Goal: Task Accomplishment & Management: Manage account settings

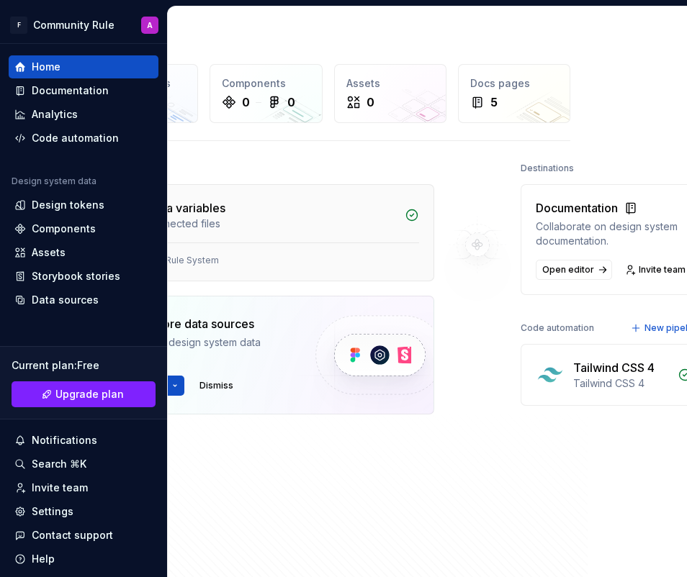
scroll to position [0, 112]
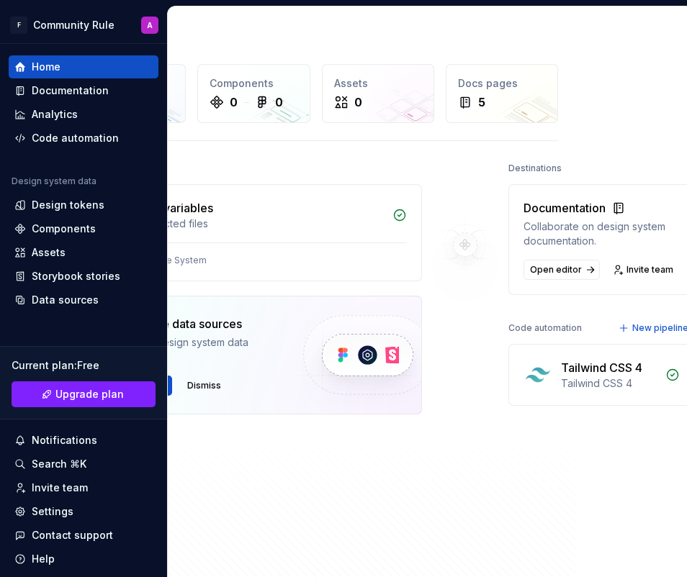
click at [496, 361] on div "Tailwind CSS 4 Tailwind CSS 4" at bounding box center [601, 375] width 185 height 60
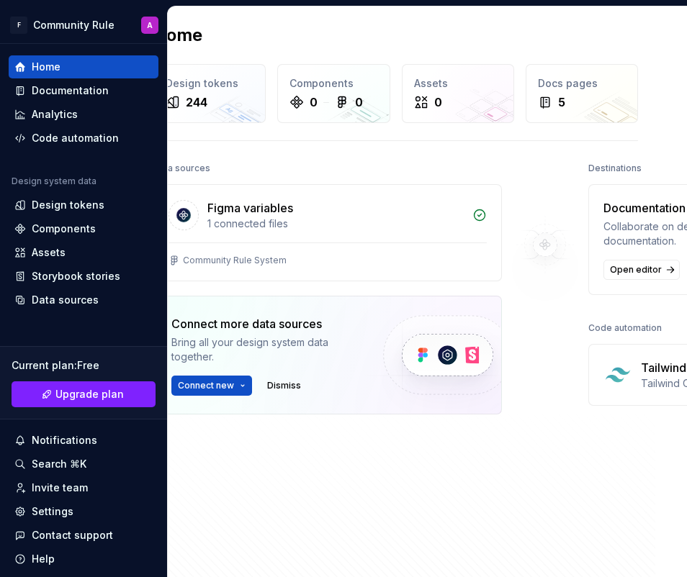
scroll to position [0, 0]
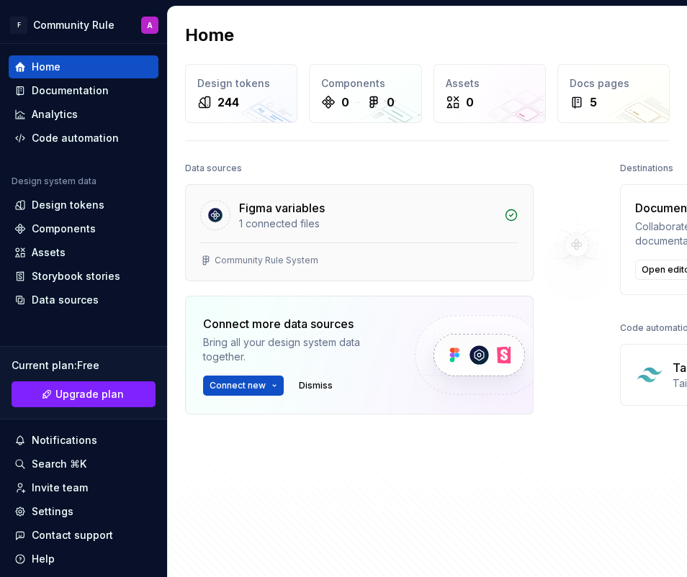
click at [398, 214] on div "Figma variables" at bounding box center [367, 207] width 256 height 17
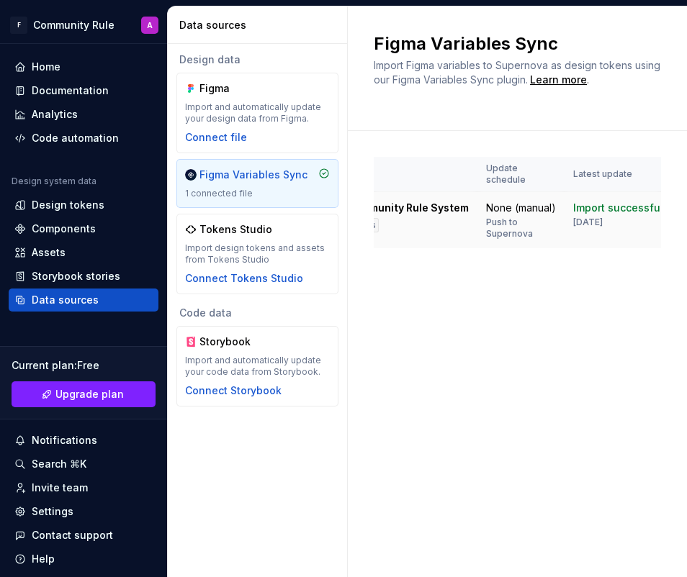
scroll to position [0, 153]
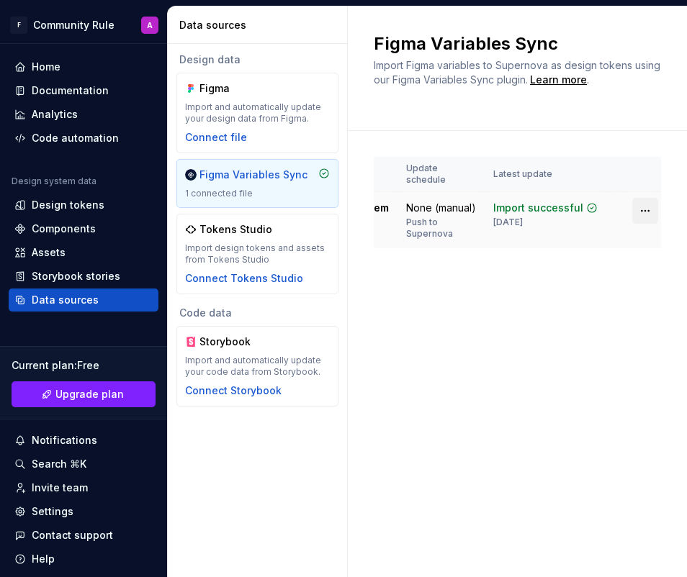
click at [496, 200] on html "F Community Rule A Home Documentation Analytics Code automation Design system d…" at bounding box center [343, 288] width 687 height 577
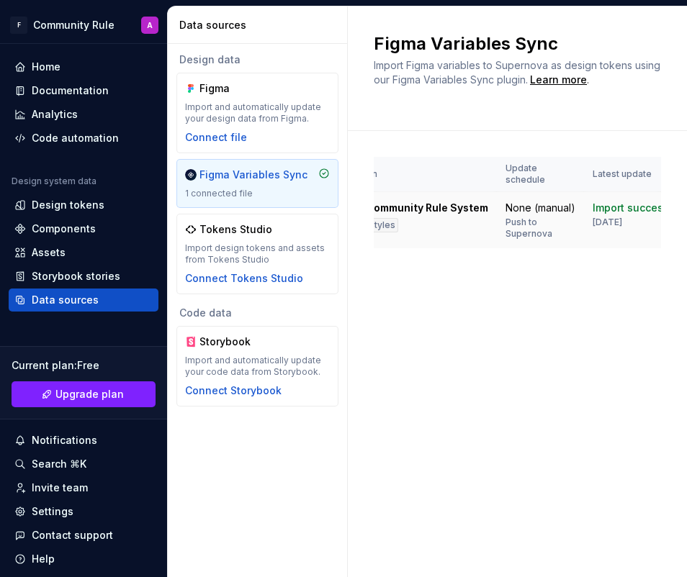
scroll to position [0, 60]
click at [496, 217] on div "Push to Supernova" at bounding box center [534, 228] width 70 height 23
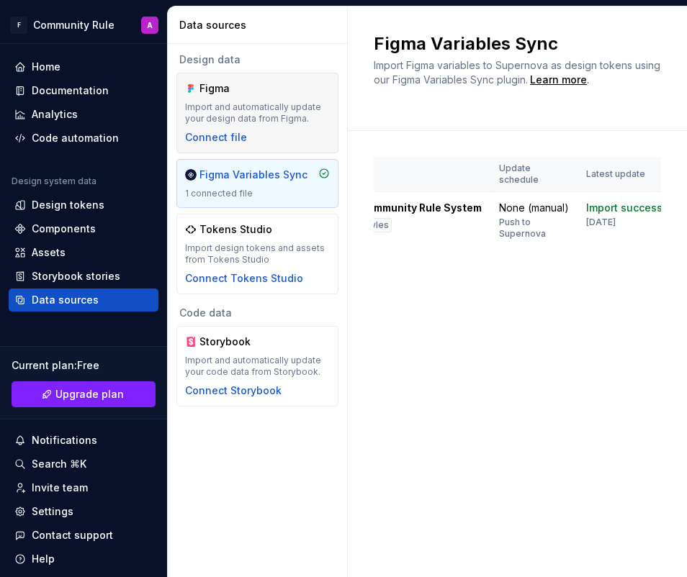
click at [273, 96] on div "Figma Import and automatically update your design data from Figma. Connect file" at bounding box center [257, 112] width 145 height 63
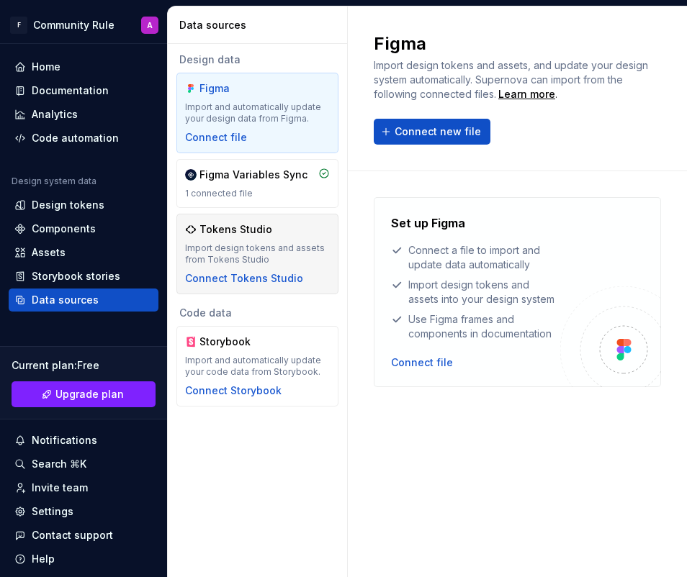
click at [284, 258] on div "Import design tokens and assets from Tokens Studio" at bounding box center [257, 254] width 145 height 23
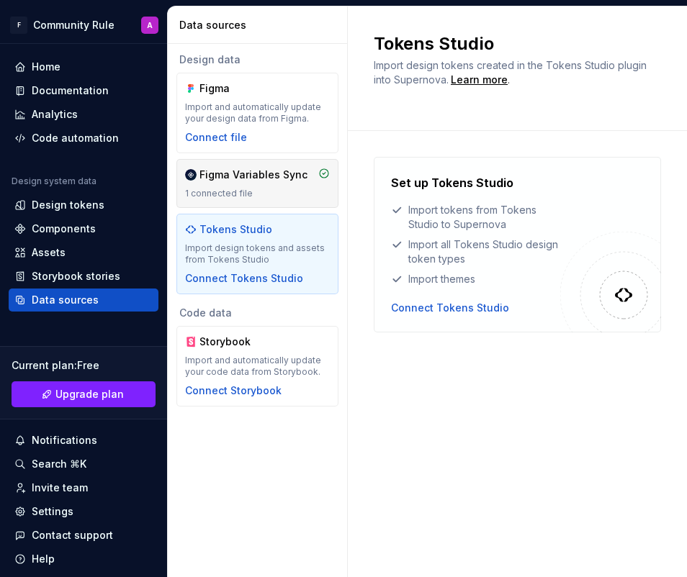
click at [284, 173] on div "Figma Variables Sync" at bounding box center [253, 175] width 108 height 14
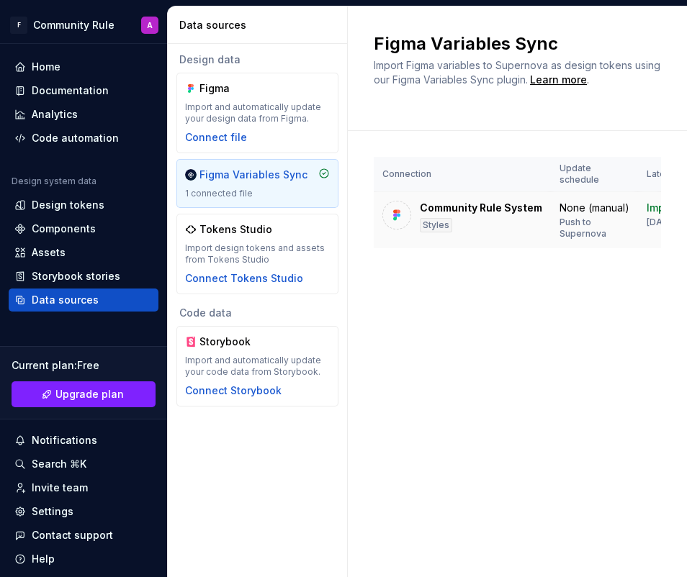
click at [435, 218] on div "Styles" at bounding box center [436, 225] width 32 height 14
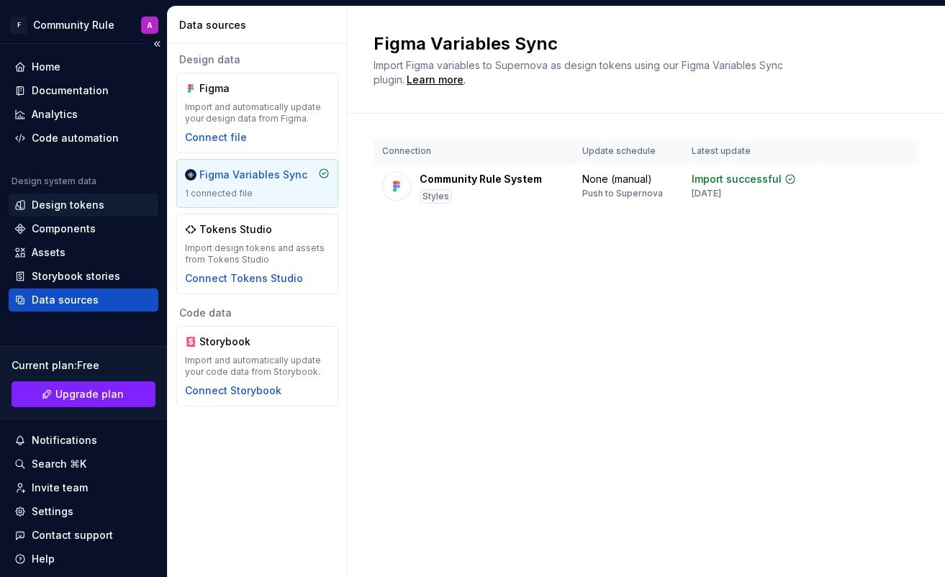
click at [73, 204] on div "Design tokens" at bounding box center [68, 205] width 73 height 14
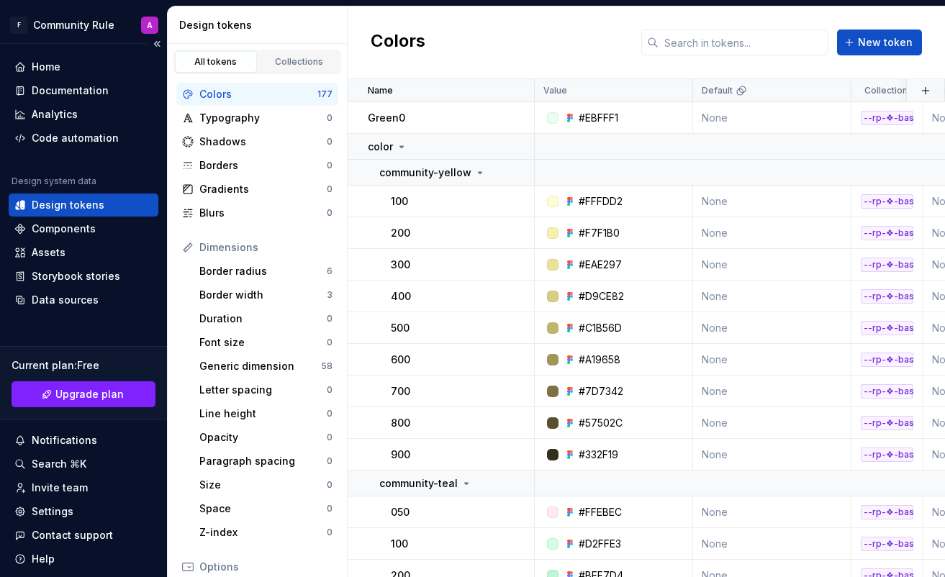
click at [73, 204] on div "Design tokens" at bounding box center [68, 205] width 73 height 14
click at [77, 303] on div "Data sources" at bounding box center [65, 300] width 67 height 14
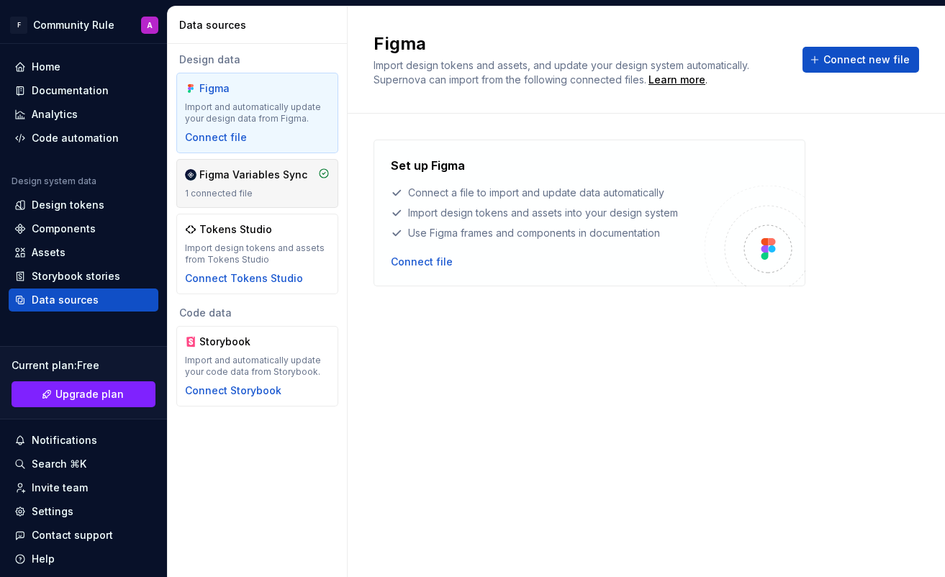
click at [260, 198] on div "1 connected file" at bounding box center [257, 194] width 145 height 12
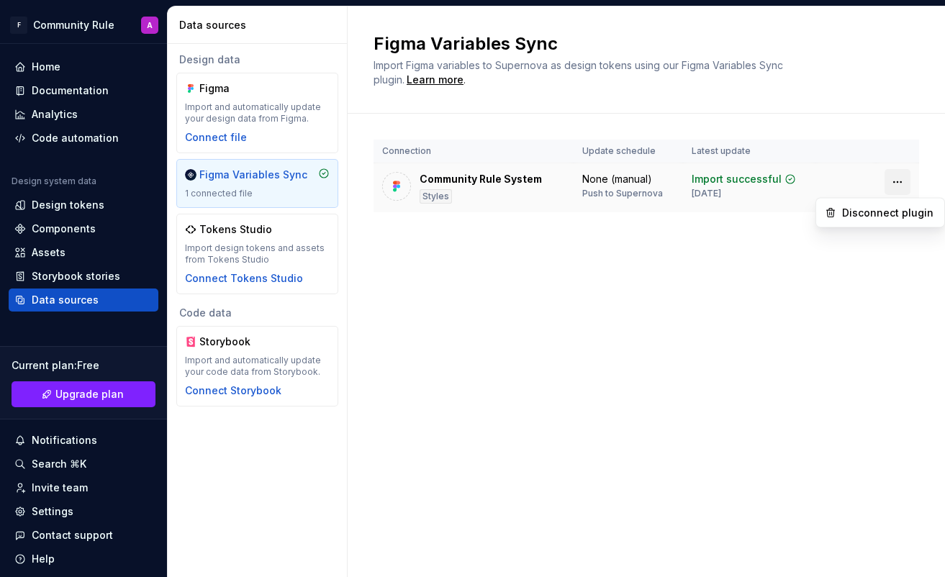
click at [496, 180] on html "F Community Rule A Home Documentation Analytics Code automation Design system d…" at bounding box center [472, 288] width 945 height 577
click at [496, 175] on div "Community Rule System" at bounding box center [481, 179] width 122 height 14
click at [392, 188] on img at bounding box center [397, 186] width 14 height 14
click at [423, 188] on div "Community Rule System Styles" at bounding box center [481, 188] width 122 height 32
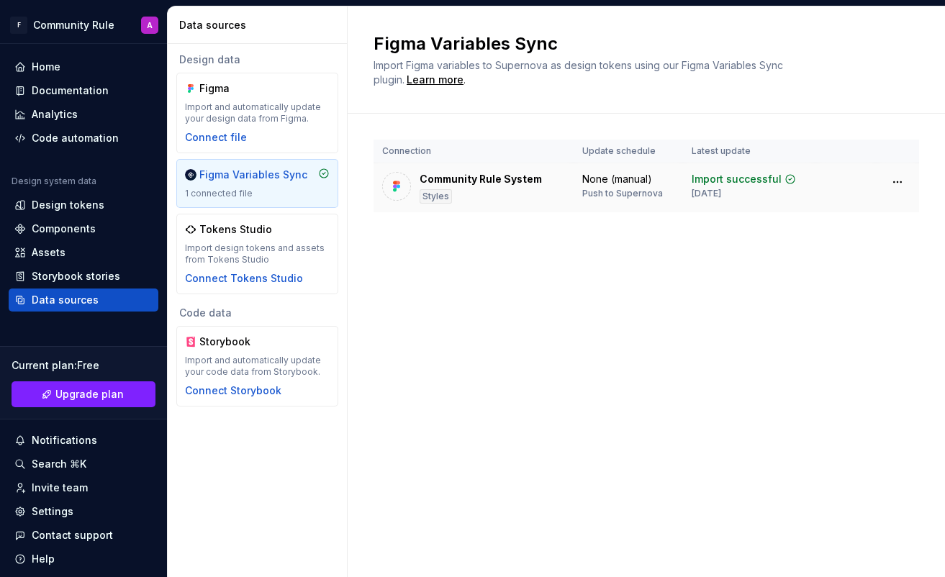
click at [430, 193] on div "Styles" at bounding box center [436, 196] width 32 height 14
click at [78, 203] on div "Design tokens" at bounding box center [68, 205] width 73 height 14
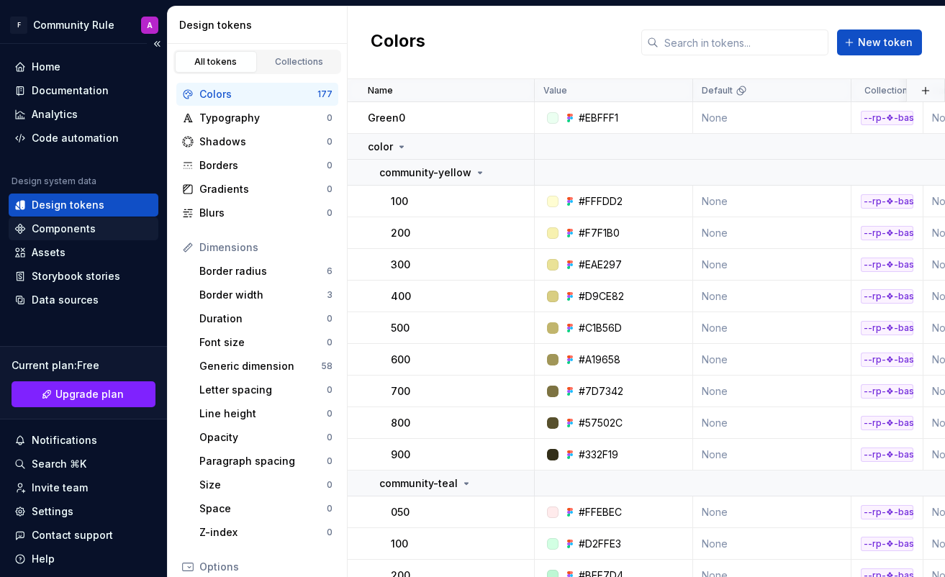
click at [75, 226] on div "Components" at bounding box center [64, 229] width 64 height 14
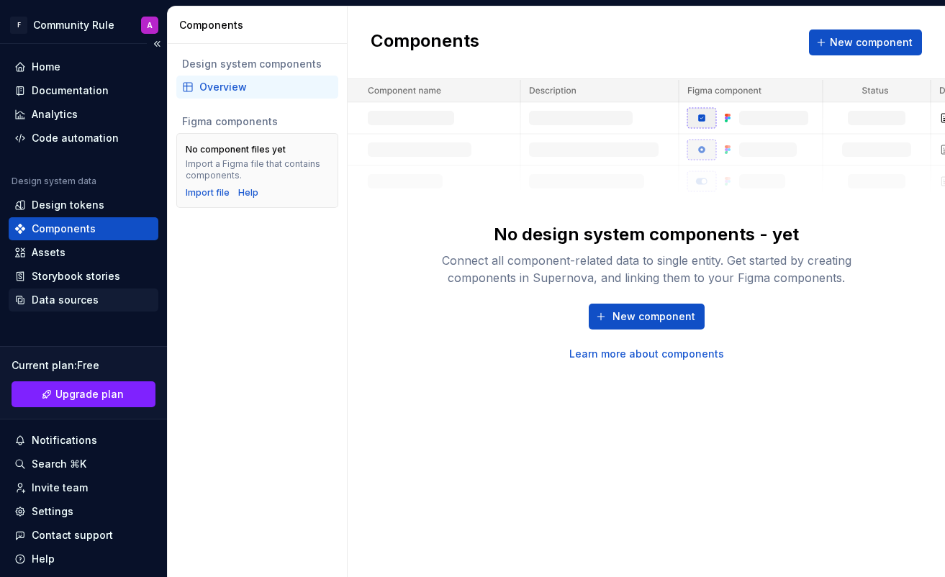
click at [67, 297] on div "Data sources" at bounding box center [65, 300] width 67 height 14
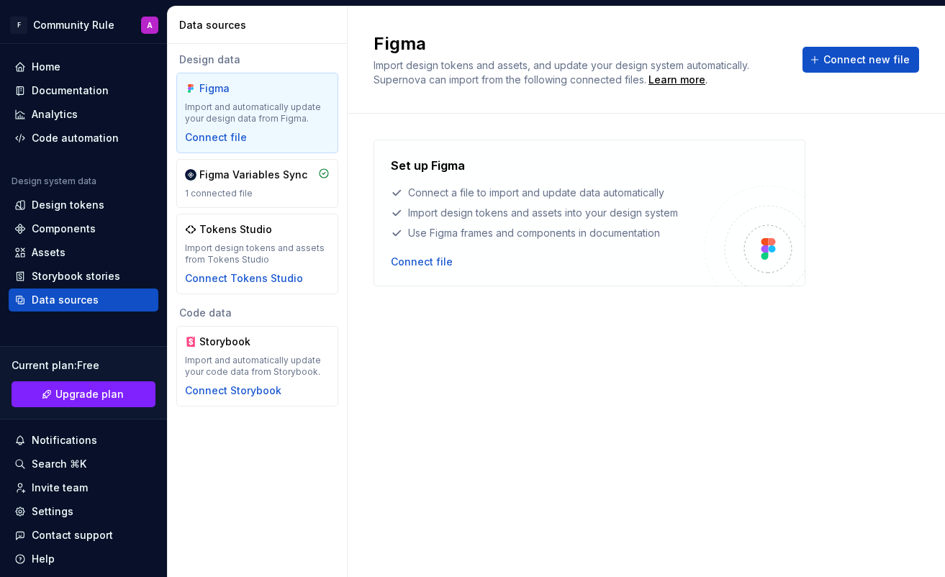
click at [261, 114] on div "Import and automatically update your design data from Figma." at bounding box center [257, 113] width 145 height 23
click at [227, 137] on div "Connect file" at bounding box center [216, 137] width 62 height 14
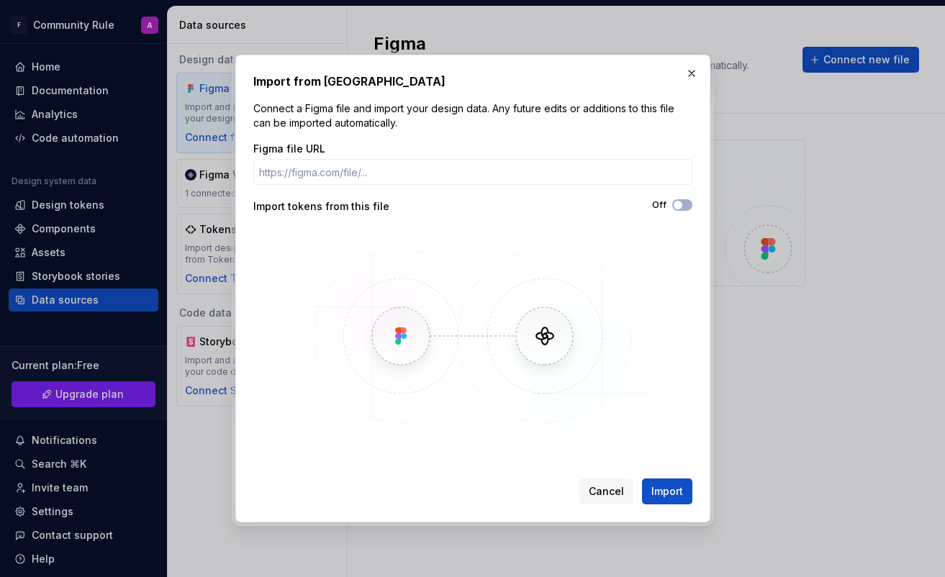
click at [496, 328] on img at bounding box center [473, 336] width 418 height 216
click at [395, 332] on img at bounding box center [473, 336] width 418 height 216
click at [409, 177] on input "Figma file URL" at bounding box center [472, 172] width 439 height 26
click at [496, 210] on button "Off" at bounding box center [682, 205] width 20 height 12
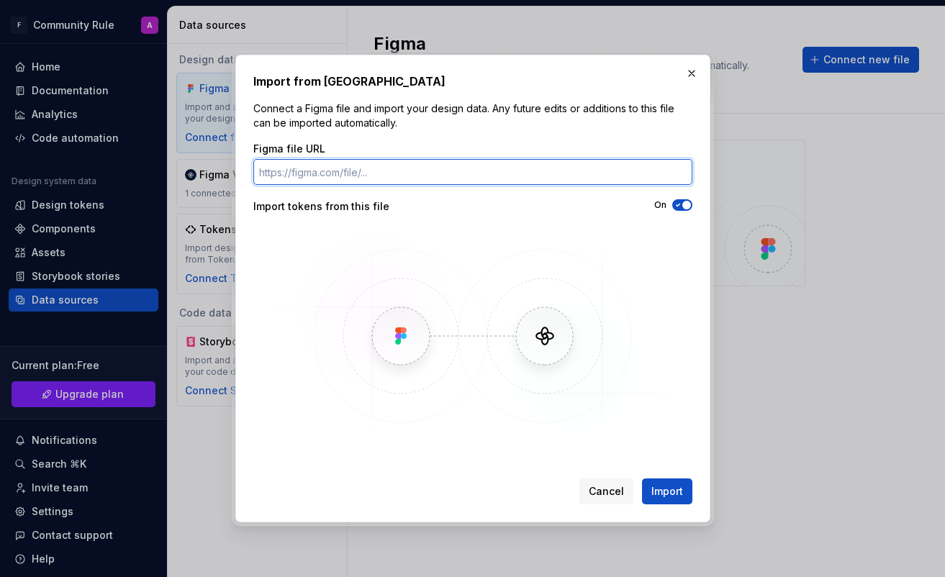
click at [496, 176] on input "Figma file URL" at bounding box center [472, 172] width 439 height 26
paste input "[URL][DOMAIN_NAME]"
type input "[URL][DOMAIN_NAME]"
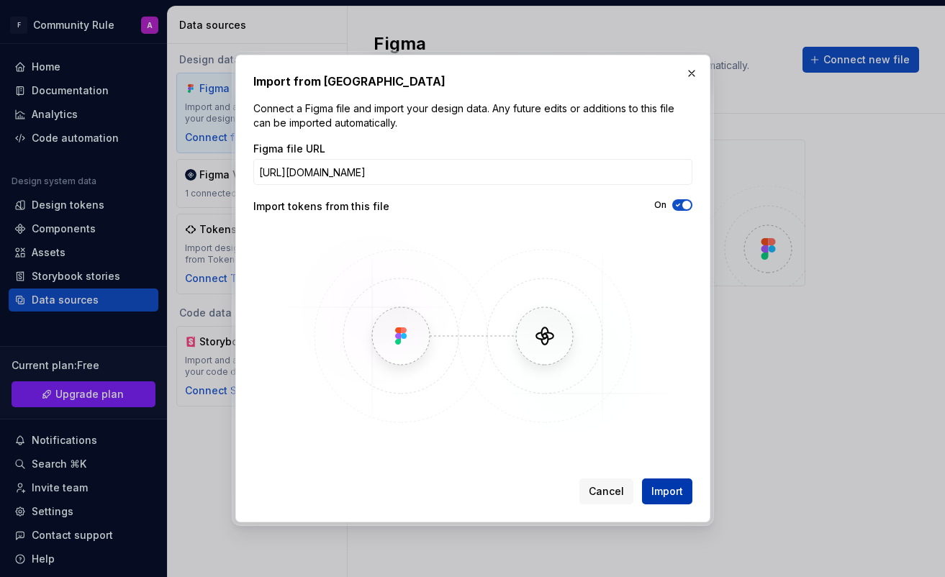
scroll to position [0, 0]
click at [496, 495] on span "Import" at bounding box center [668, 492] width 32 height 14
click at [0, 0] on div "Import from Figma Connect a Figma file and import your design data. Any future …" at bounding box center [472, 288] width 945 height 577
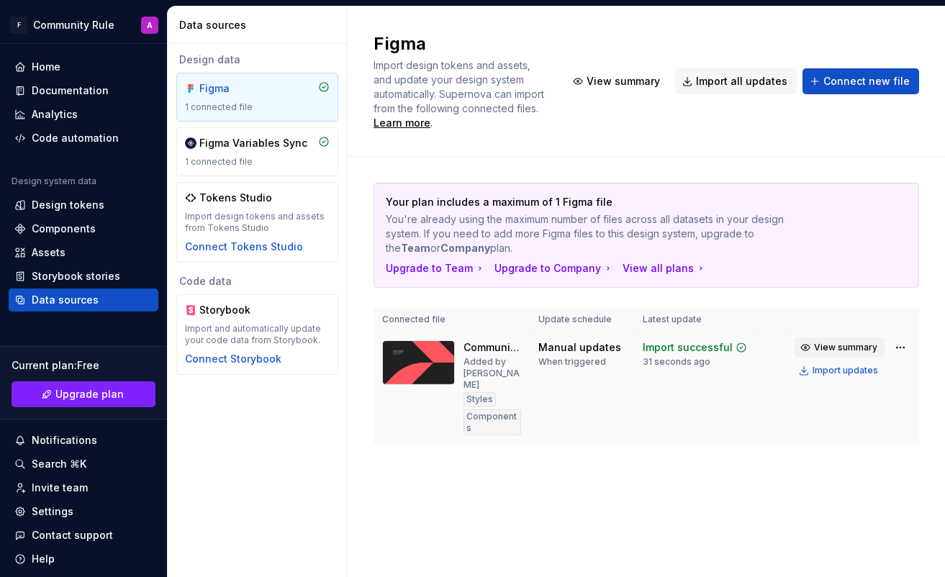
click at [496, 346] on span "View summary" at bounding box center [845, 348] width 63 height 12
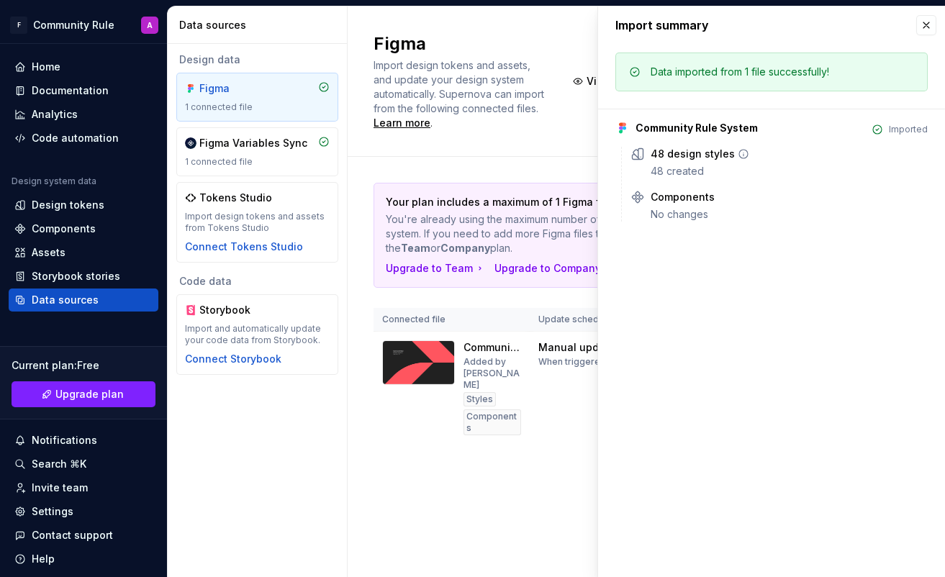
click at [496, 157] on div "48 design styles" at bounding box center [693, 154] width 84 height 14
click at [496, 199] on div "Components" at bounding box center [683, 197] width 64 height 14
click at [496, 196] on icon at bounding box center [637, 197] width 11 height 11
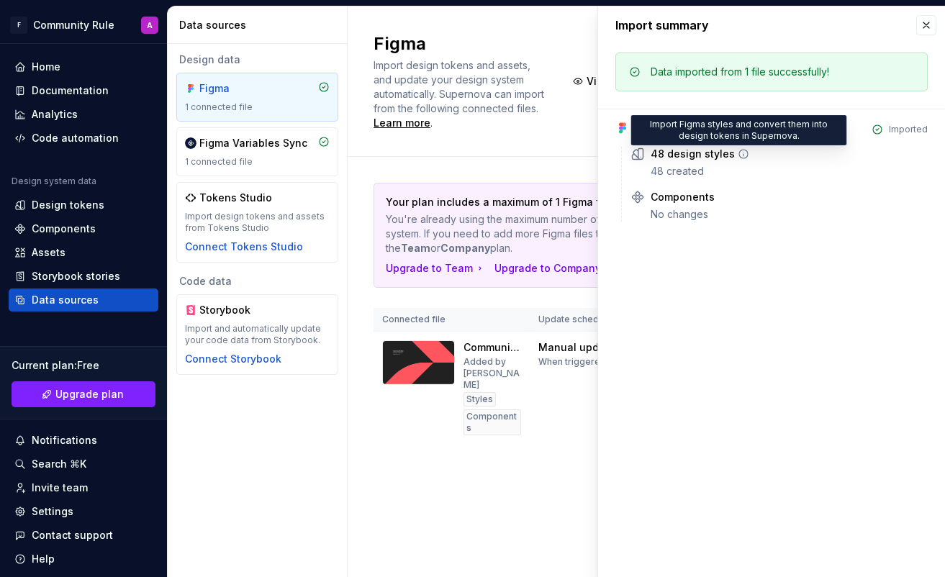
click at [496, 156] on icon at bounding box center [744, 154] width 12 height 12
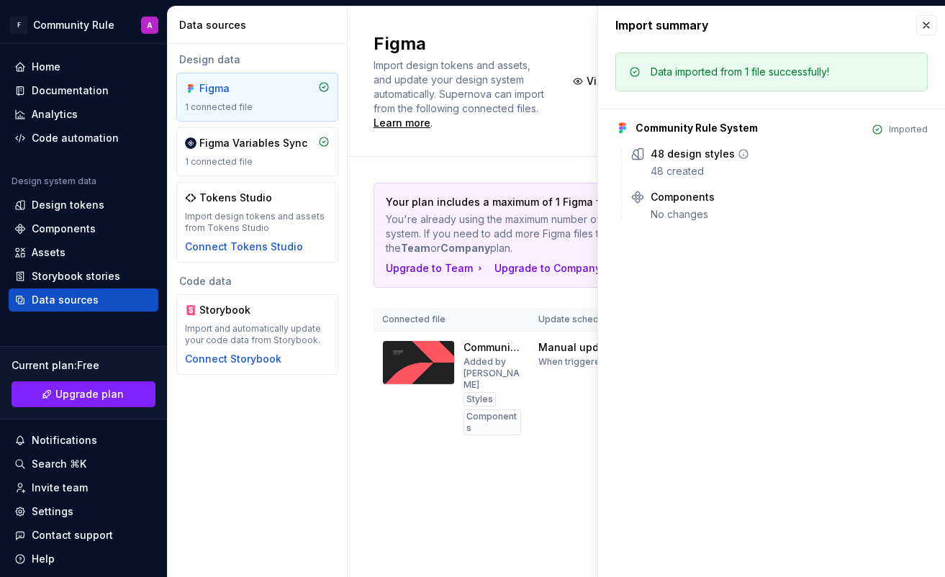
click at [496, 154] on icon at bounding box center [744, 154] width 12 height 12
click at [496, 158] on div "48 design styles" at bounding box center [693, 154] width 84 height 14
click at [481, 441] on div "Your plan includes a maximum of 1 Figma file You're already using the maximum n…" at bounding box center [647, 328] width 546 height 342
click at [496, 419] on td "Community Rule System Added by [PERSON_NAME] Components" at bounding box center [452, 388] width 156 height 113
click at [479, 392] on div "Styles" at bounding box center [480, 399] width 32 height 14
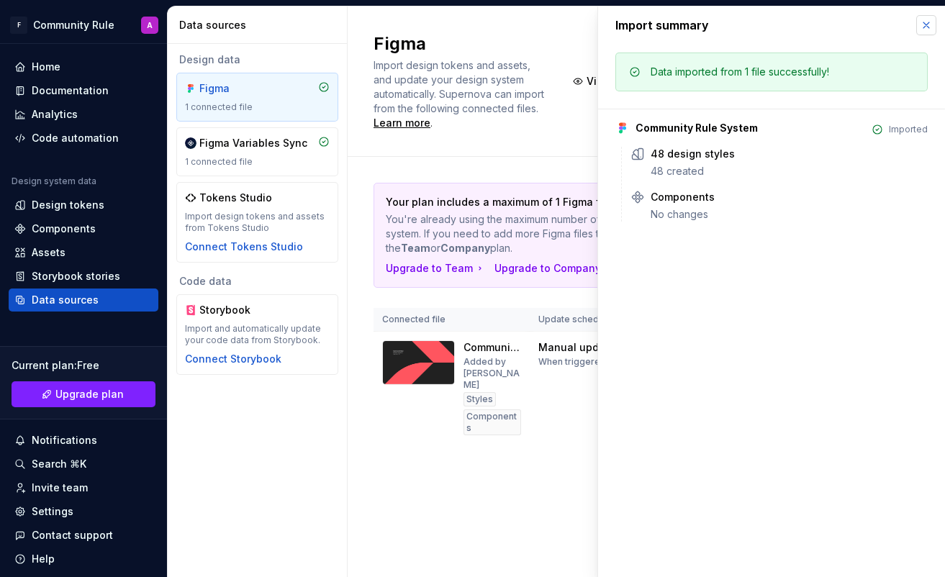
click at [496, 22] on button "button" at bounding box center [927, 25] width 20 height 20
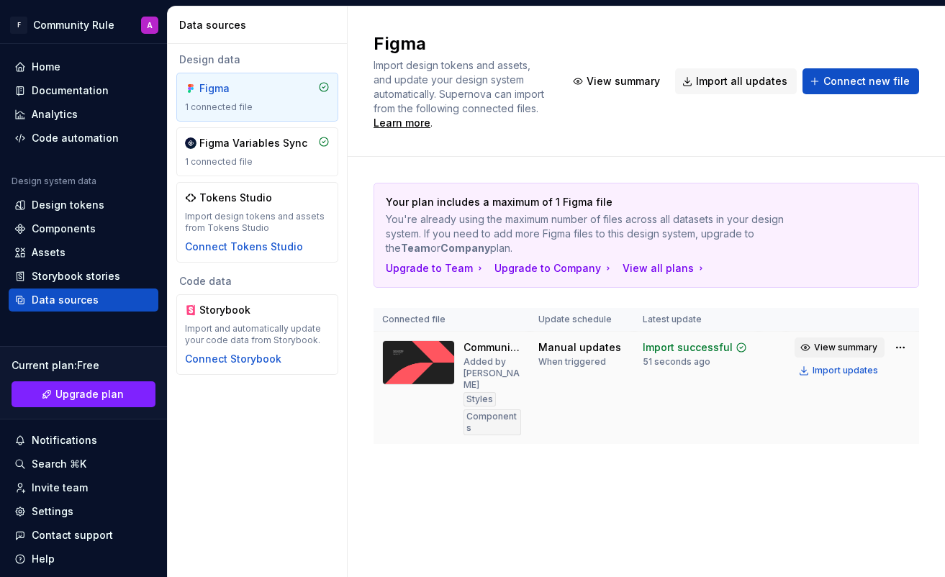
click at [496, 346] on span "View summary" at bounding box center [845, 348] width 63 height 12
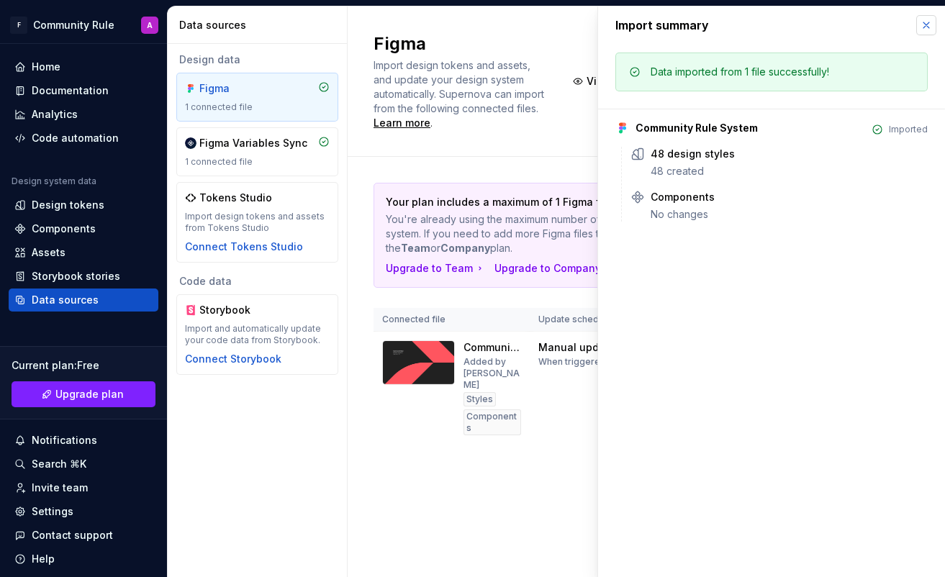
click at [496, 19] on button "button" at bounding box center [927, 25] width 20 height 20
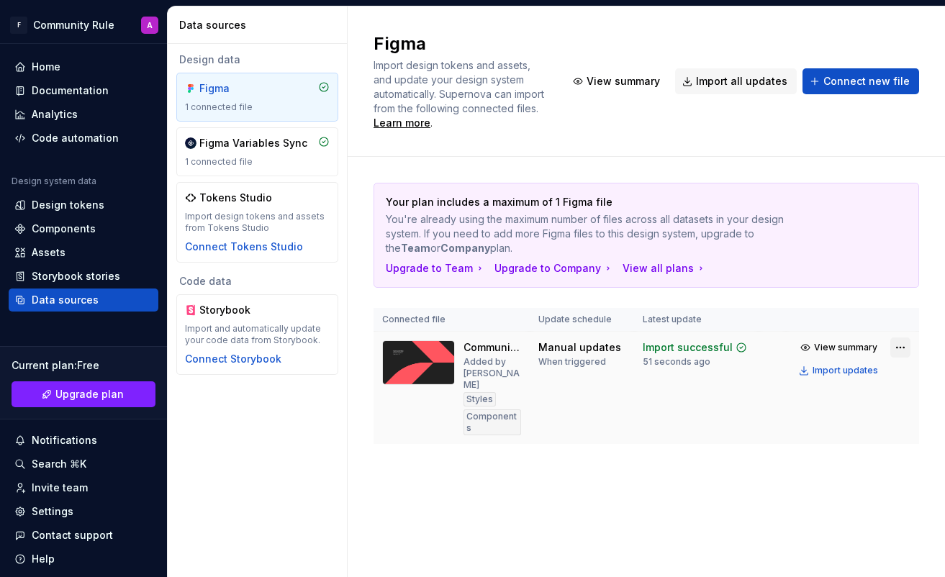
click at [496, 349] on html "F Community Rule A Home Documentation Analytics Code automation Design system d…" at bounding box center [472, 288] width 945 height 577
click at [496, 477] on html "F Community Rule A Home Documentation Analytics Code automation Design system d…" at bounding box center [472, 288] width 945 height 577
click at [496, 351] on div "Manual updates" at bounding box center [580, 348] width 83 height 14
click at [266, 143] on div "Figma Variables Sync" at bounding box center [253, 143] width 108 height 14
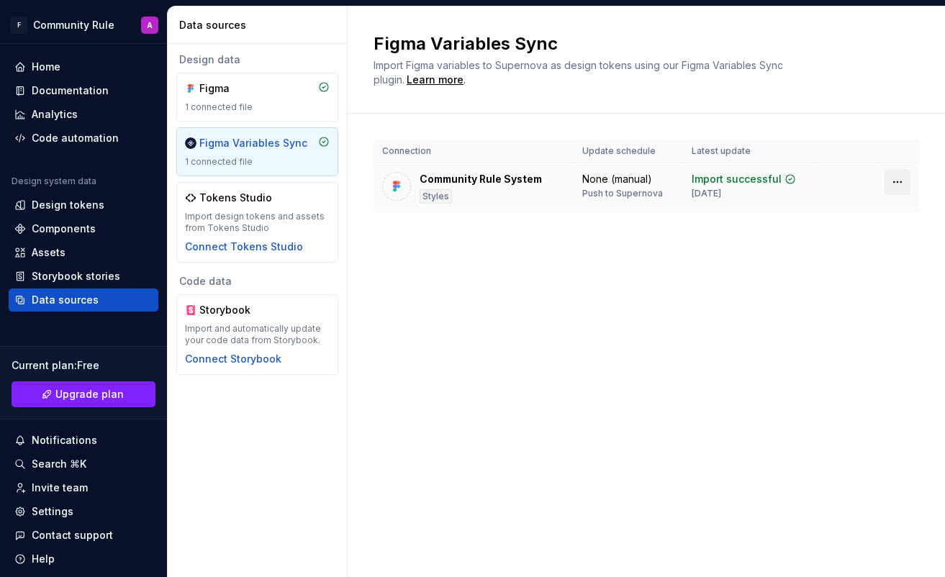
click at [496, 184] on html "F Community Rule A Home Documentation Analytics Code automation Design system d…" at bounding box center [472, 288] width 945 height 577
click at [247, 165] on div "1 connected file" at bounding box center [257, 162] width 145 height 12
click at [247, 100] on div "Figma 1 connected file" at bounding box center [257, 97] width 145 height 32
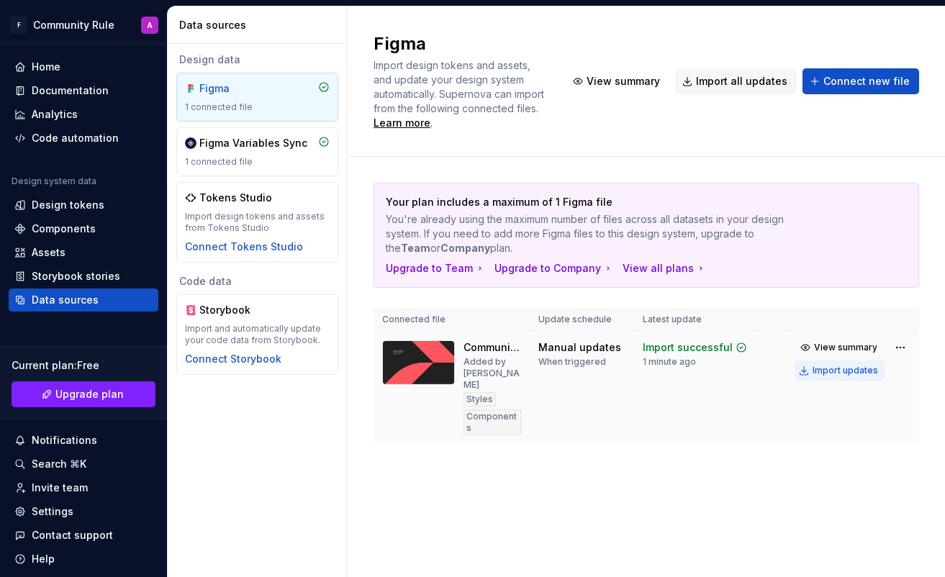
click at [496, 368] on div "Import updates" at bounding box center [846, 371] width 66 height 12
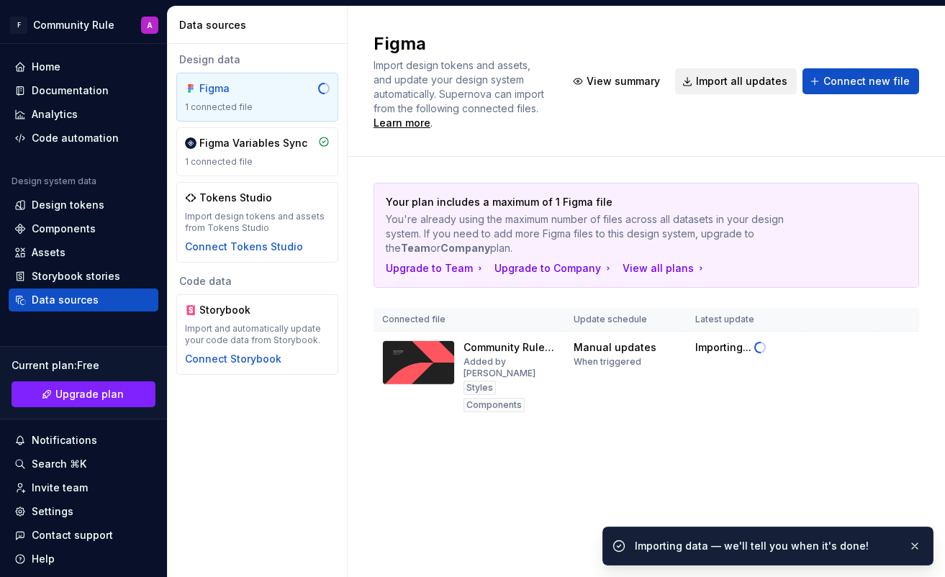
click at [496, 85] on span "Import all updates" at bounding box center [741, 81] width 91 height 14
click at [496, 549] on button "button" at bounding box center [915, 546] width 19 height 20
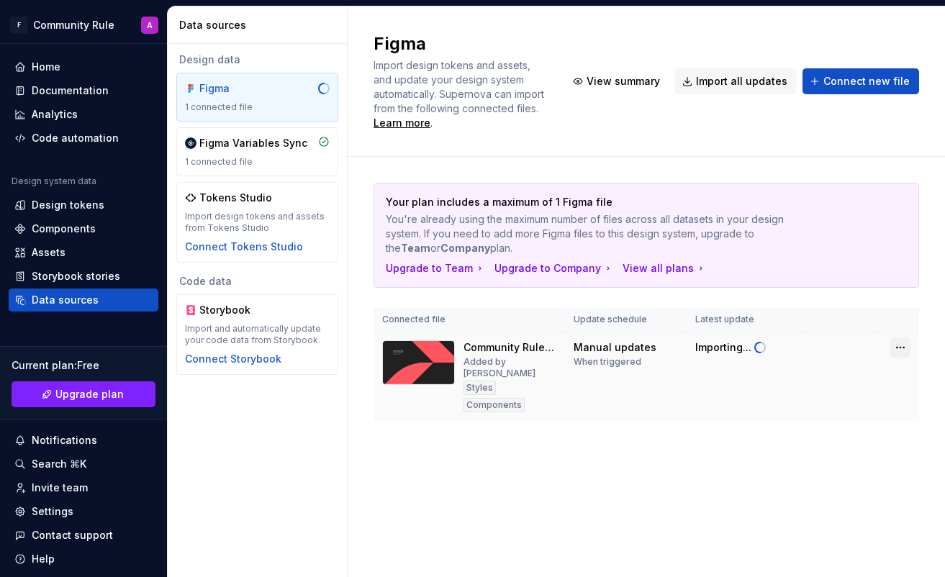
click at [496, 349] on html "F Community Rule A Home Documentation Analytics Code automation Design system d…" at bounding box center [472, 288] width 945 height 577
click at [496, 449] on html "F Community Rule A Home Documentation Analytics Code automation Design system d…" at bounding box center [472, 288] width 945 height 577
click at [68, 204] on div "Design tokens" at bounding box center [68, 205] width 73 height 14
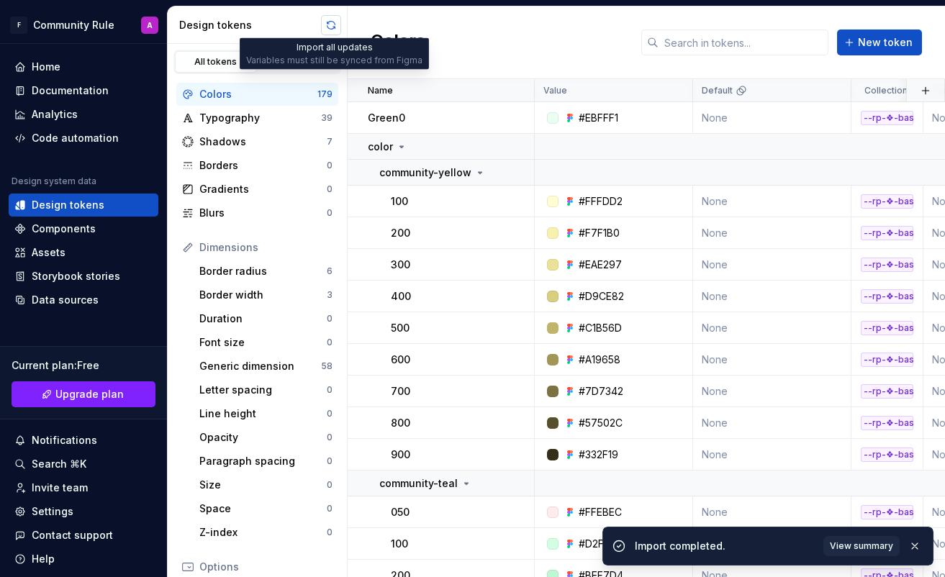
click at [329, 24] on button "button" at bounding box center [331, 25] width 20 height 20
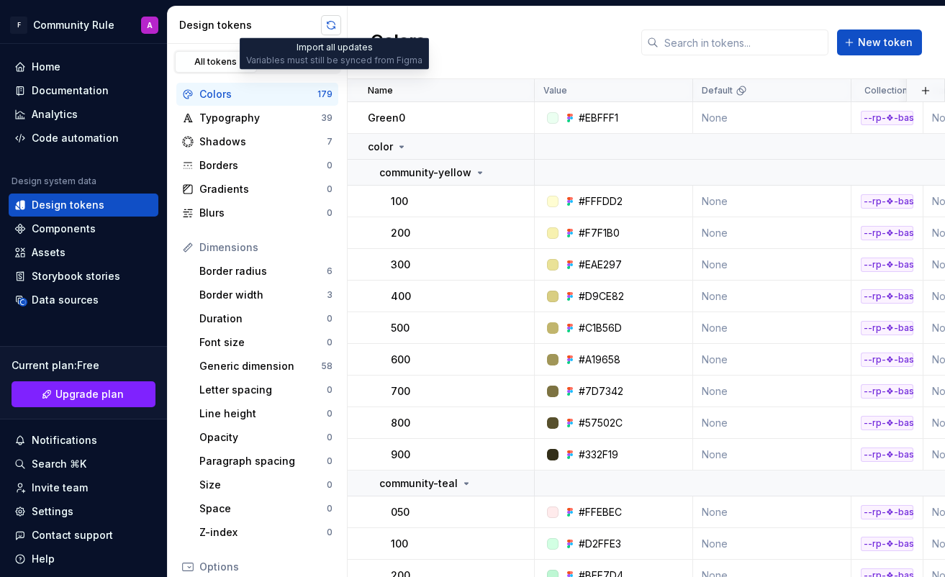
click at [336, 22] on button "button" at bounding box center [331, 25] width 20 height 20
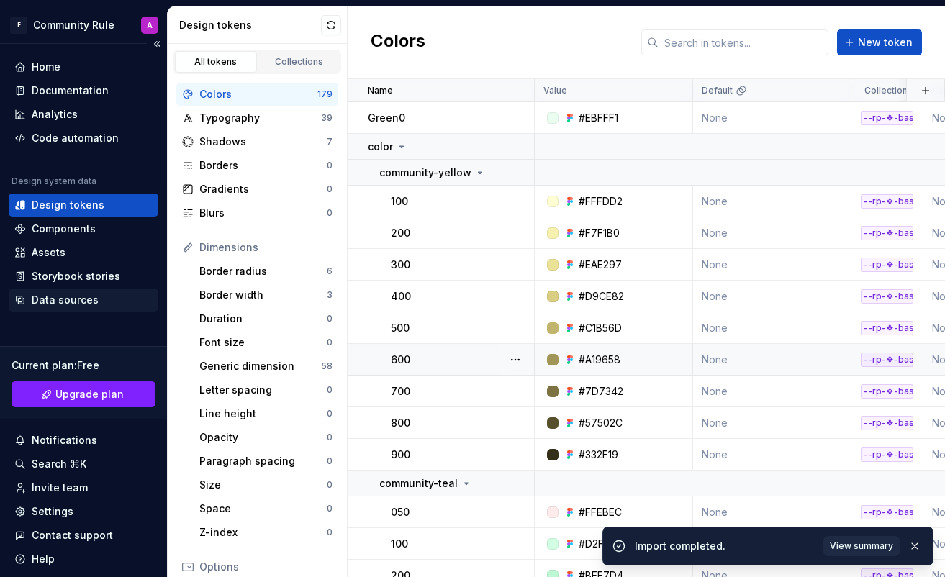
click at [73, 298] on div "Data sources" at bounding box center [65, 300] width 67 height 14
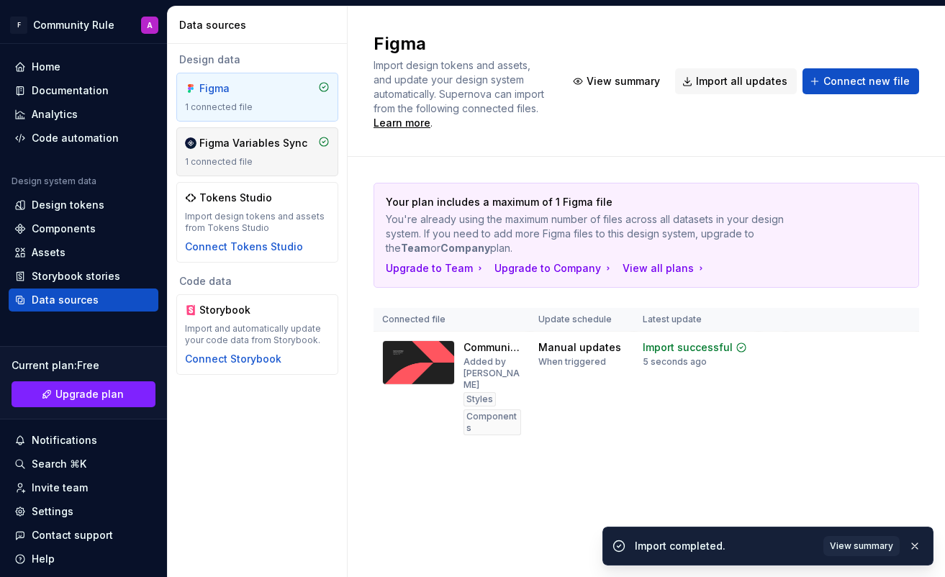
click at [245, 164] on div "1 connected file" at bounding box center [257, 162] width 145 height 12
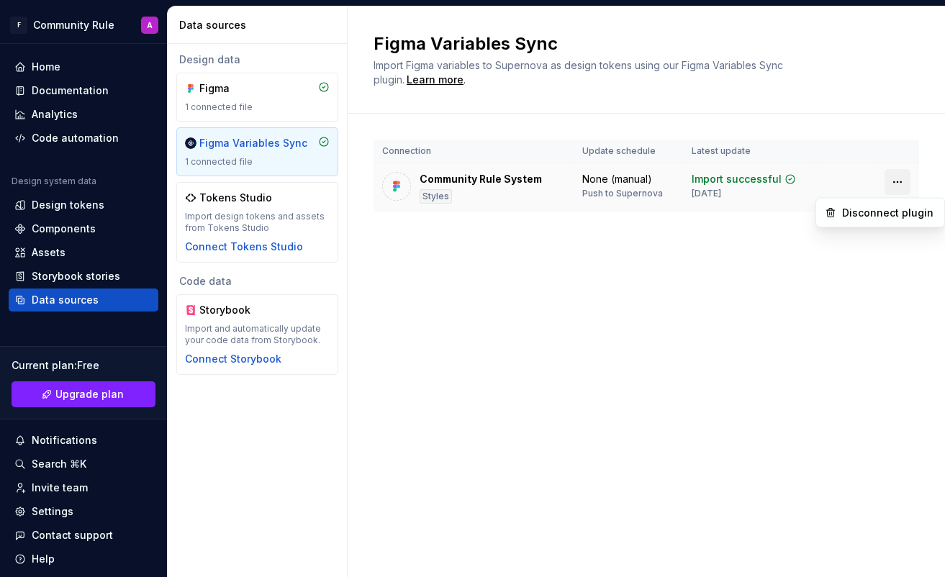
click at [496, 179] on html "F Community Rule A Home Documentation Analytics Code automation Design system d…" at bounding box center [472, 288] width 945 height 577
click at [496, 217] on div "Disconnect plugin" at bounding box center [889, 213] width 94 height 14
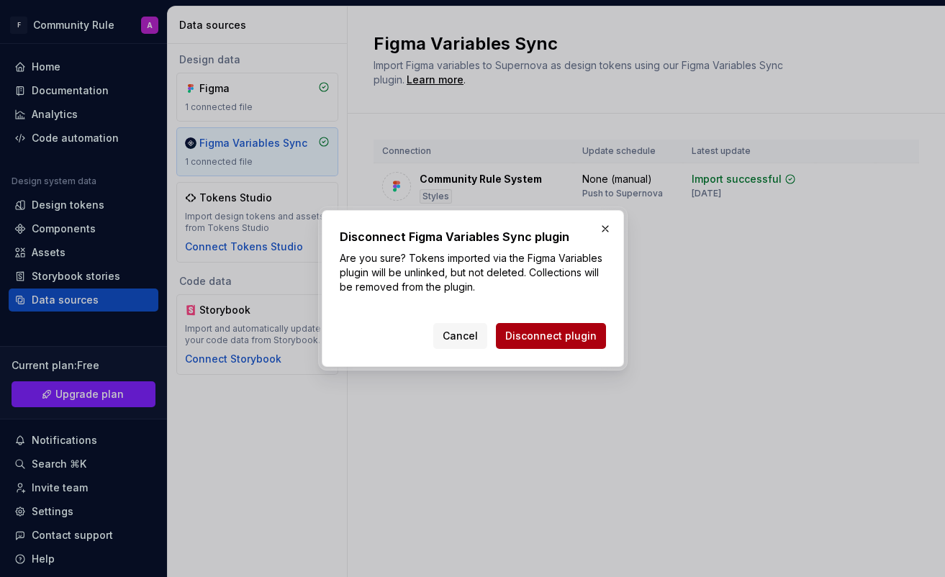
click at [496, 338] on span "Disconnect plugin" at bounding box center [550, 336] width 91 height 14
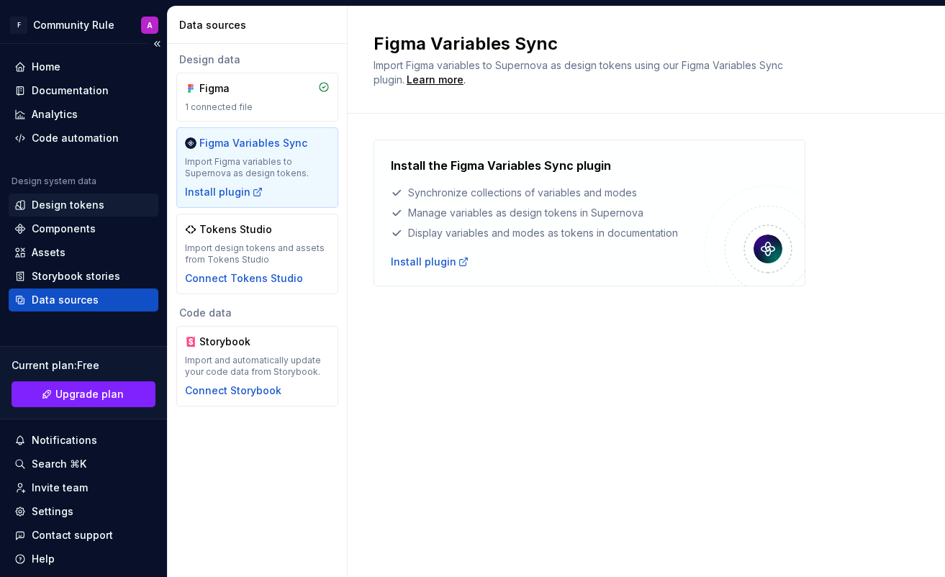
click at [74, 201] on div "Design tokens" at bounding box center [68, 205] width 73 height 14
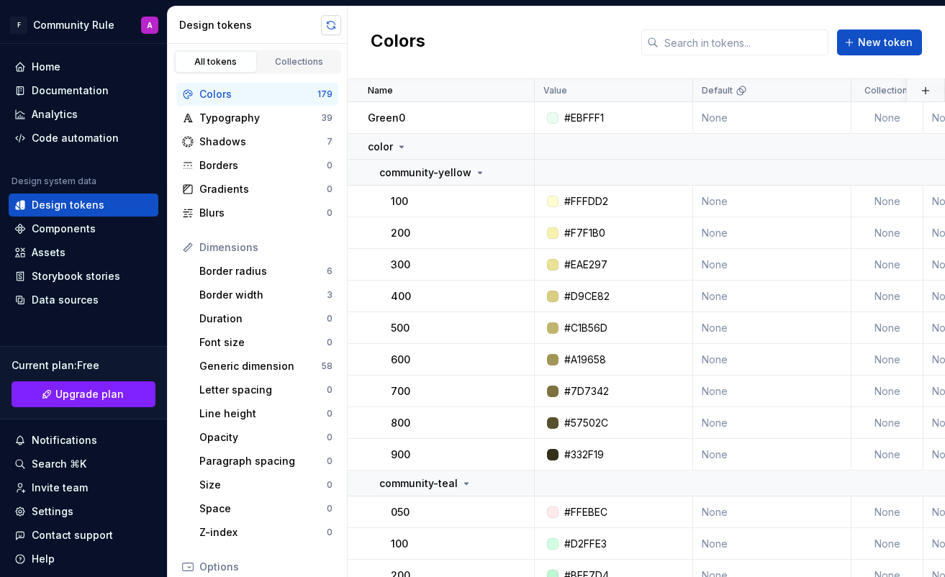
click at [330, 23] on button "button" at bounding box center [331, 25] width 20 height 20
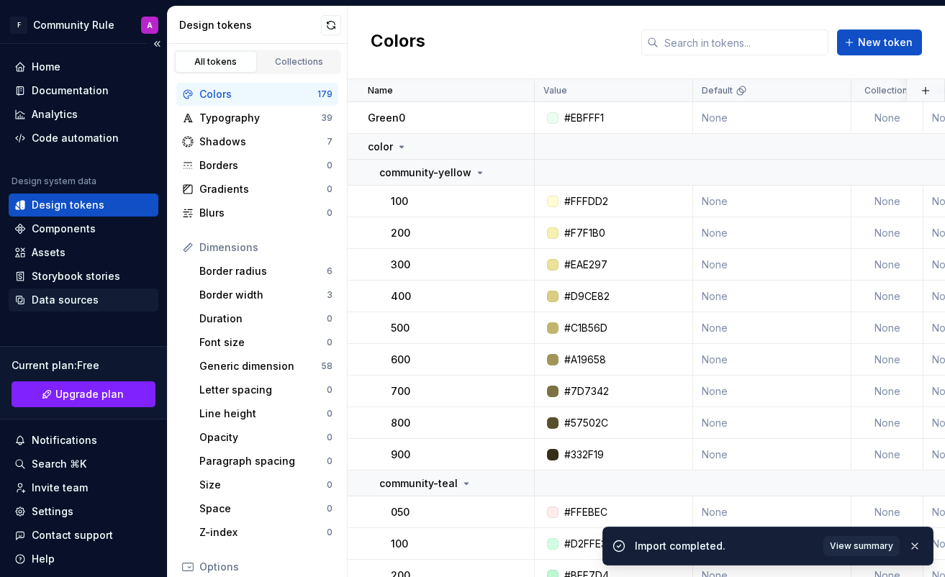
click at [60, 298] on div "Data sources" at bounding box center [65, 300] width 67 height 14
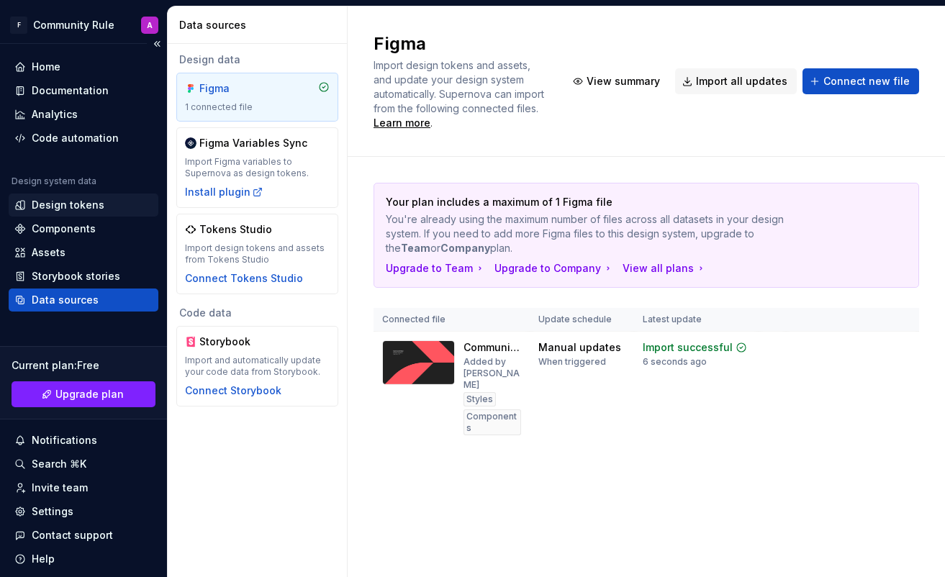
click at [56, 205] on div "Design tokens" at bounding box center [68, 205] width 73 height 14
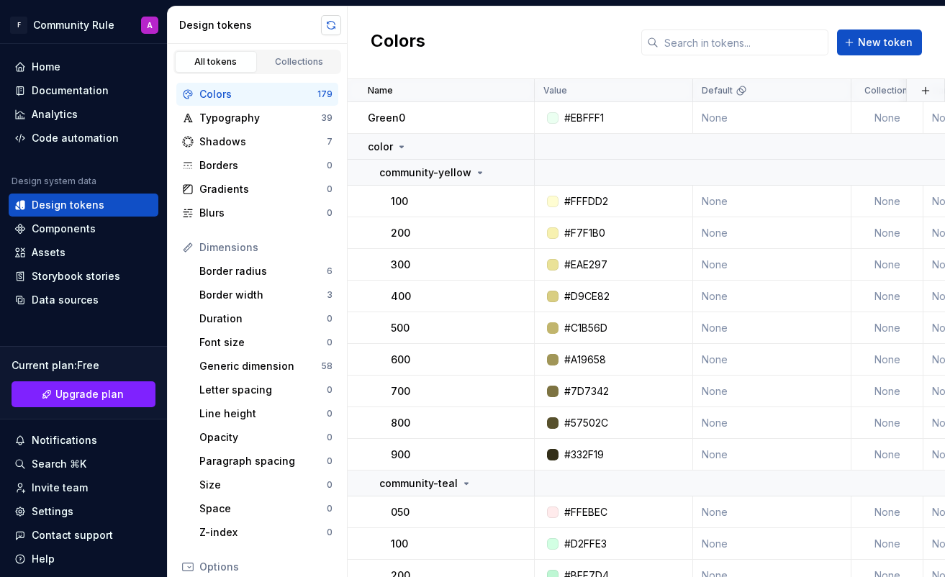
click at [331, 30] on button "button" at bounding box center [331, 25] width 20 height 20
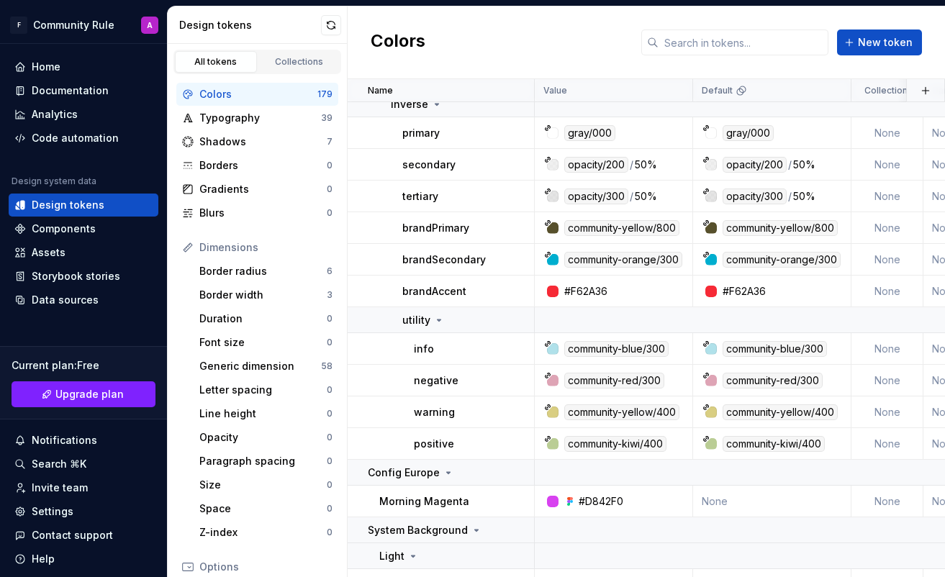
scroll to position [5973, 0]
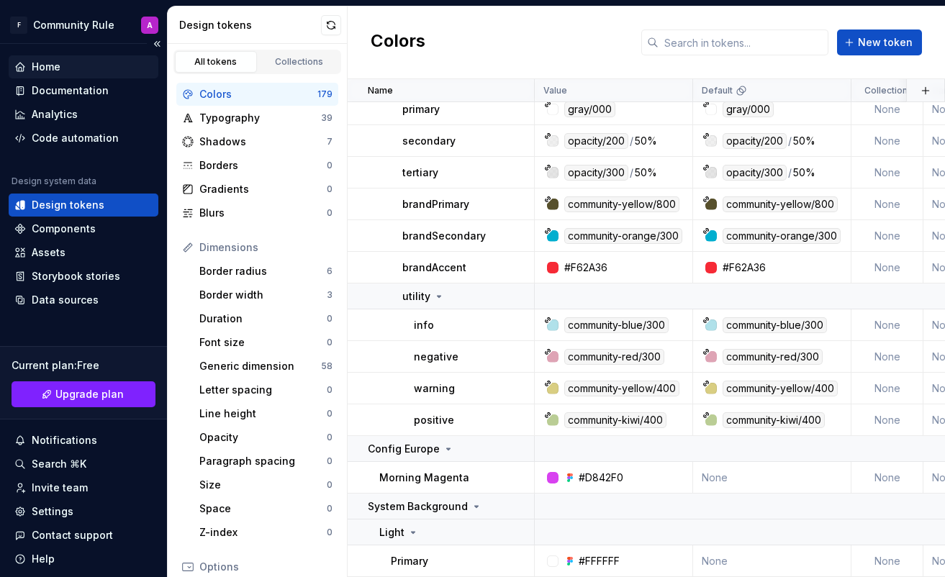
click at [51, 73] on div "Home" at bounding box center [46, 67] width 29 height 14
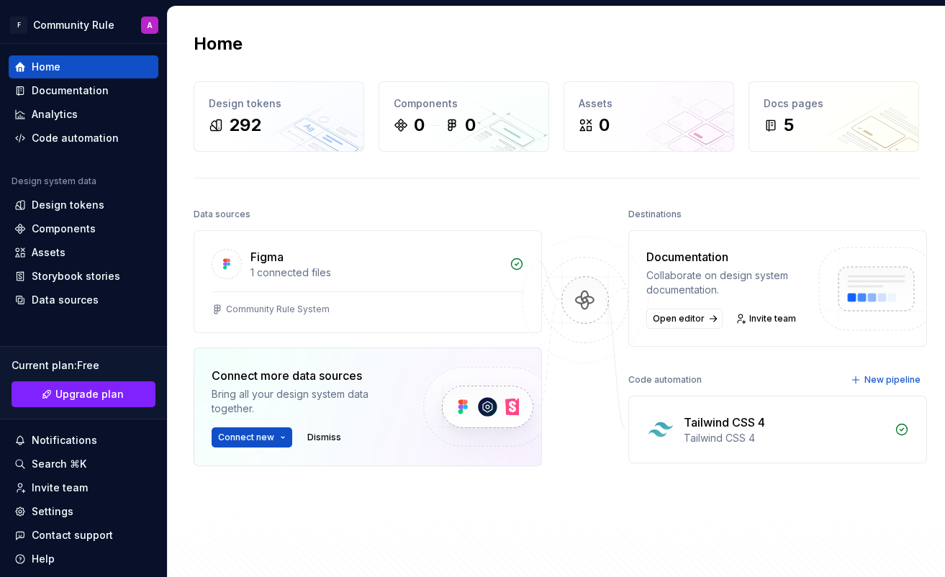
click at [496, 428] on div "Tailwind CSS 4" at bounding box center [724, 422] width 81 height 17
click at [496, 300] on img at bounding box center [586, 315] width 140 height 156
click at [419, 282] on div "Figma 1 connected files" at bounding box center [367, 261] width 347 height 60
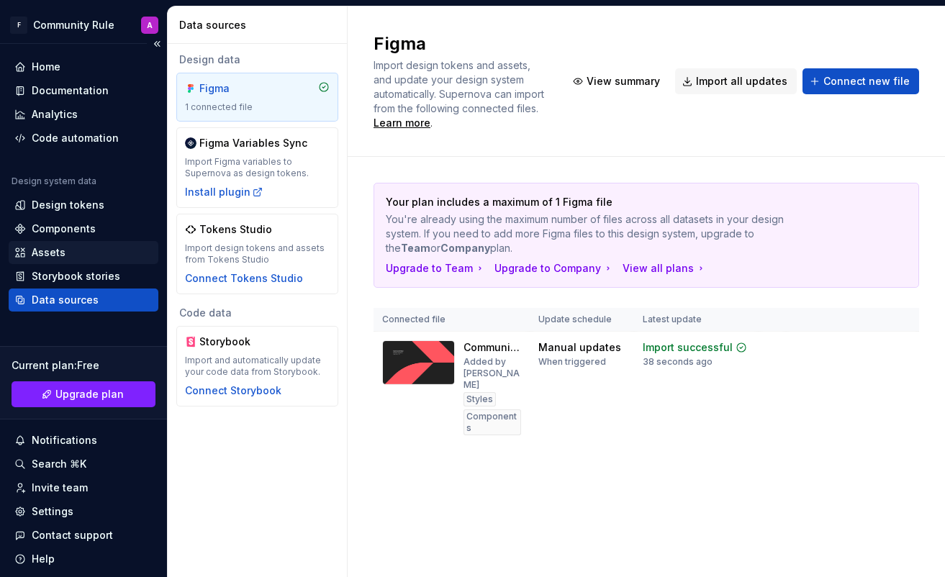
click at [76, 252] on div "Assets" at bounding box center [83, 253] width 138 height 14
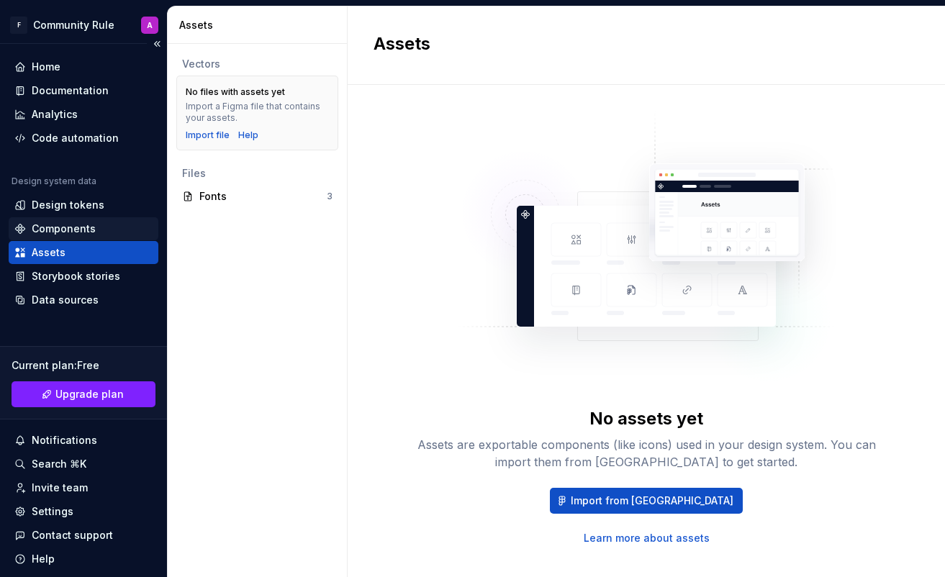
click at [94, 227] on div "Components" at bounding box center [83, 229] width 138 height 14
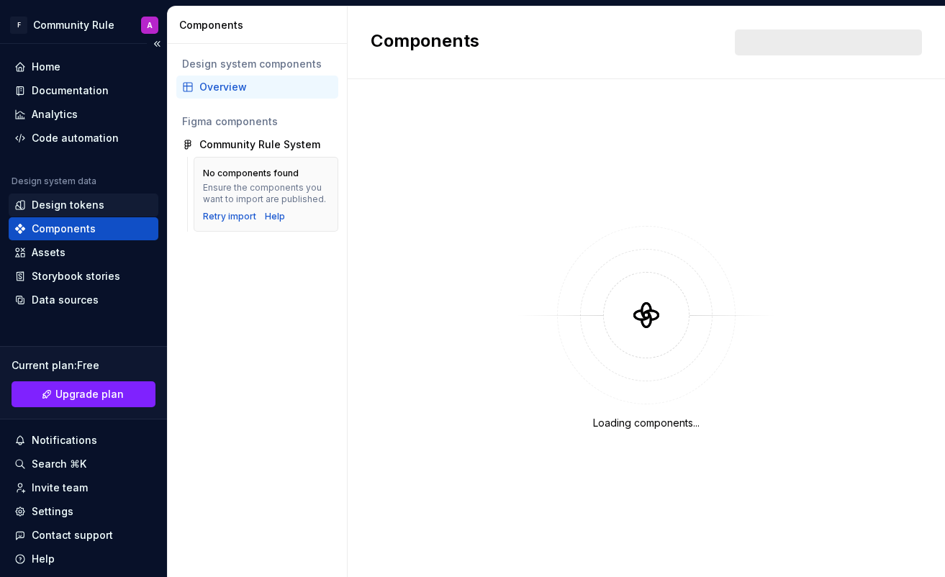
click at [99, 203] on div "Design tokens" at bounding box center [68, 205] width 73 height 14
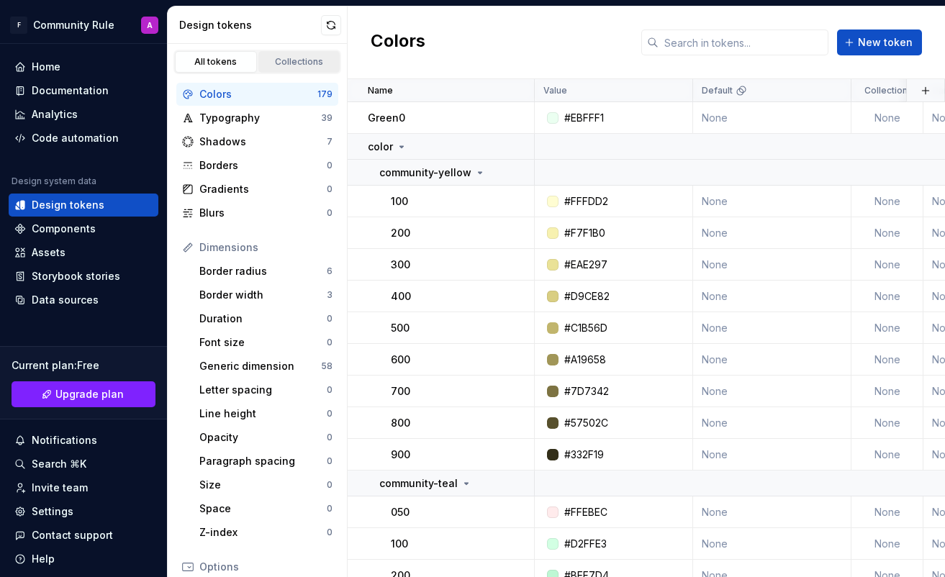
click at [300, 59] on div "Collections" at bounding box center [300, 62] width 72 height 12
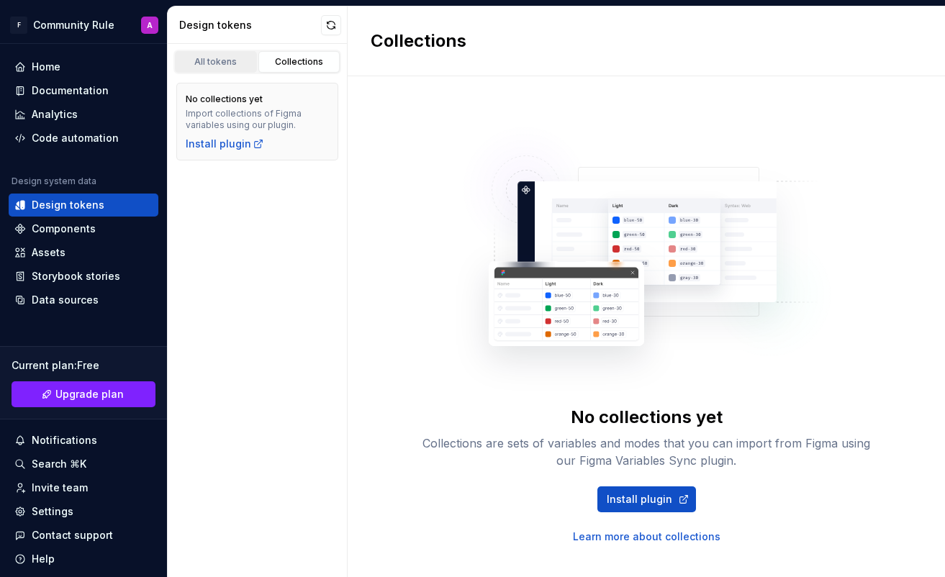
click at [231, 59] on div "All tokens" at bounding box center [216, 62] width 72 height 12
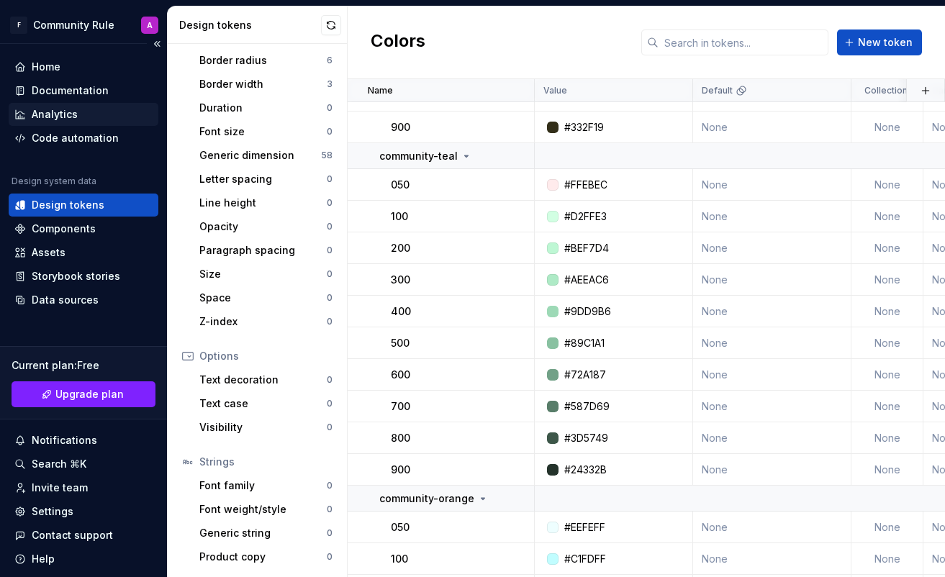
click at [88, 112] on div "Analytics" at bounding box center [83, 114] width 138 height 14
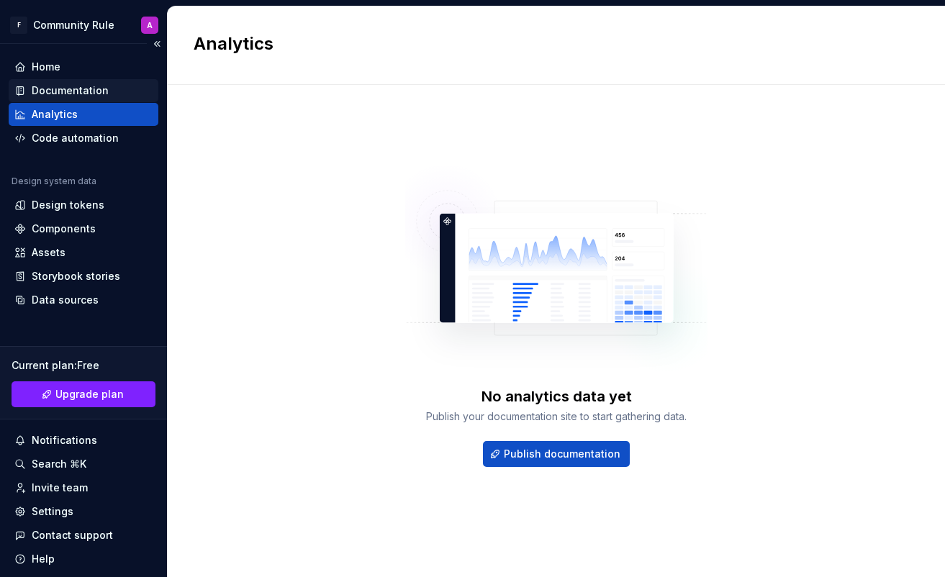
click at [89, 96] on div "Documentation" at bounding box center [70, 91] width 77 height 14
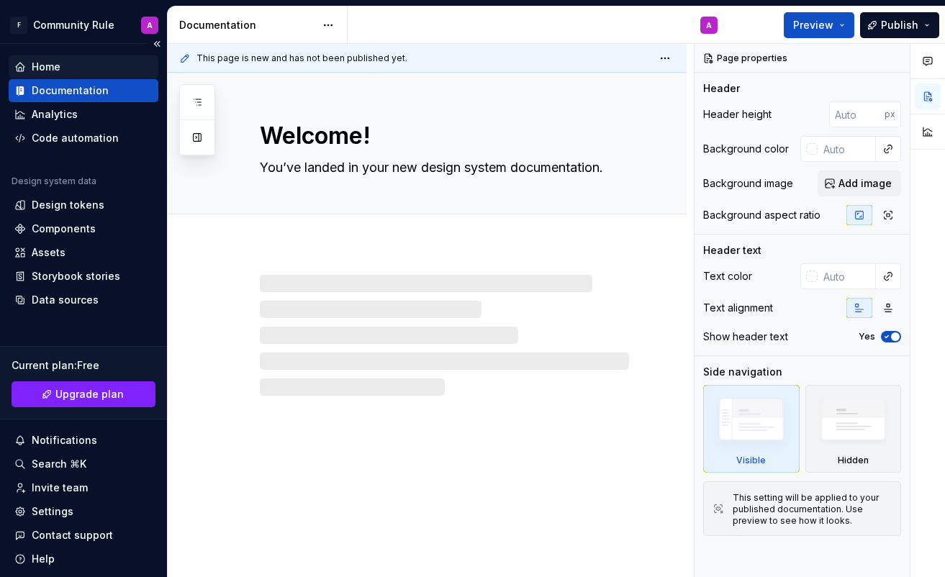
type textarea "*"
click at [81, 66] on div "Home" at bounding box center [83, 67] width 138 height 14
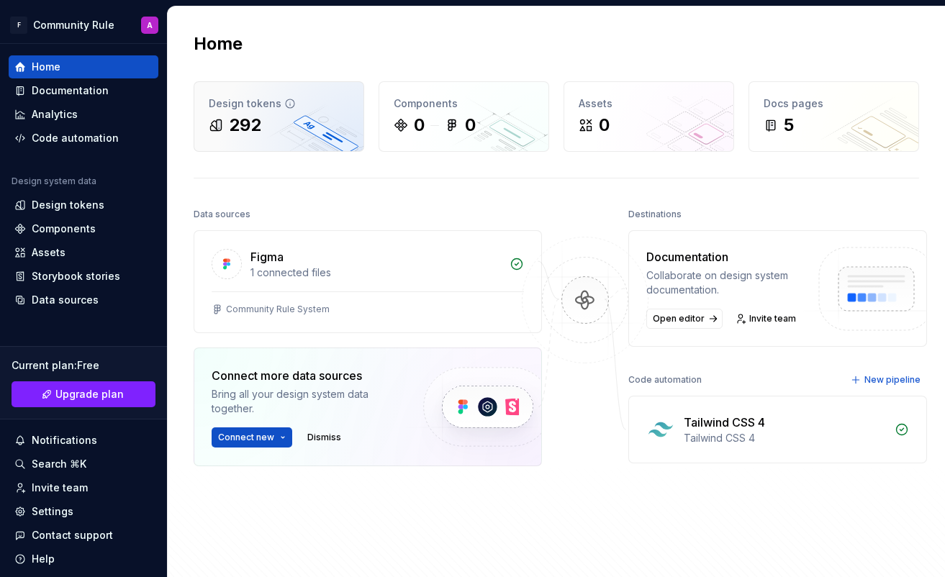
click at [274, 129] on div "292" at bounding box center [279, 125] width 140 height 23
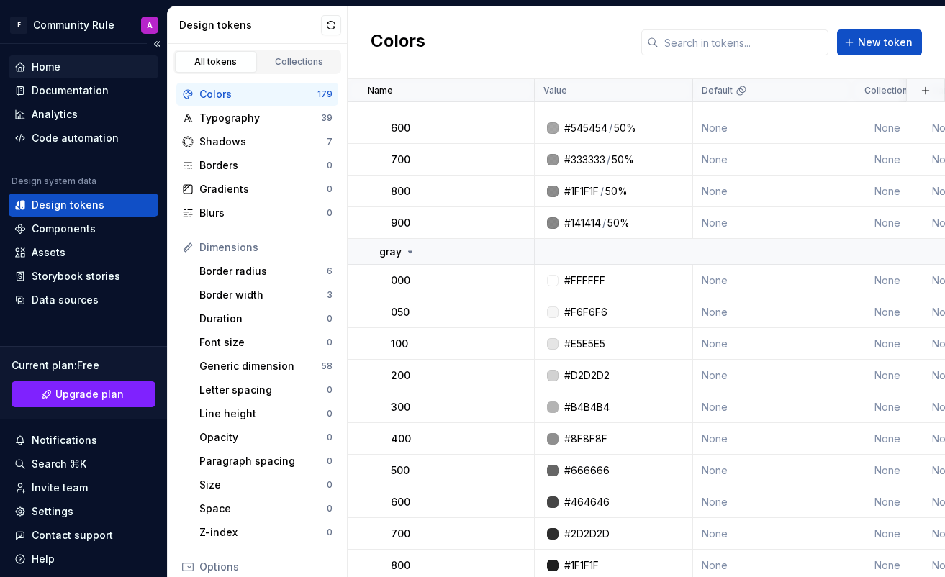
scroll to position [3600, 0]
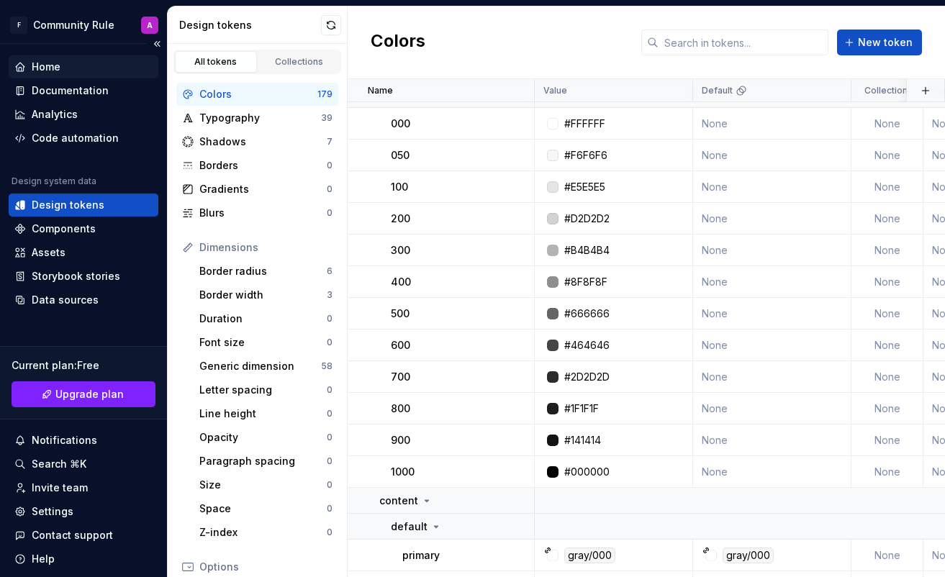
click at [81, 70] on div "Home" at bounding box center [83, 67] width 138 height 14
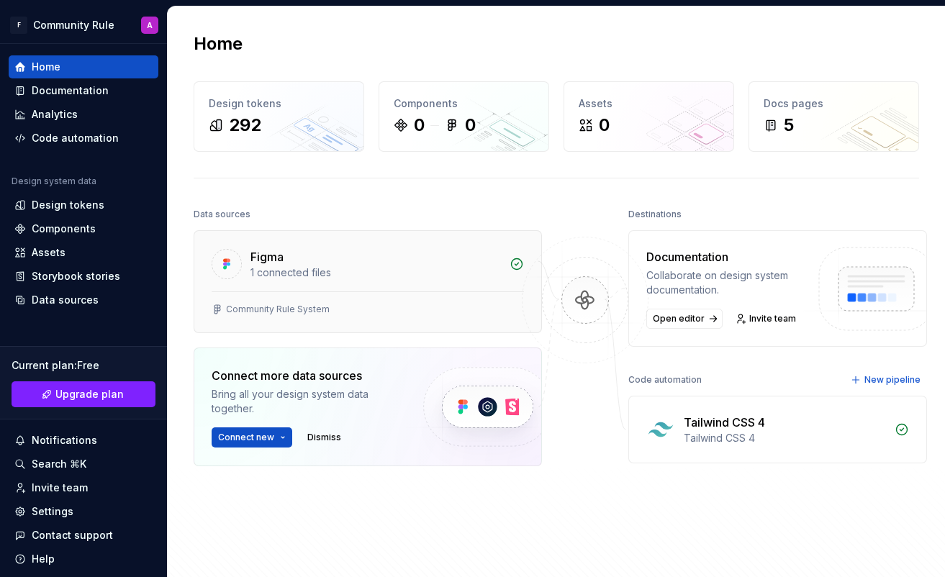
click at [311, 280] on div "Figma 1 connected files" at bounding box center [367, 261] width 347 height 60
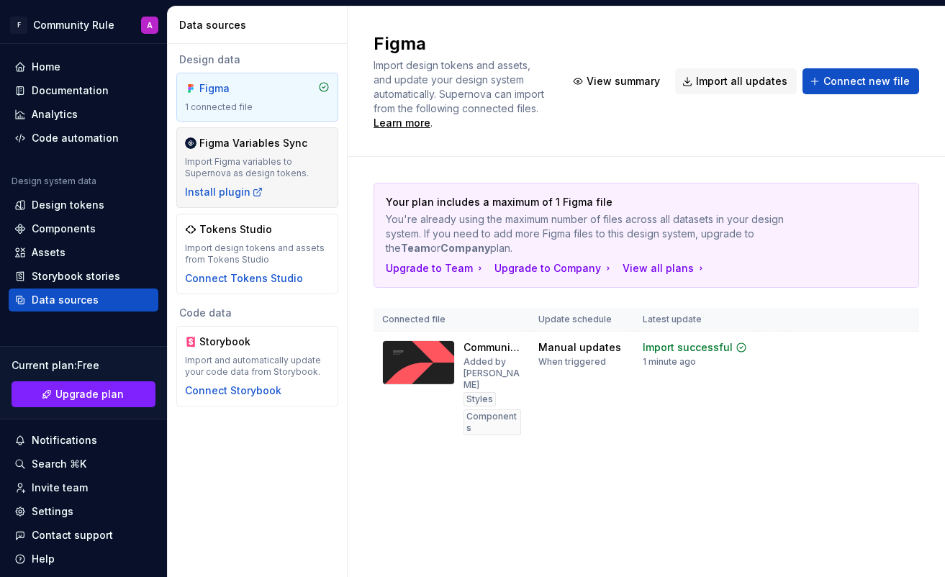
click at [232, 176] on div "Import Figma variables to Supernova as design tokens." at bounding box center [257, 167] width 145 height 23
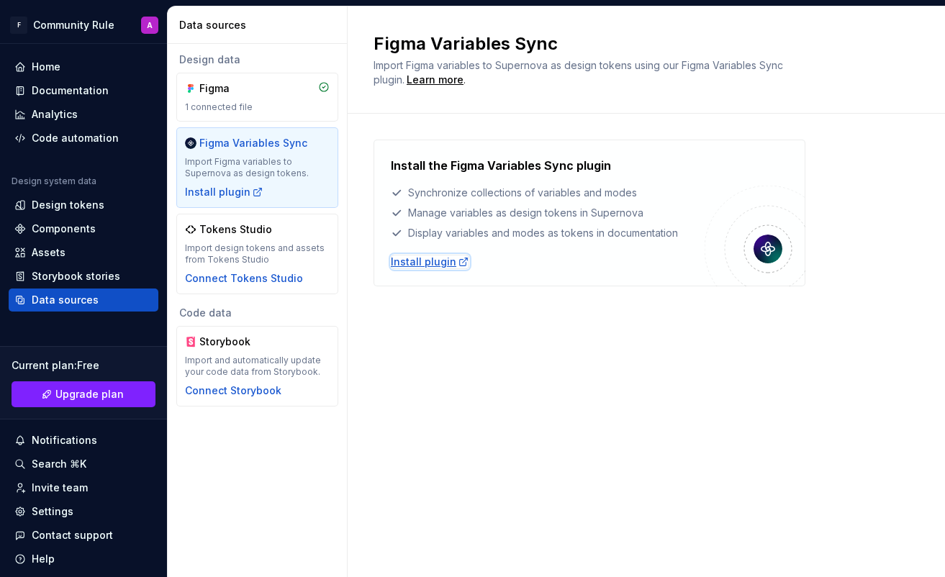
click at [426, 263] on div "Install plugin" at bounding box center [430, 262] width 78 height 14
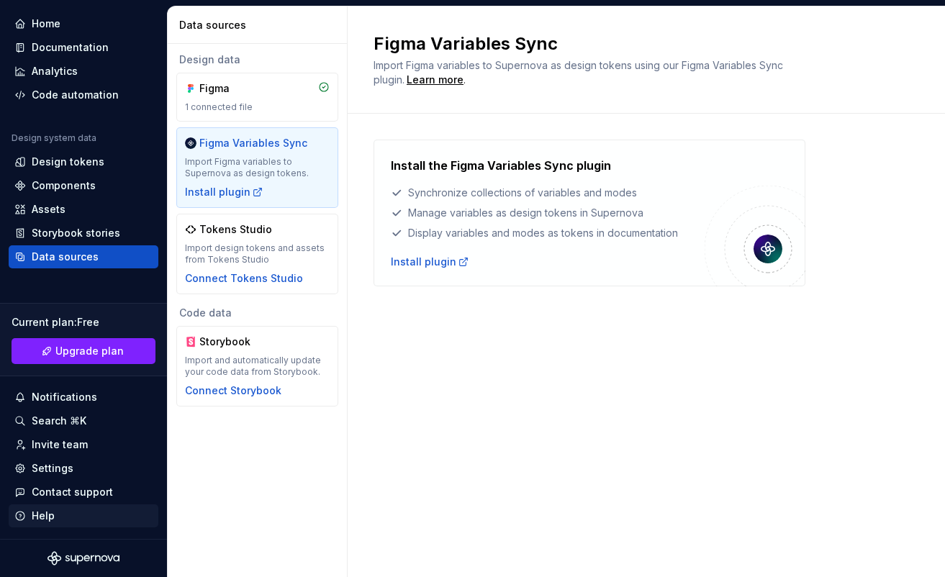
click at [59, 515] on div "Help" at bounding box center [83, 516] width 138 height 14
click at [66, 490] on div "Contact support" at bounding box center [72, 492] width 81 height 14
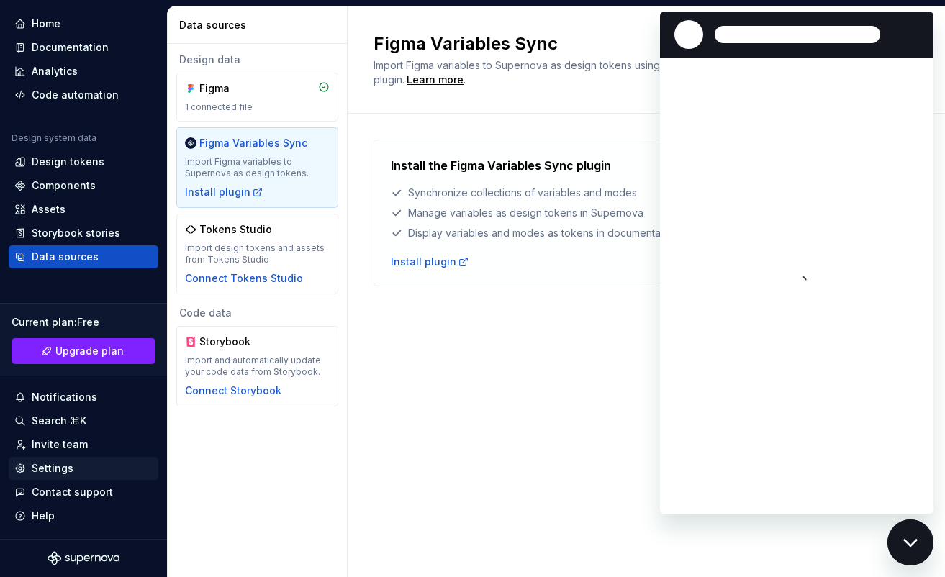
click at [71, 470] on div "Settings" at bounding box center [53, 469] width 42 height 14
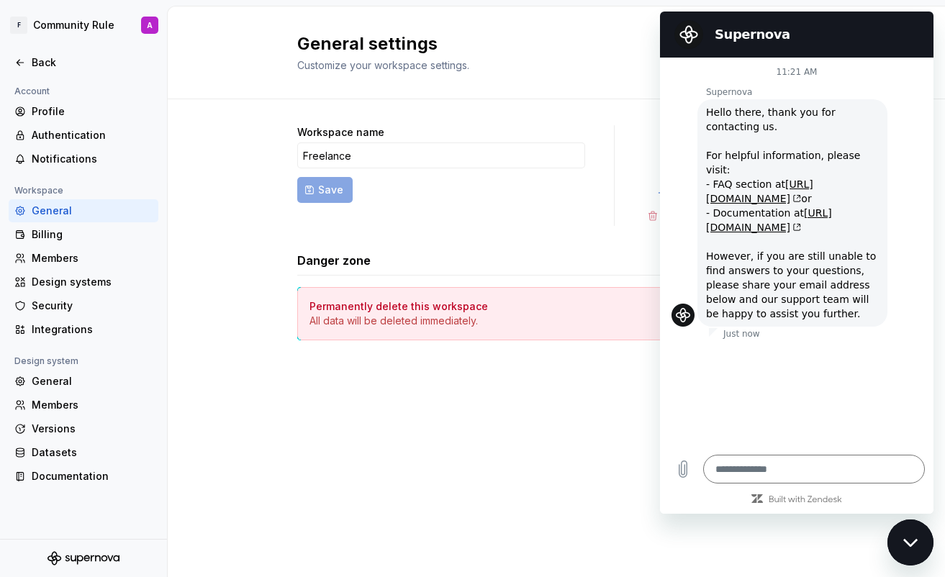
click at [496, 32] on div "General settings Customize your workspace settings." at bounding box center [557, 52] width 778 height 93
click at [496, 42] on h2 "General settings" at bounding box center [547, 43] width 501 height 23
click at [496, 169] on form "Workspace name Freelance Save" at bounding box center [441, 175] width 288 height 101
click at [496, 545] on icon "Close messaging window" at bounding box center [910, 543] width 14 height 8
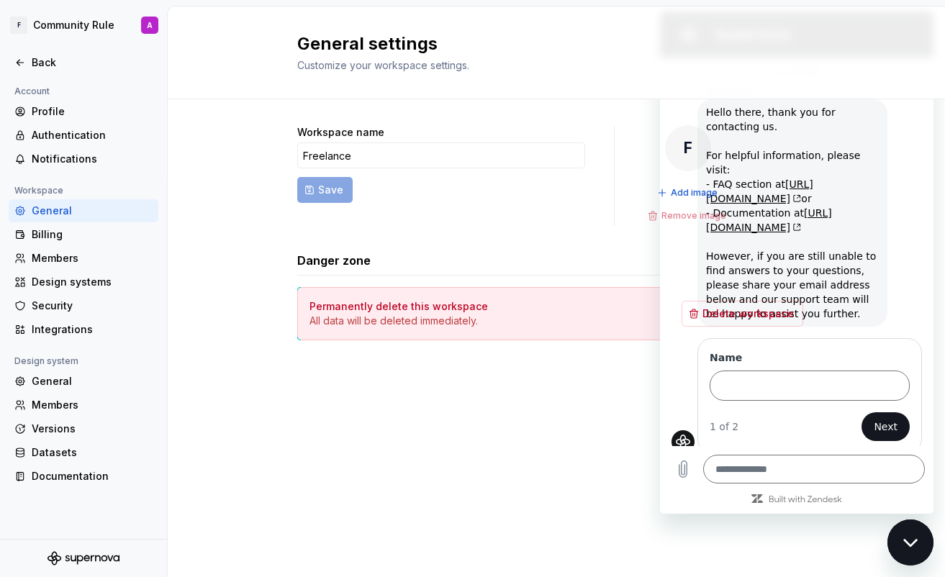
type textarea "*"
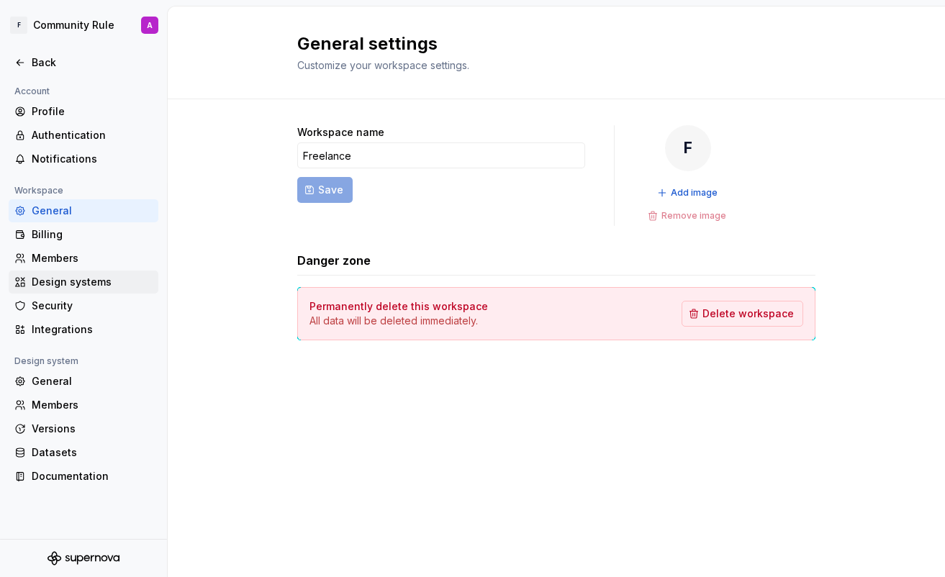
click at [62, 276] on div "Design systems" at bounding box center [92, 282] width 121 height 14
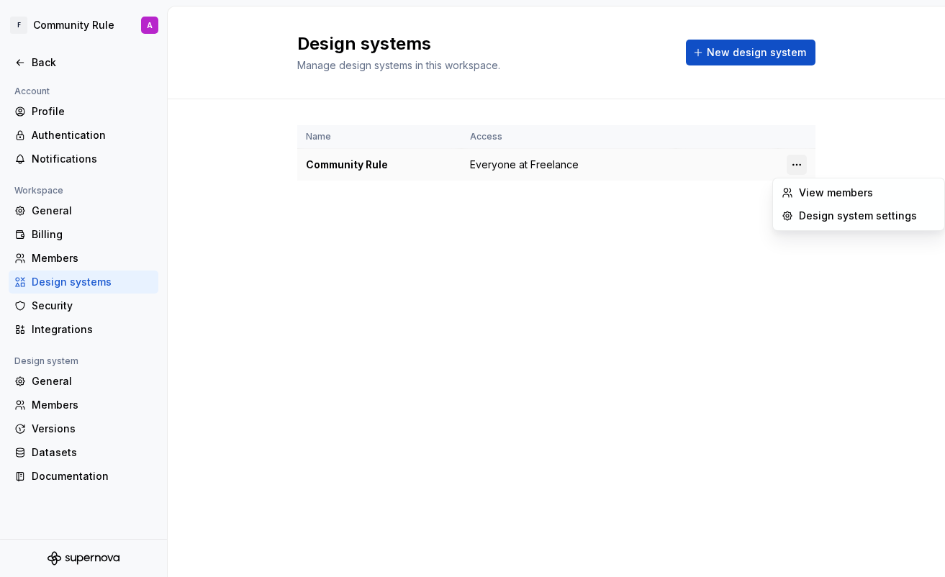
click at [496, 161] on html "F Community Rule A Back Account Profile Authentication Notifications Workspace …" at bounding box center [472, 288] width 945 height 577
click at [496, 222] on div "Design system settings" at bounding box center [867, 216] width 137 height 14
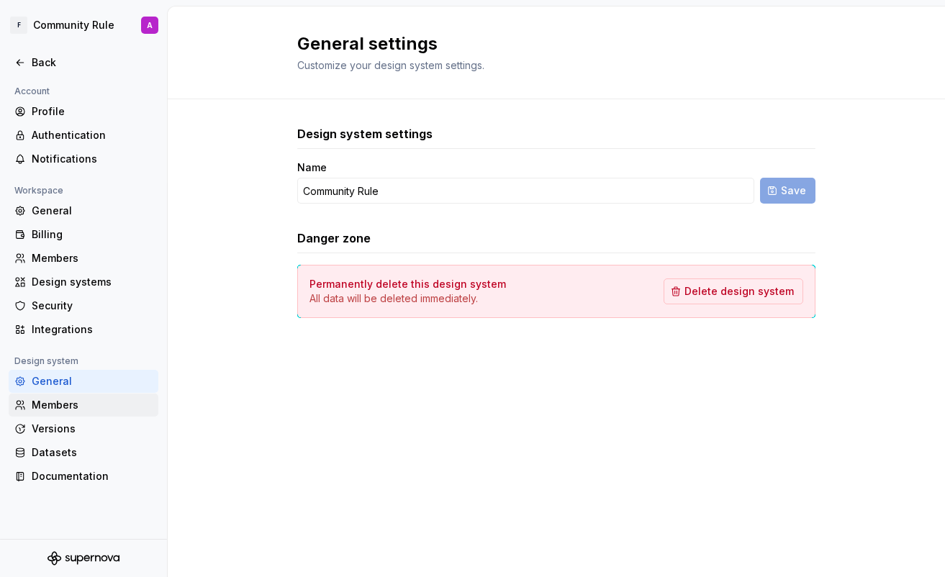
click at [54, 400] on div "Members" at bounding box center [92, 405] width 121 height 14
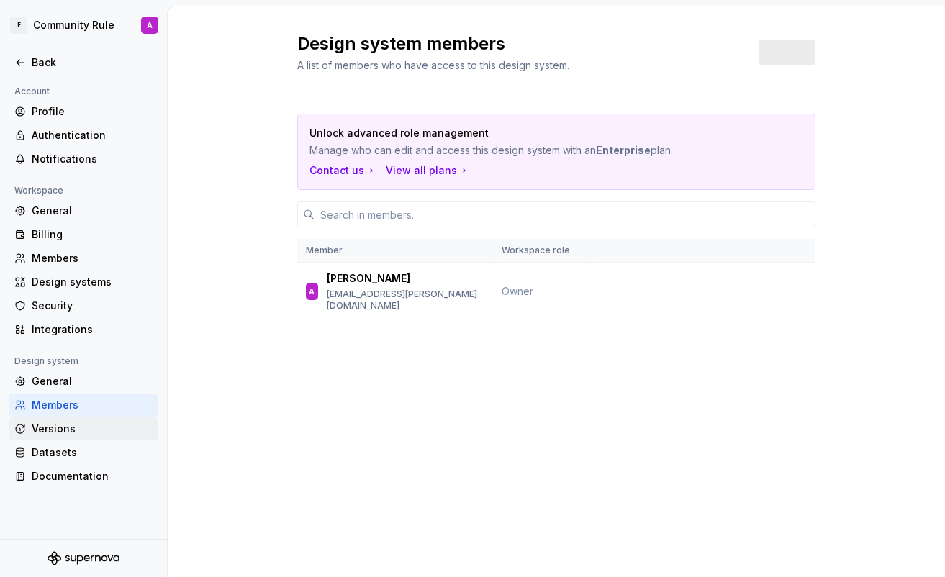
click at [52, 422] on div "Versions" at bounding box center [92, 429] width 121 height 14
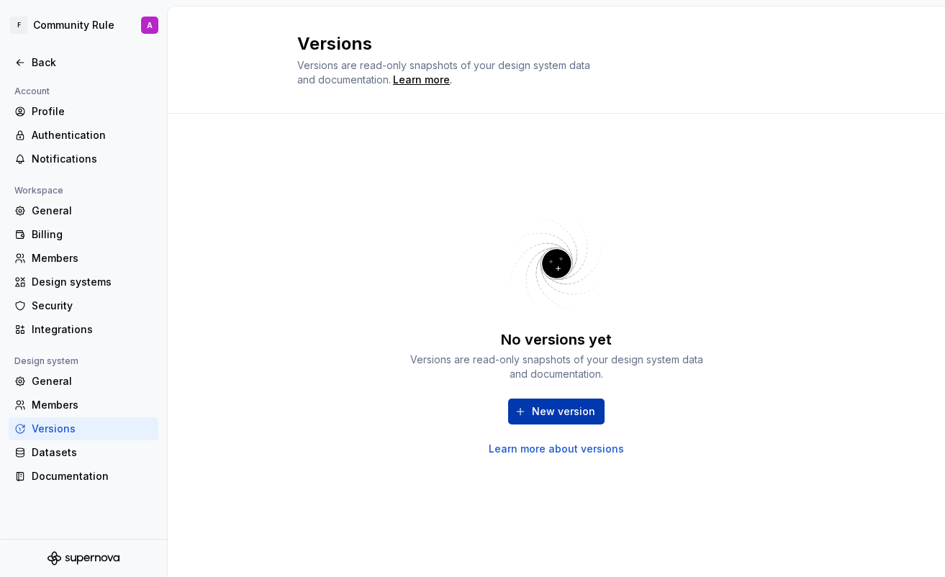
click at [496, 410] on span "New version" at bounding box center [563, 412] width 63 height 14
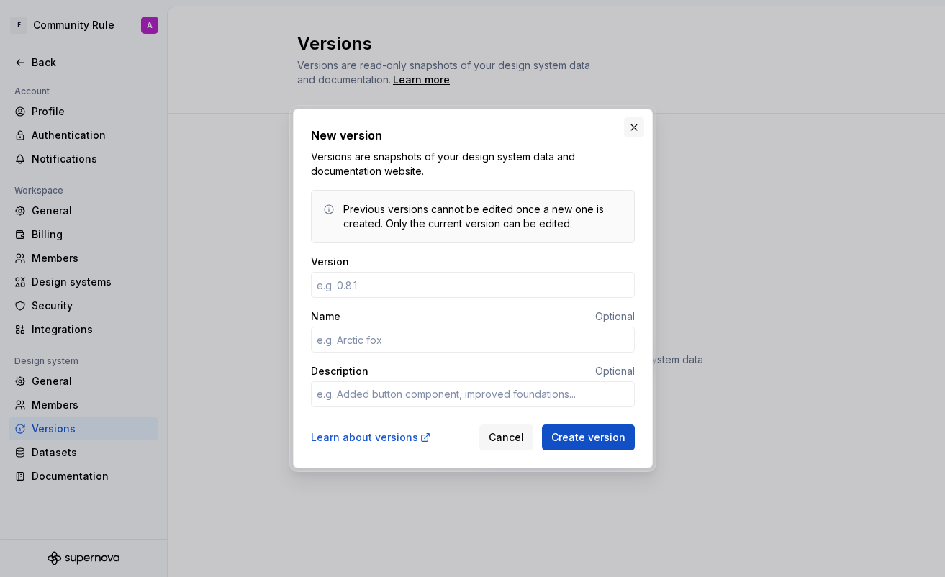
type textarea "*"
click at [496, 133] on button "button" at bounding box center [634, 127] width 20 height 20
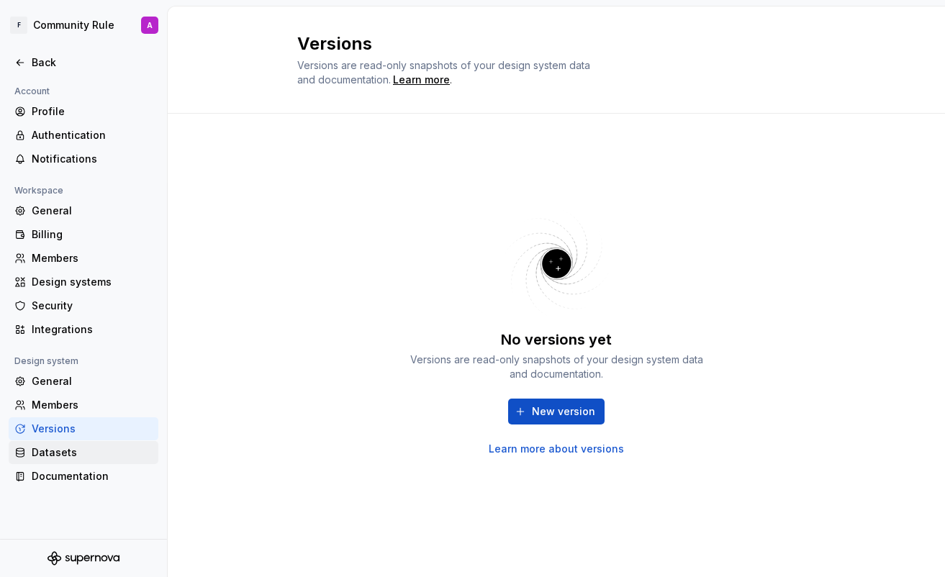
click at [49, 451] on div "Datasets" at bounding box center [92, 453] width 121 height 14
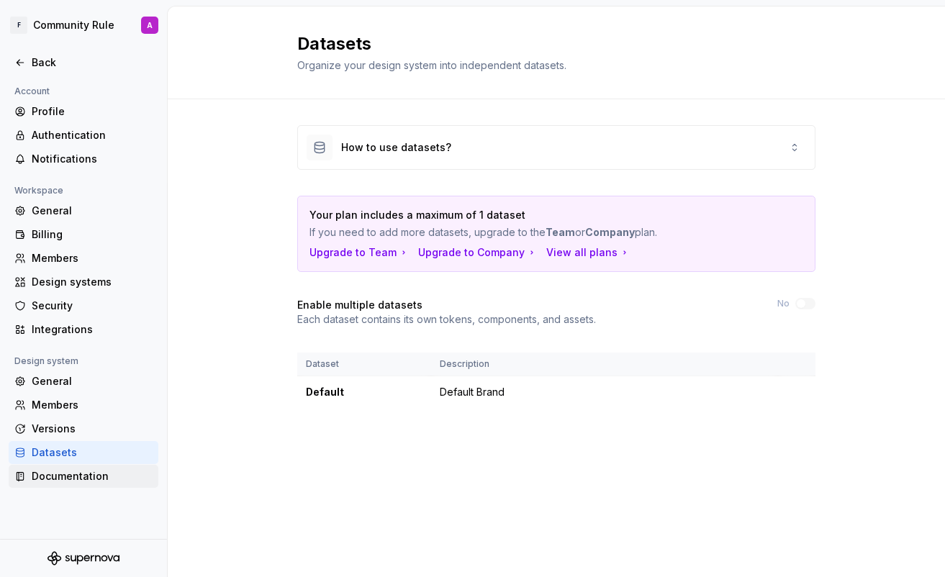
click at [76, 472] on div "Documentation" at bounding box center [92, 476] width 121 height 14
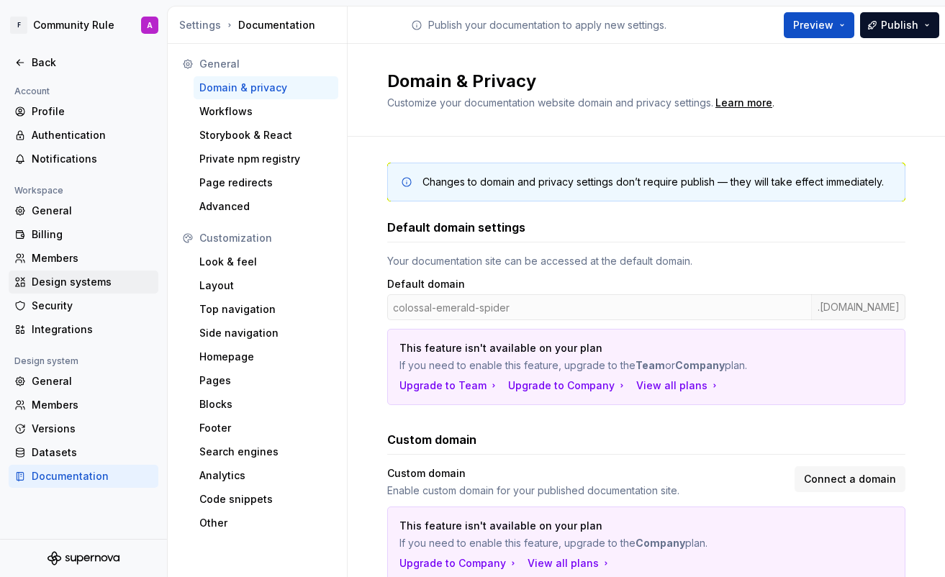
click at [78, 287] on div "Design systems" at bounding box center [92, 282] width 121 height 14
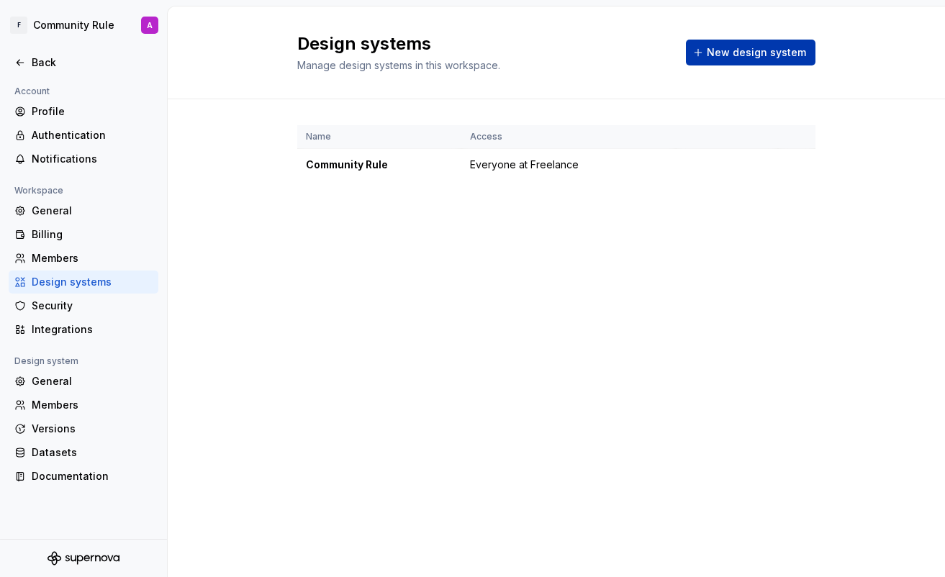
click at [496, 56] on button "New design system" at bounding box center [751, 53] width 130 height 26
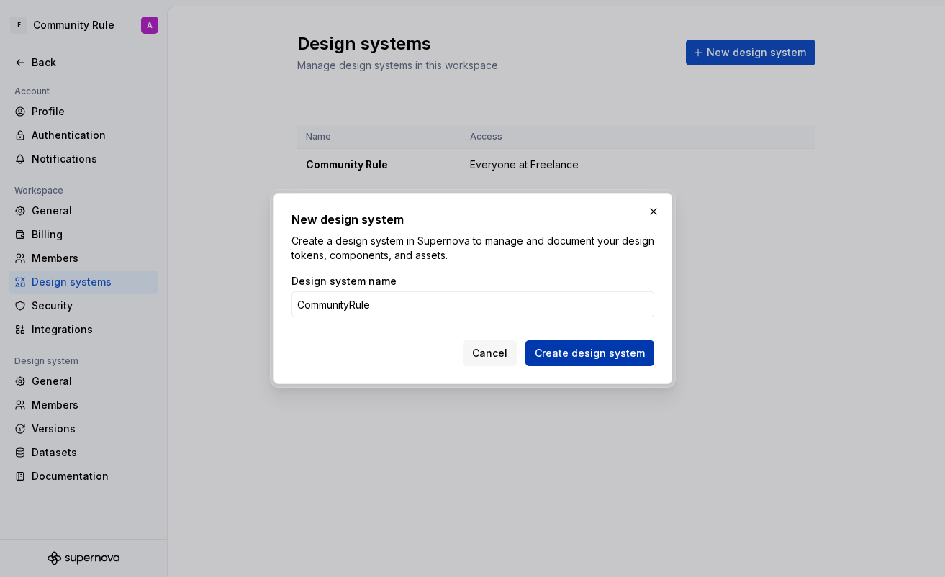
type input "CommunityRule"
click at [496, 343] on button "Create design system" at bounding box center [590, 354] width 129 height 26
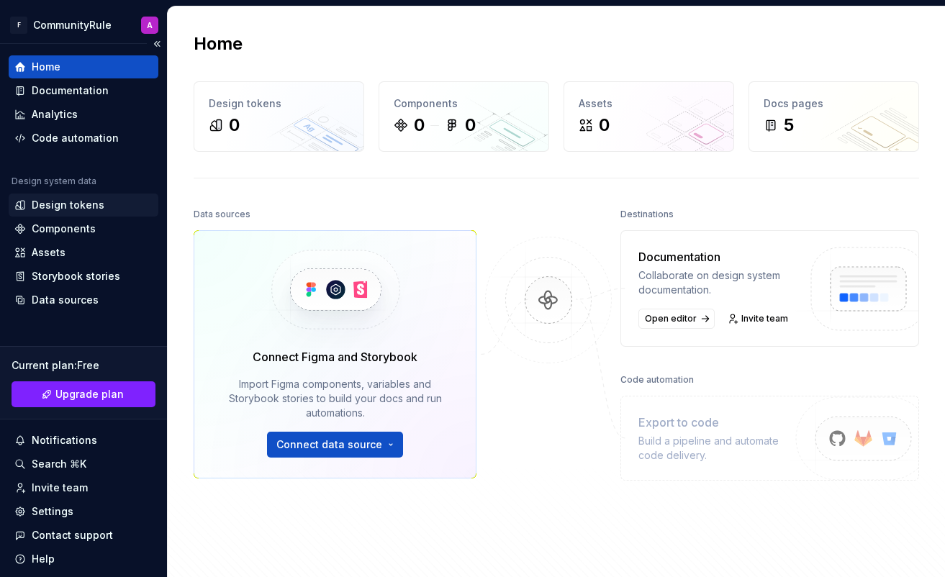
click at [78, 208] on div "Design tokens" at bounding box center [68, 205] width 73 height 14
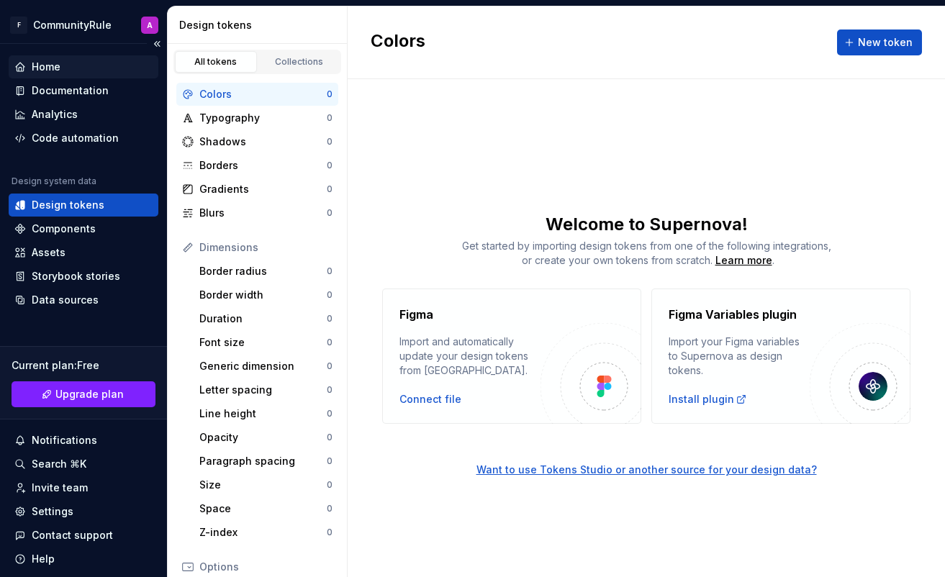
click at [86, 61] on div "Home" at bounding box center [83, 67] width 138 height 14
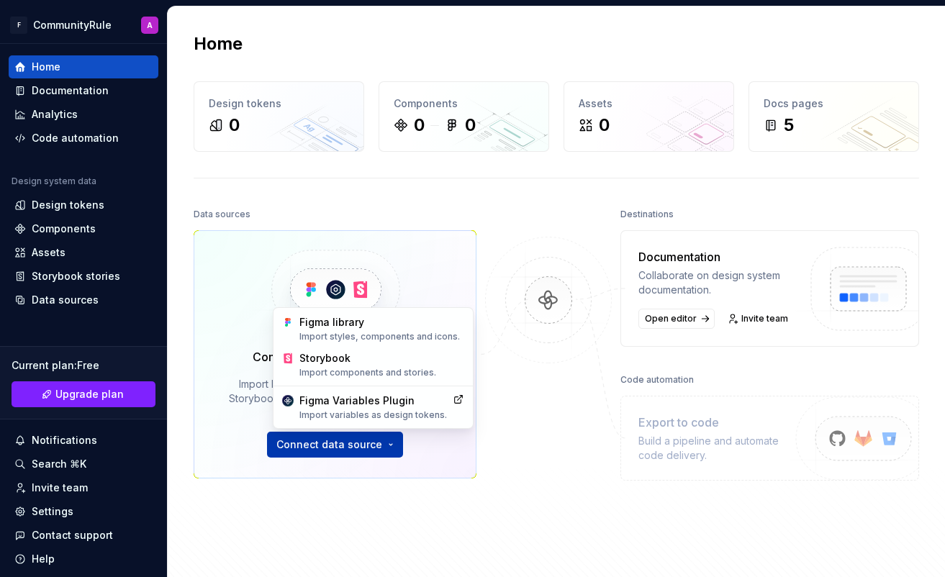
click at [351, 445] on html "F CommunityRule A Home Documentation Analytics Code automation Design system da…" at bounding box center [472, 288] width 945 height 577
click at [406, 328] on div "Figma library Import styles, components and icons." at bounding box center [381, 328] width 165 height 27
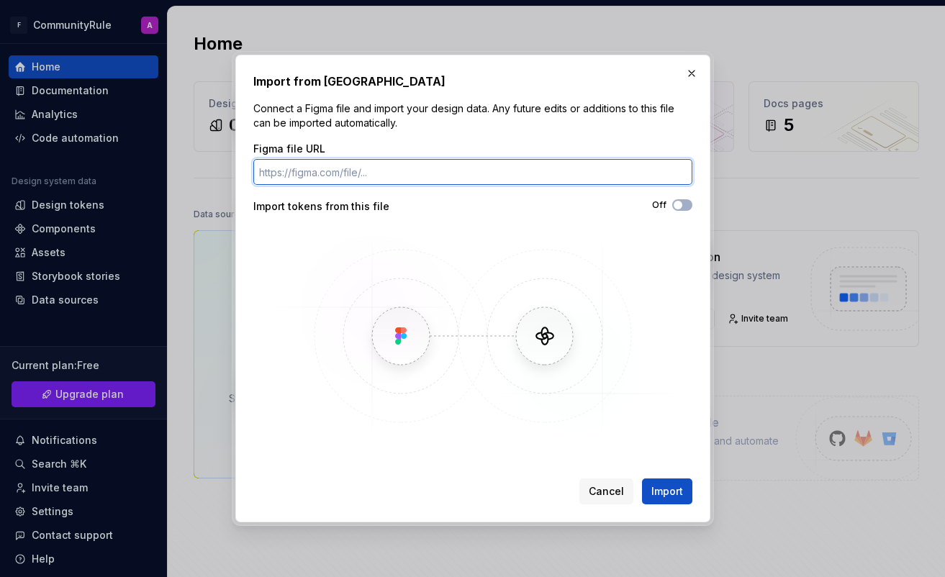
click at [407, 176] on input "Figma file URL" at bounding box center [472, 172] width 439 height 26
paste input "[URL][DOMAIN_NAME]"
type input "[URL][DOMAIN_NAME]"
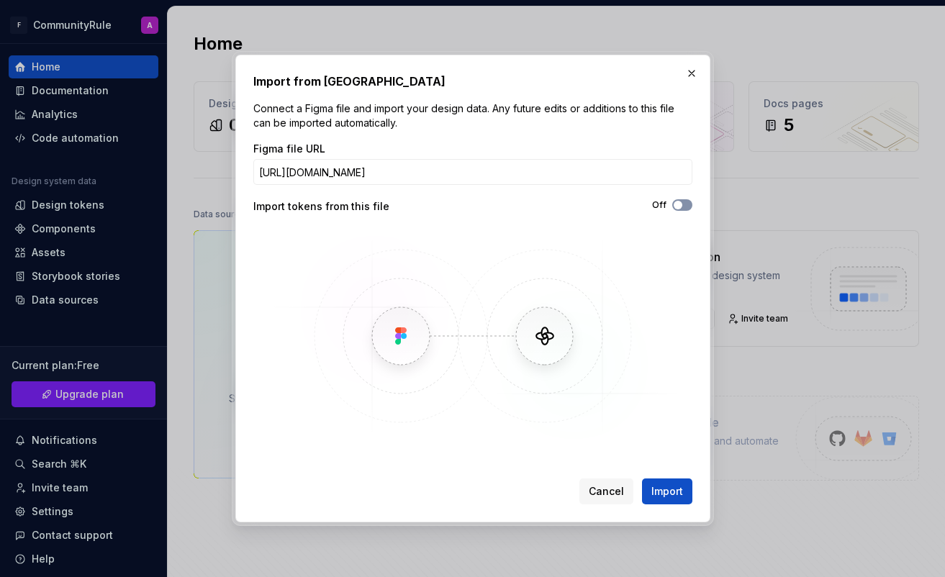
click at [496, 202] on span "button" at bounding box center [678, 205] width 9 height 9
click at [496, 496] on span "Import" at bounding box center [668, 492] width 32 height 14
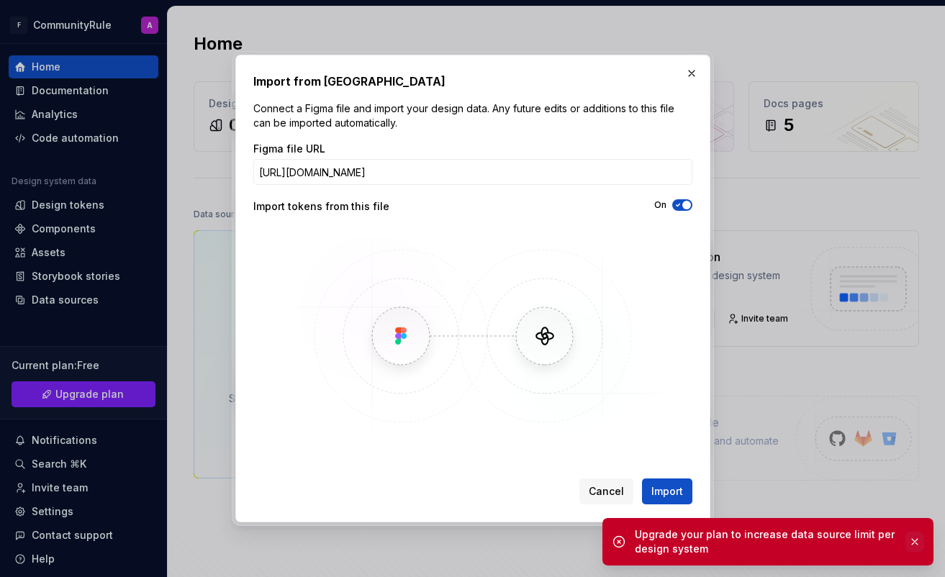
click at [496, 542] on button "button" at bounding box center [915, 542] width 19 height 20
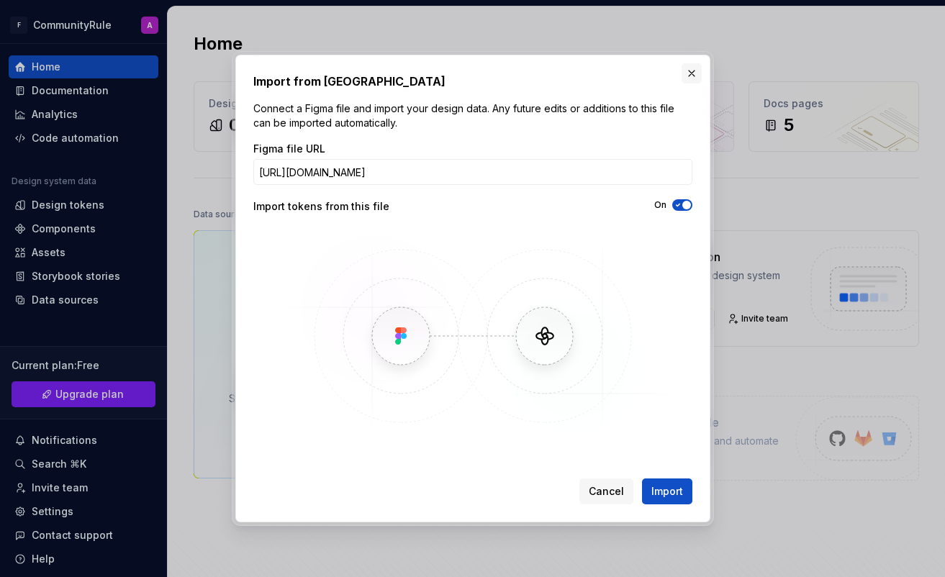
click at [496, 71] on button "button" at bounding box center [692, 73] width 20 height 20
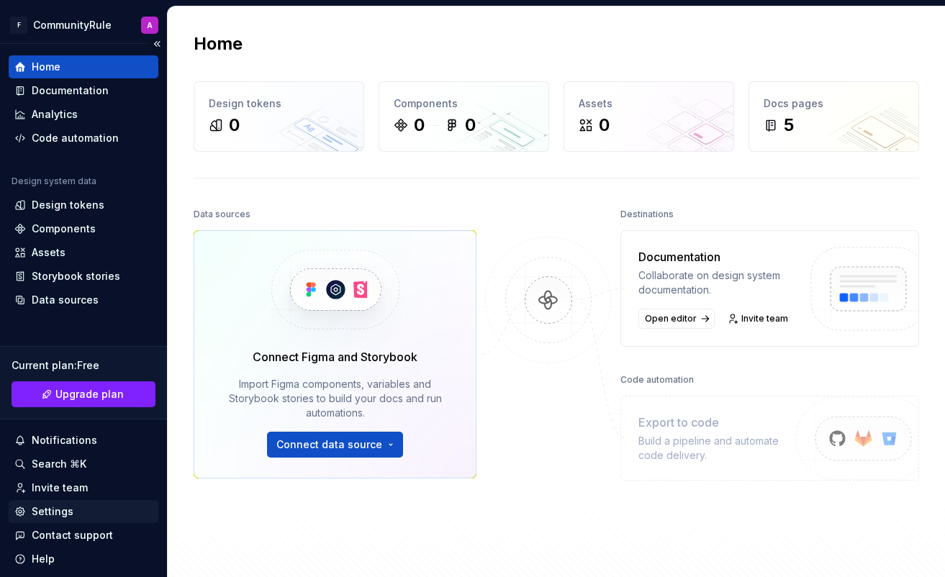
click at [70, 507] on div "Settings" at bounding box center [53, 512] width 42 height 14
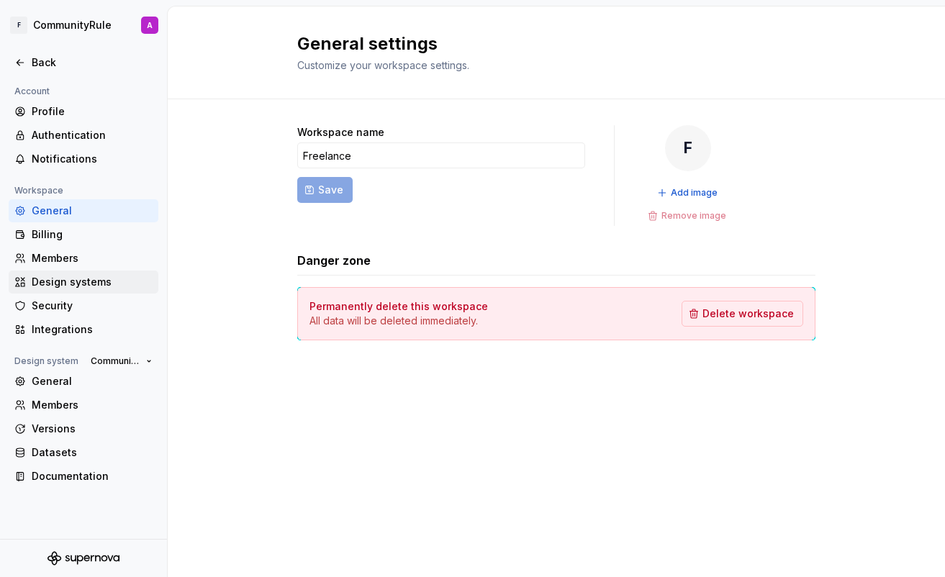
click at [81, 274] on div "Design systems" at bounding box center [84, 282] width 150 height 23
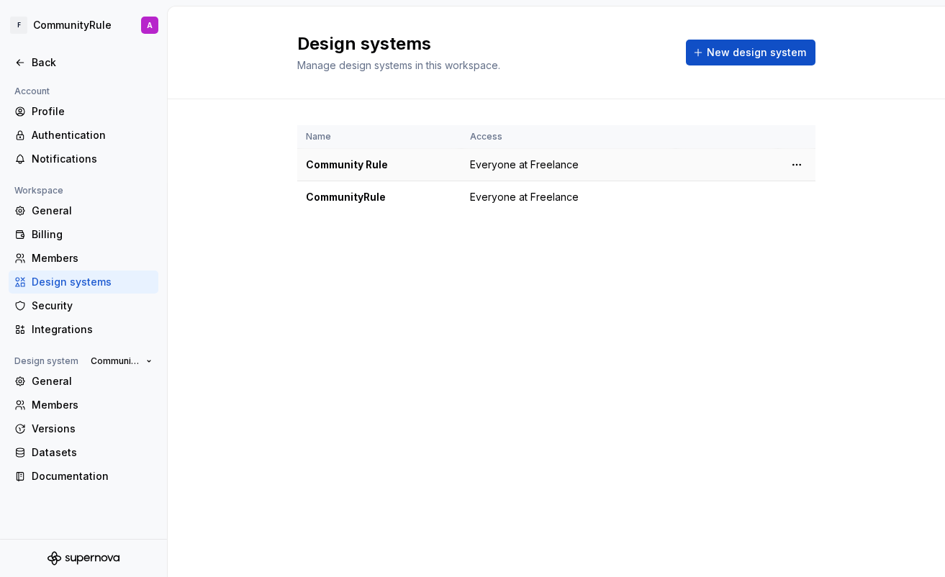
click at [456, 166] on td "Community Rule" at bounding box center [379, 165] width 164 height 32
click at [496, 168] on html "F CommunityRule A Back Account Profile Authentication Notifications Workspace G…" at bounding box center [472, 288] width 945 height 577
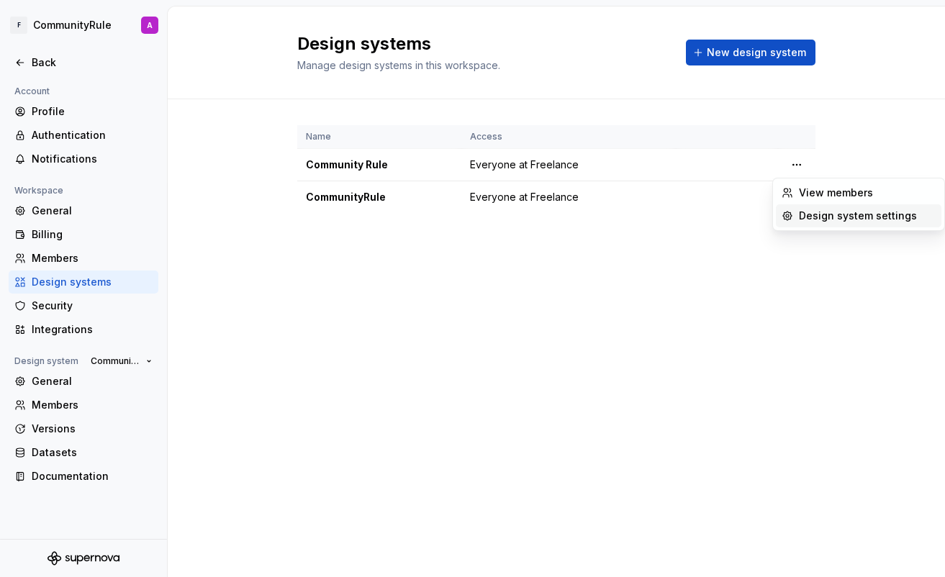
click at [496, 217] on div "Design system settings" at bounding box center [867, 216] width 137 height 14
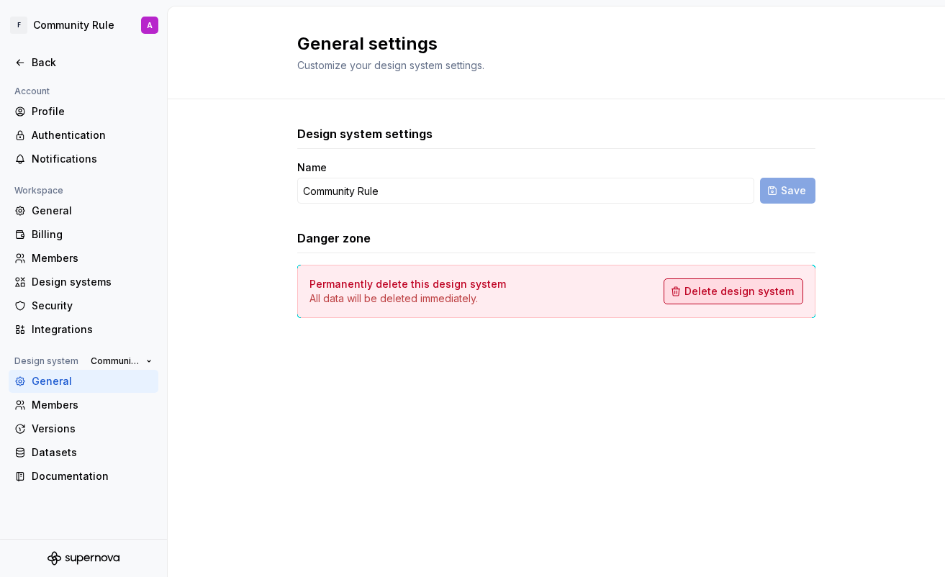
click at [496, 294] on span "Delete design system" at bounding box center [739, 291] width 109 height 14
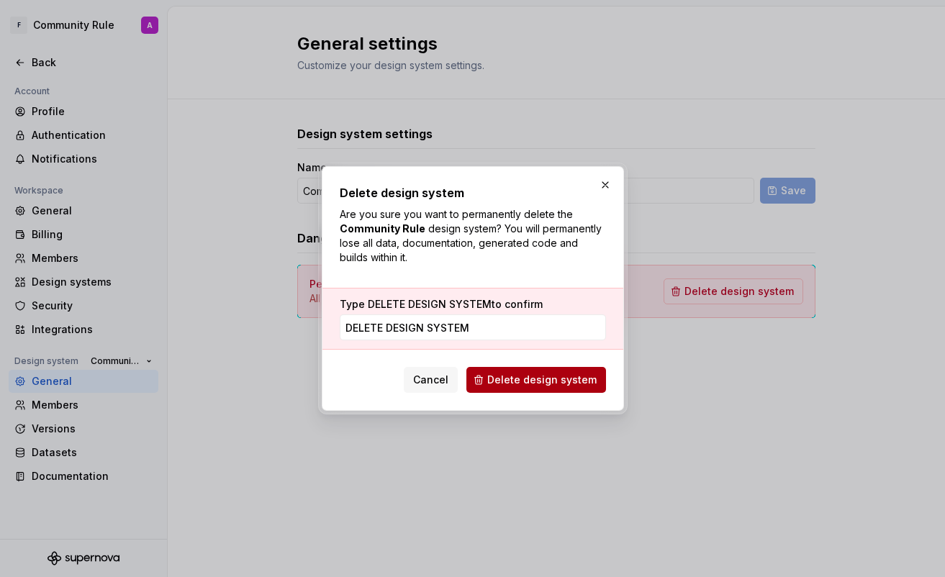
type input "DELETE DESIGN SYSTEM"
click at [496, 380] on span "Delete design system" at bounding box center [541, 380] width 109 height 14
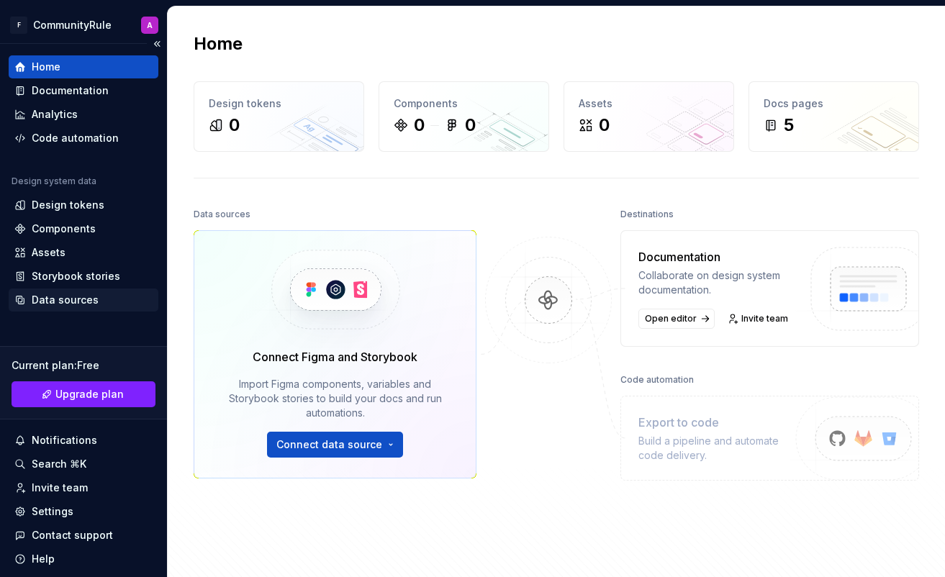
click at [67, 301] on div "Data sources" at bounding box center [65, 300] width 67 height 14
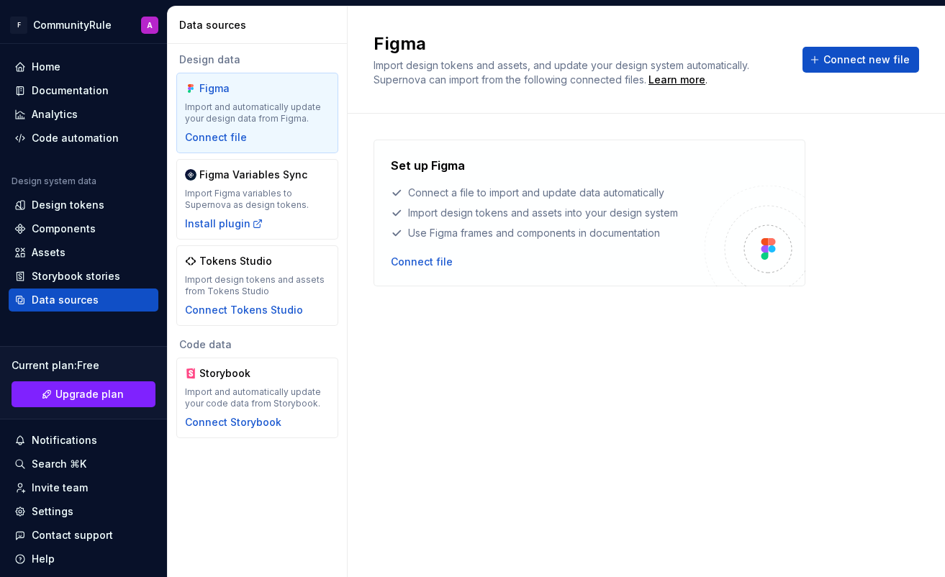
click at [415, 273] on div "Set up Figma Connect a file to import and update data automatically Import desi…" at bounding box center [590, 213] width 432 height 147
click at [431, 258] on div "Connect file" at bounding box center [422, 262] width 62 height 14
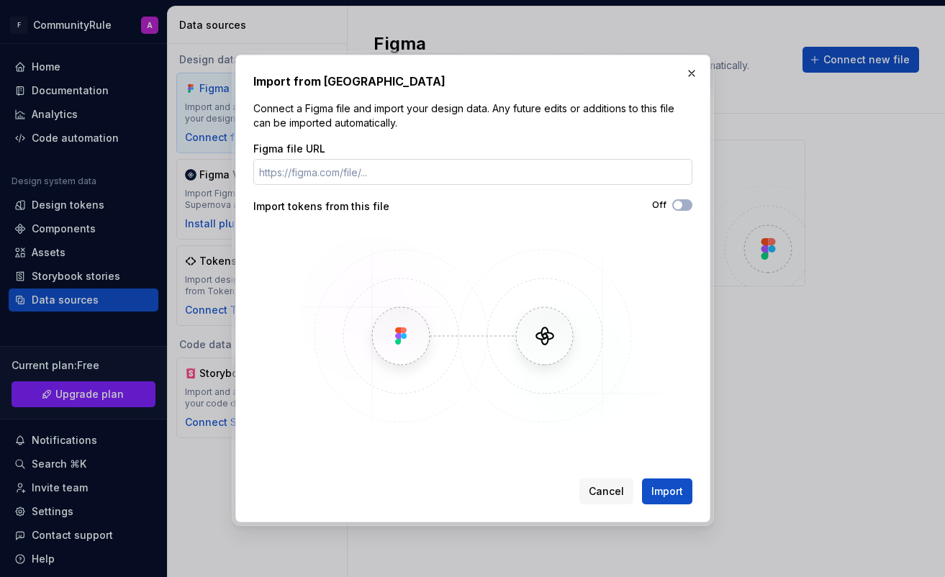
click at [374, 176] on input "Figma file URL" at bounding box center [472, 172] width 439 height 26
type input "[URL][DOMAIN_NAME]"
click at [496, 486] on span "Import" at bounding box center [668, 492] width 32 height 14
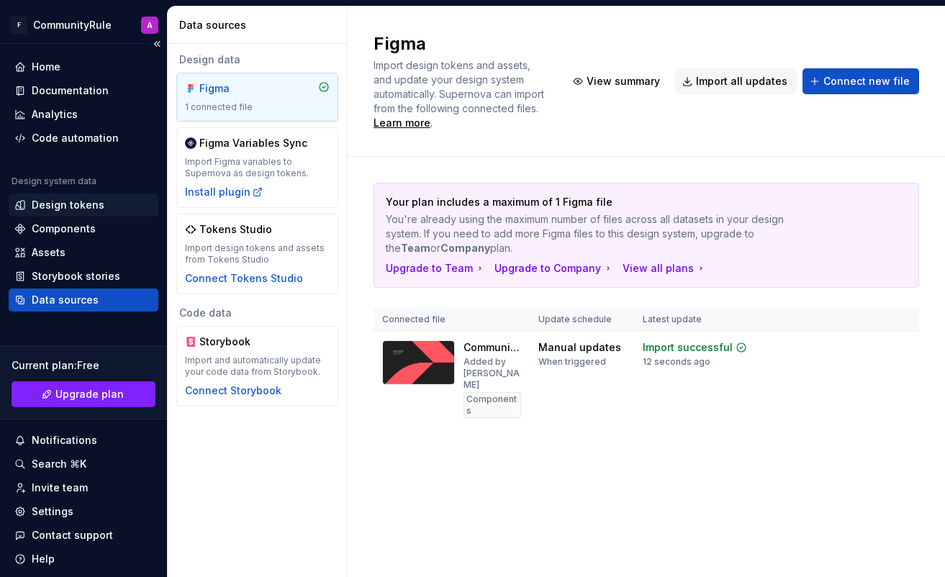
click at [71, 202] on div "Design tokens" at bounding box center [68, 205] width 73 height 14
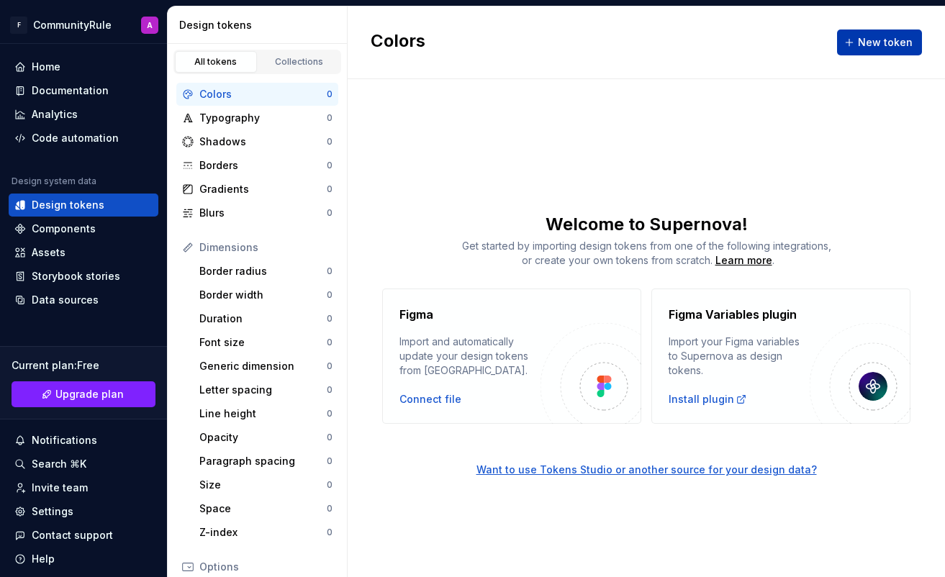
click at [496, 54] on button "New token" at bounding box center [879, 43] width 85 height 26
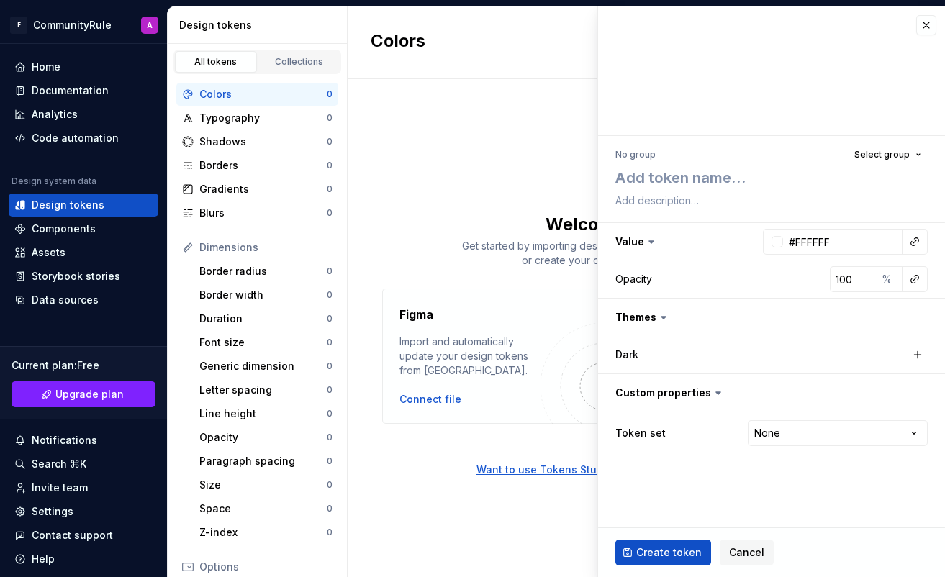
type textarea "*"
click at [496, 24] on button "button" at bounding box center [927, 25] width 20 height 20
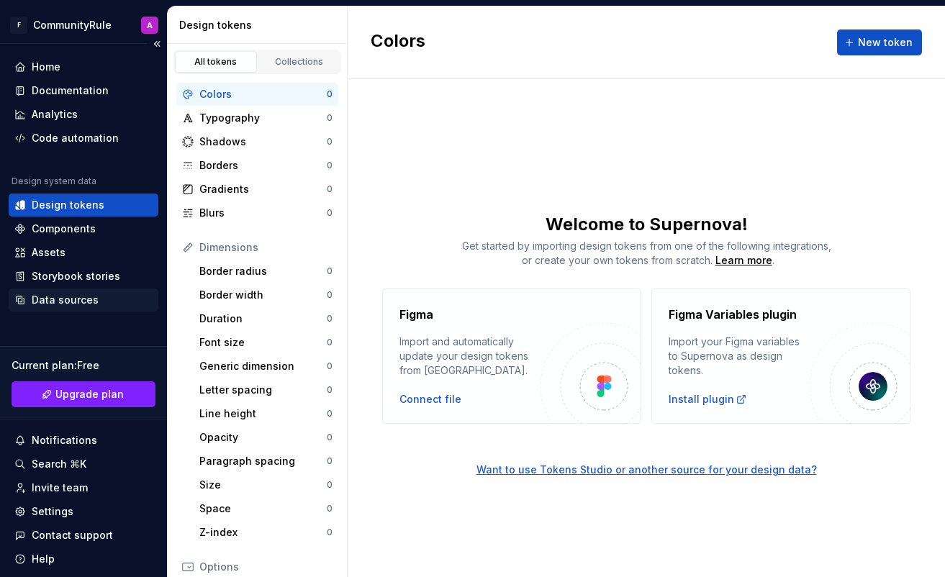
click at [68, 294] on div "Data sources" at bounding box center [65, 300] width 67 height 14
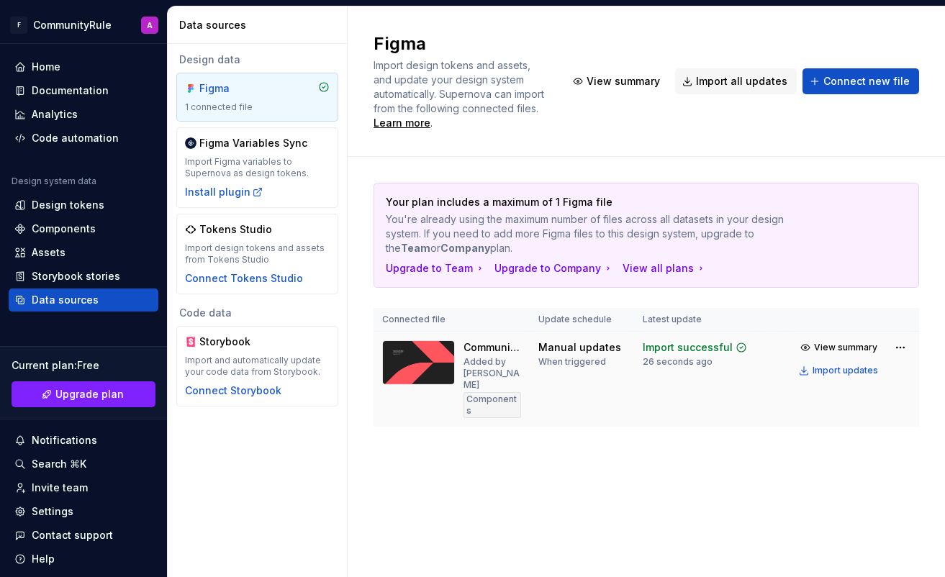
click at [496, 366] on div "When triggered" at bounding box center [573, 362] width 68 height 12
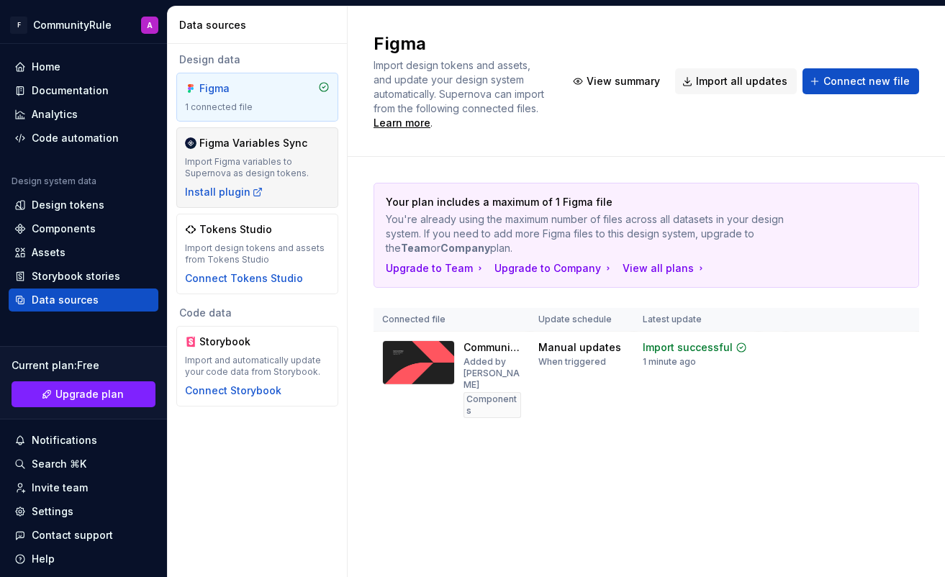
click at [261, 156] on div "Figma Variables Sync Import Figma variables to Supernova as design tokens. Inst…" at bounding box center [257, 167] width 145 height 63
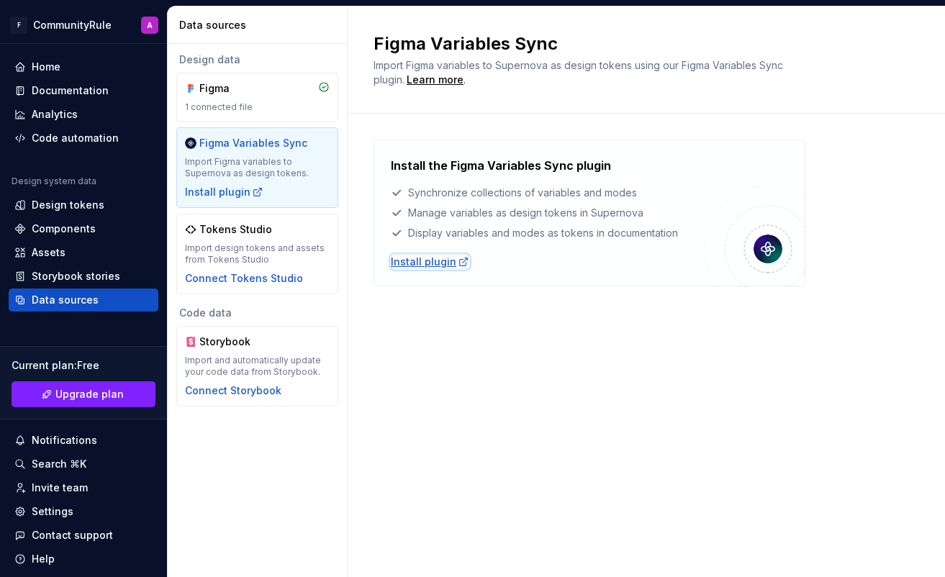
click at [423, 265] on div "Install plugin" at bounding box center [430, 262] width 78 height 14
click at [307, 252] on div "Import design tokens and assets from Tokens Studio" at bounding box center [257, 254] width 145 height 23
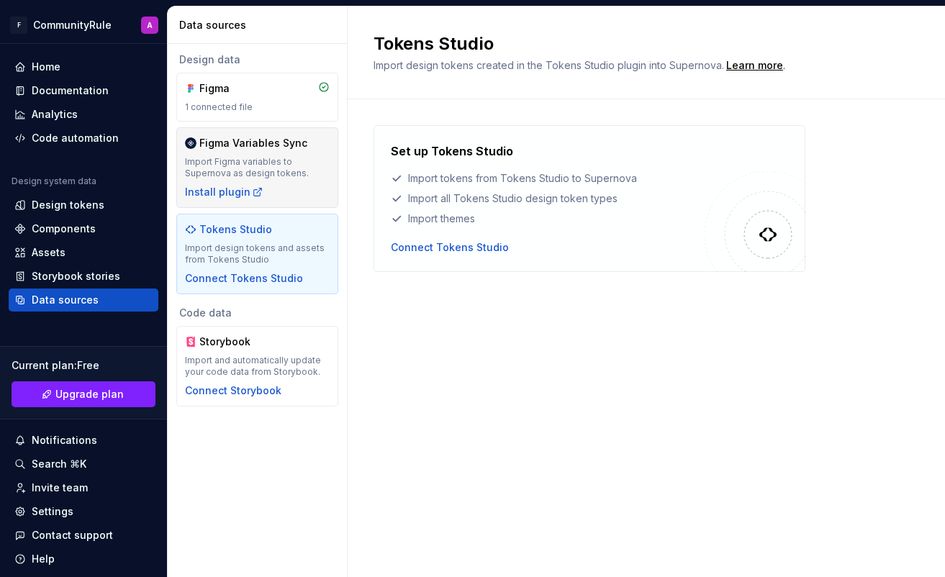
click at [305, 161] on div "Import Figma variables to Supernova as design tokens." at bounding box center [257, 167] width 145 height 23
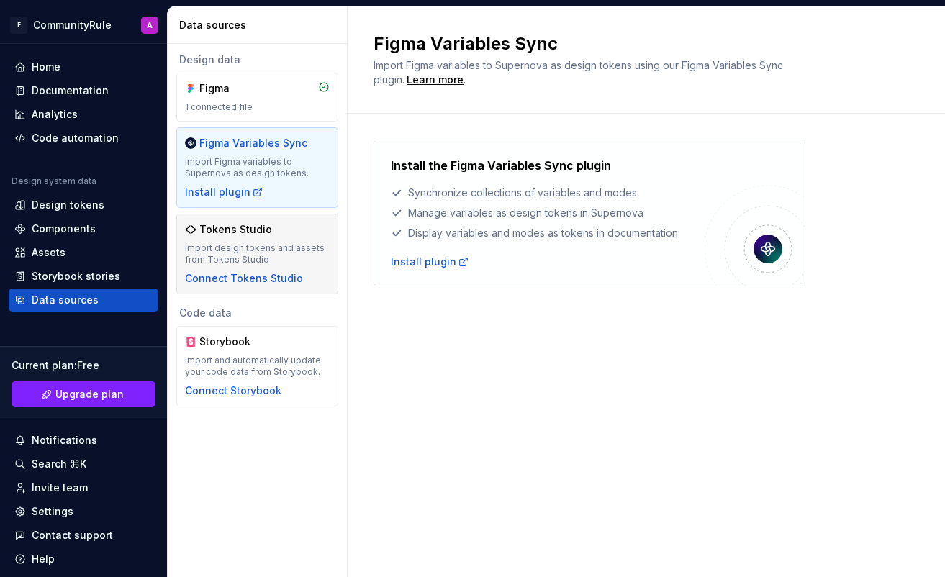
click at [306, 245] on div "Import design tokens and assets from Tokens Studio" at bounding box center [257, 254] width 145 height 23
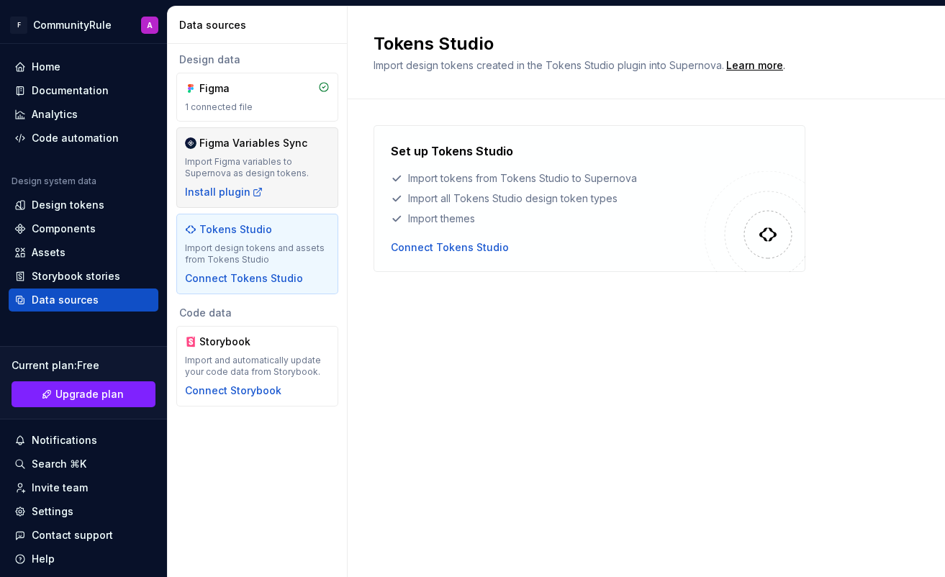
click at [309, 157] on div "Import Figma variables to Supernova as design tokens." at bounding box center [257, 167] width 145 height 23
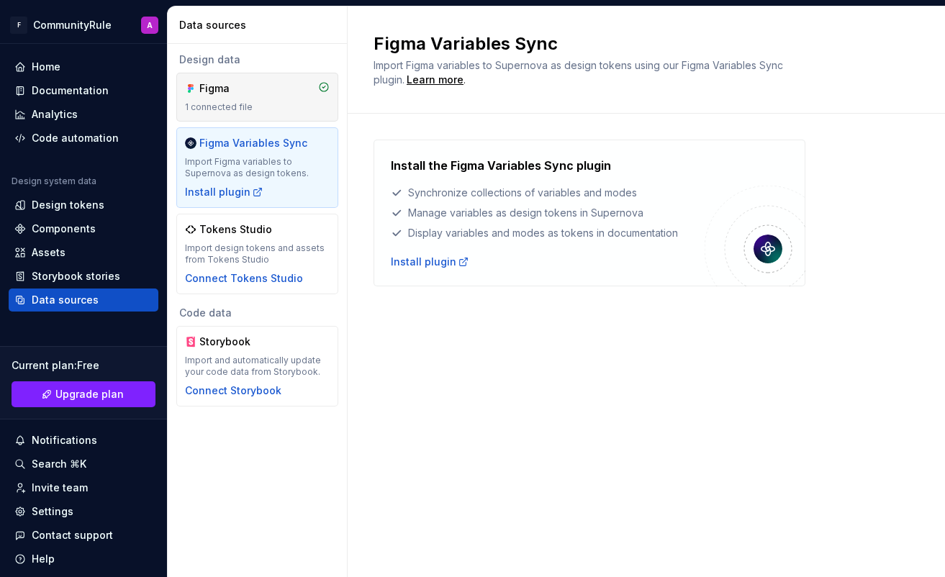
click at [280, 91] on div "Figma" at bounding box center [257, 88] width 145 height 14
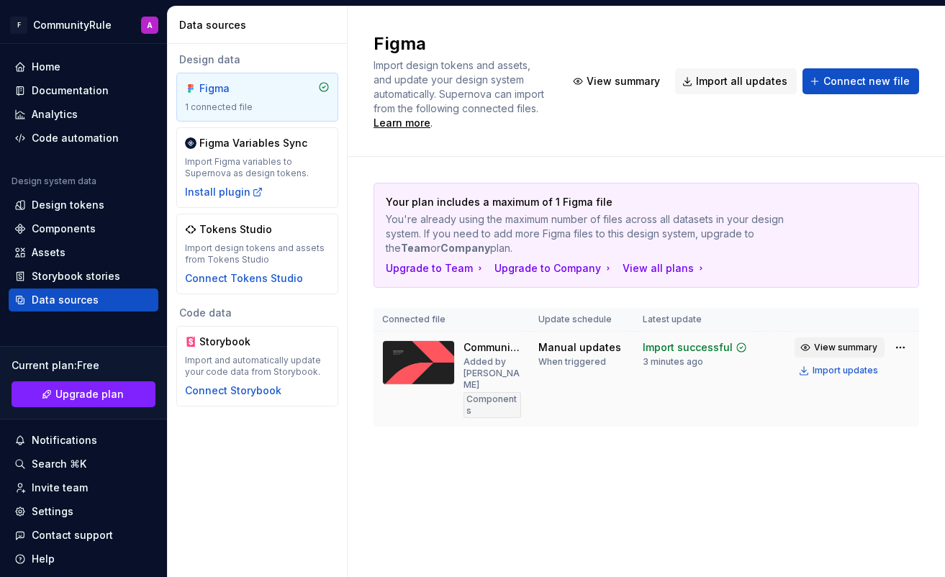
click at [496, 344] on span "View summary" at bounding box center [845, 348] width 63 height 12
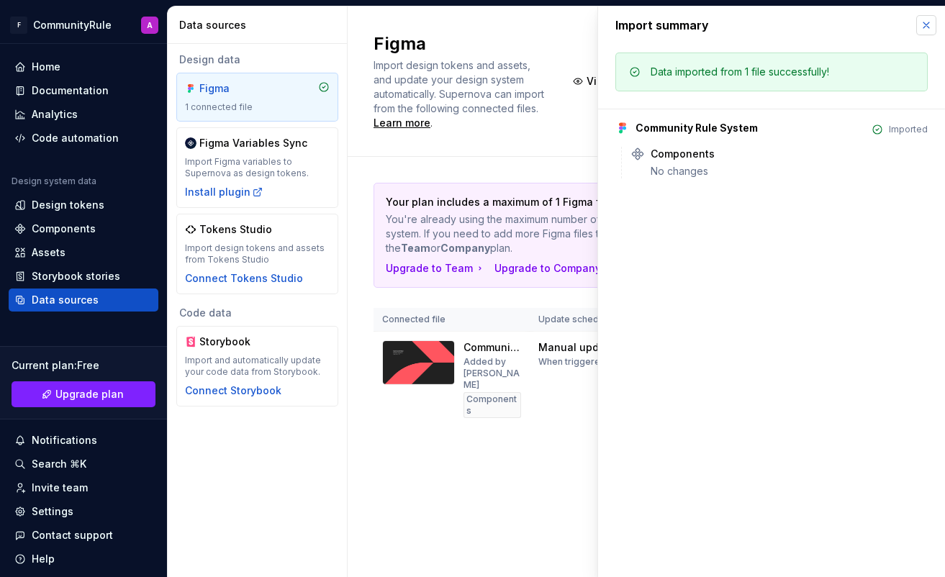
click at [496, 18] on button "button" at bounding box center [927, 25] width 20 height 20
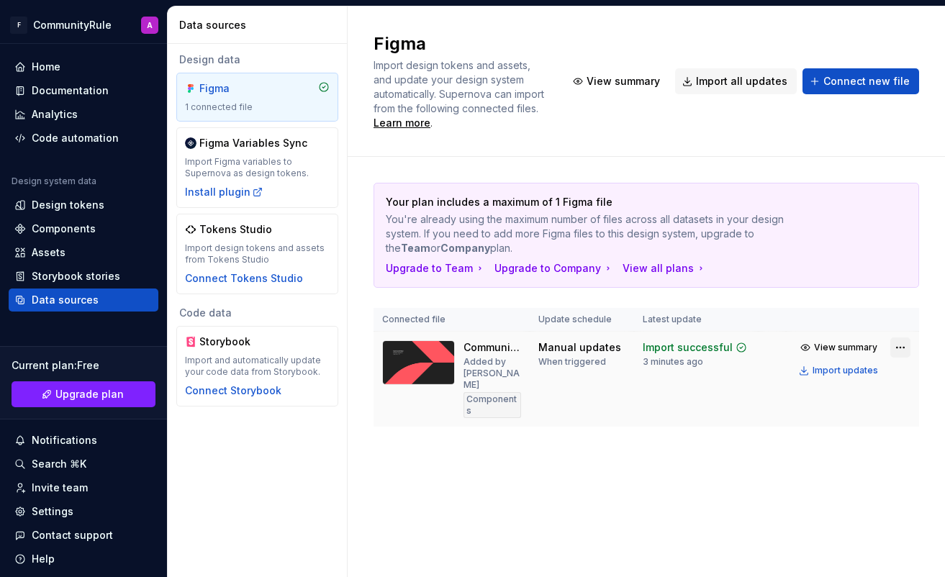
click at [496, 346] on html "F CommunityRule A Home Documentation Analytics Code automation Design system da…" at bounding box center [472, 288] width 945 height 577
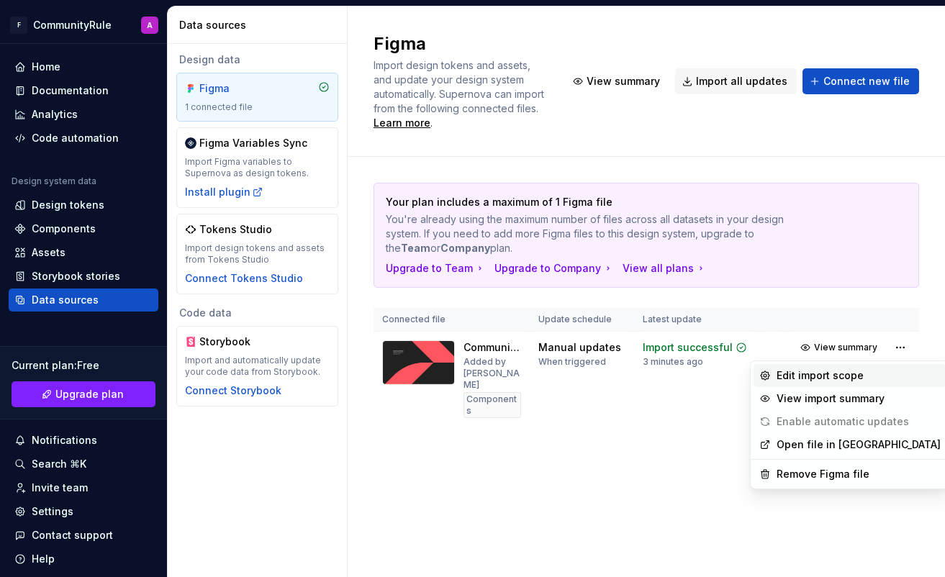
click at [496, 380] on div "Edit import scope" at bounding box center [859, 376] width 164 height 14
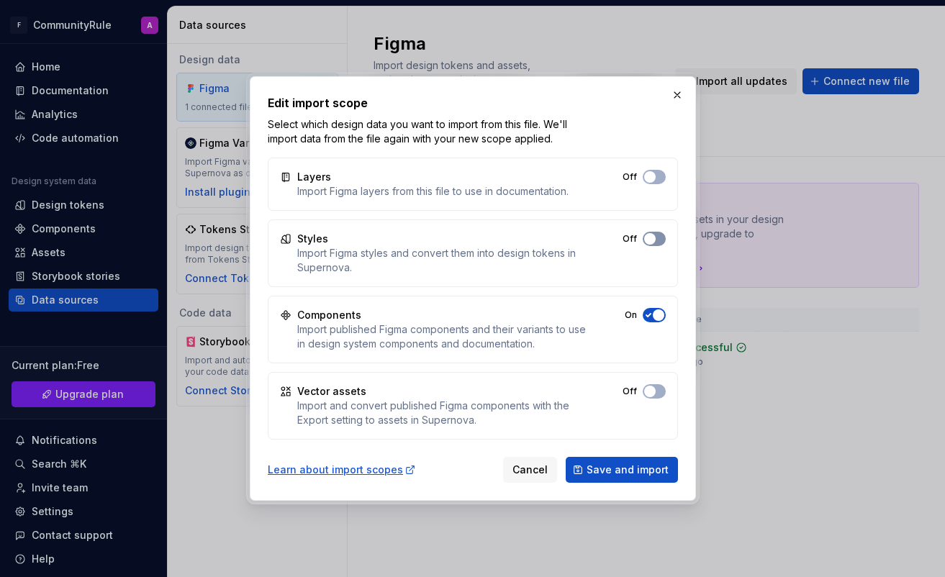
click at [496, 242] on button "Off" at bounding box center [654, 239] width 23 height 14
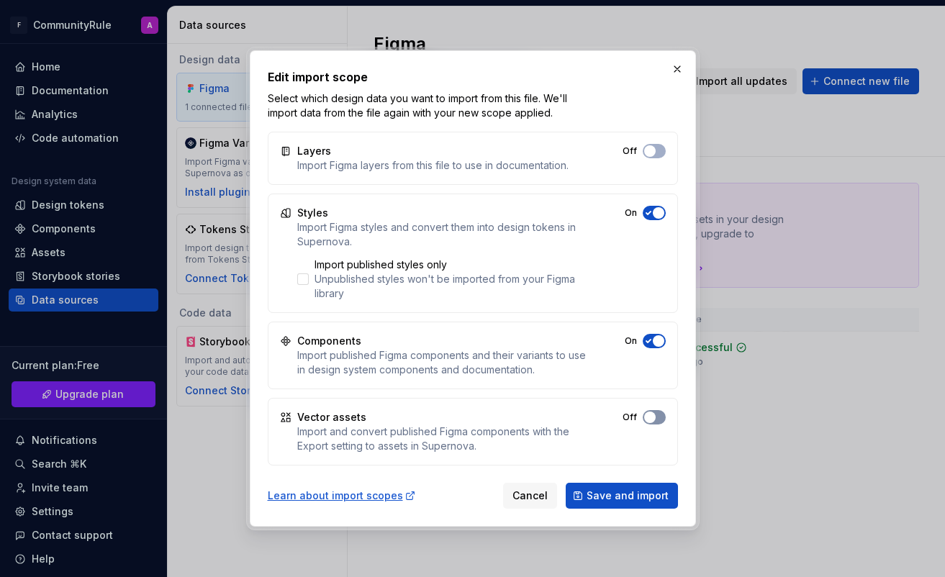
click at [496, 157] on span "button" at bounding box center [650, 151] width 12 height 12
click at [496, 150] on span "button" at bounding box center [650, 151] width 12 height 12
click at [496, 493] on span "Save and import" at bounding box center [628, 496] width 82 height 14
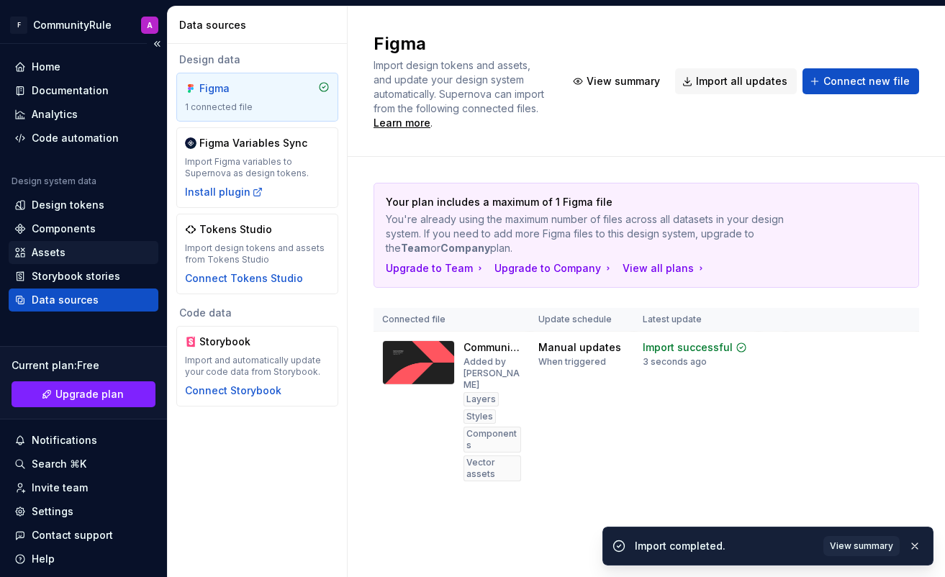
click at [83, 247] on div "Assets" at bounding box center [83, 253] width 138 height 14
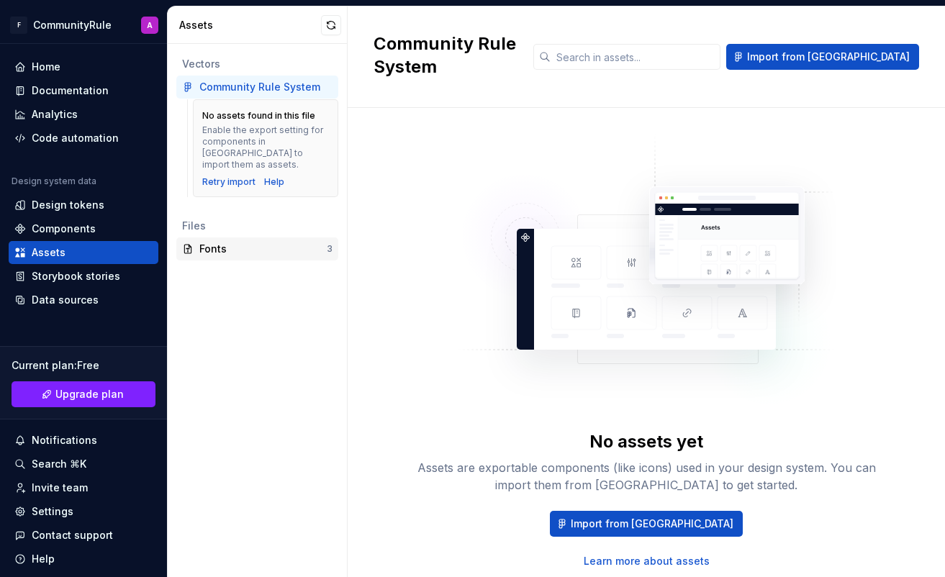
click at [224, 242] on div "Fonts" at bounding box center [262, 249] width 127 height 14
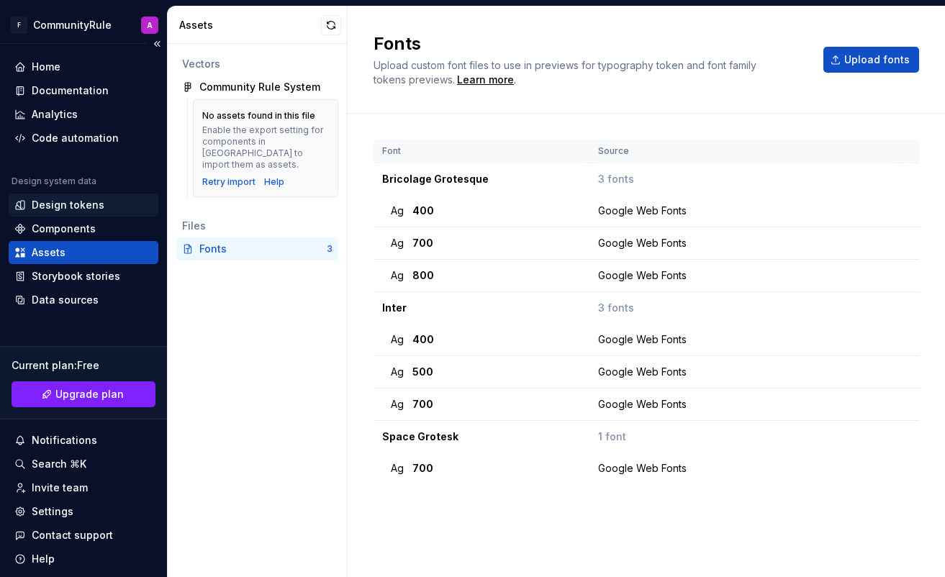
click at [74, 200] on div "Design tokens" at bounding box center [68, 205] width 73 height 14
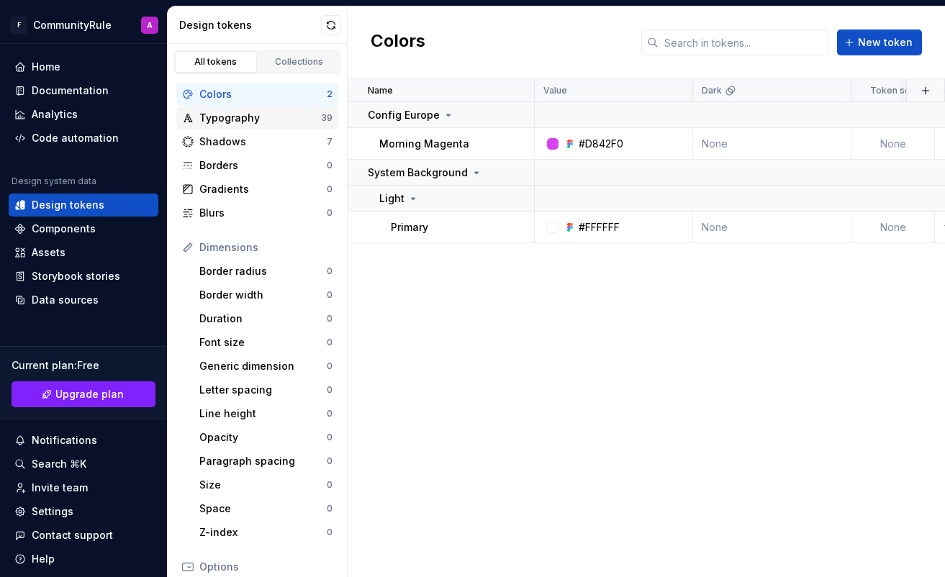
click at [261, 114] on div "Typography" at bounding box center [260, 118] width 122 height 14
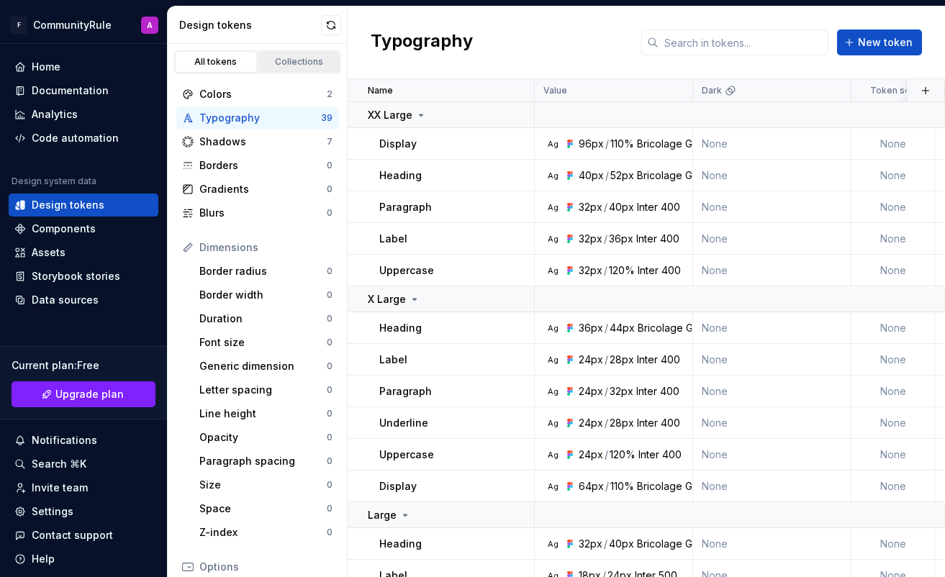
click at [287, 51] on link "Collections" at bounding box center [299, 62] width 82 height 22
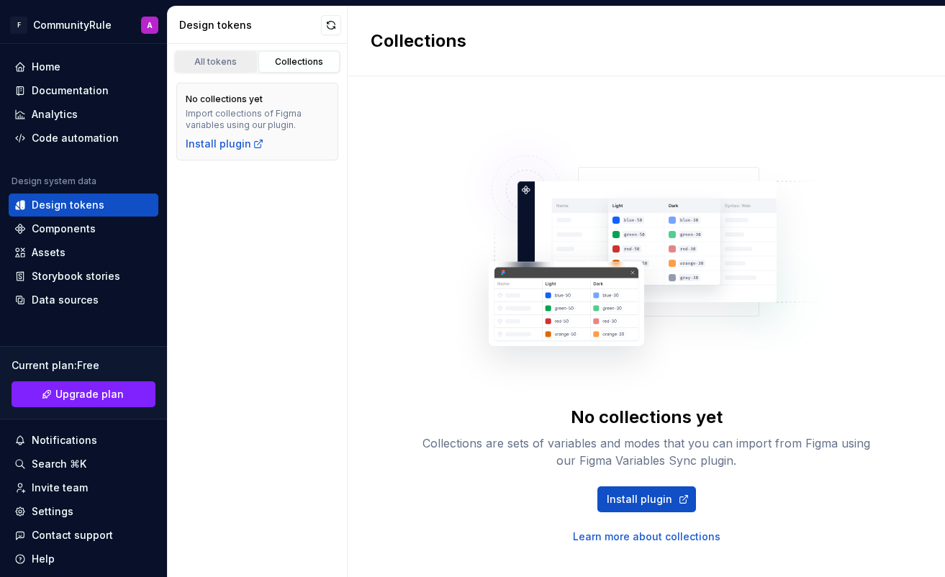
click at [222, 58] on div "All tokens" at bounding box center [216, 62] width 72 height 12
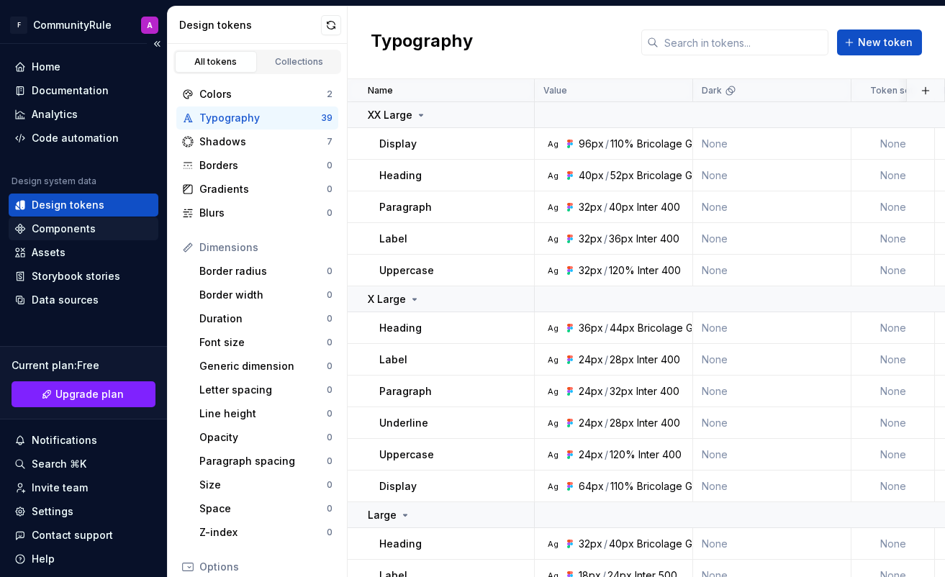
click at [78, 222] on div "Components" at bounding box center [64, 229] width 64 height 14
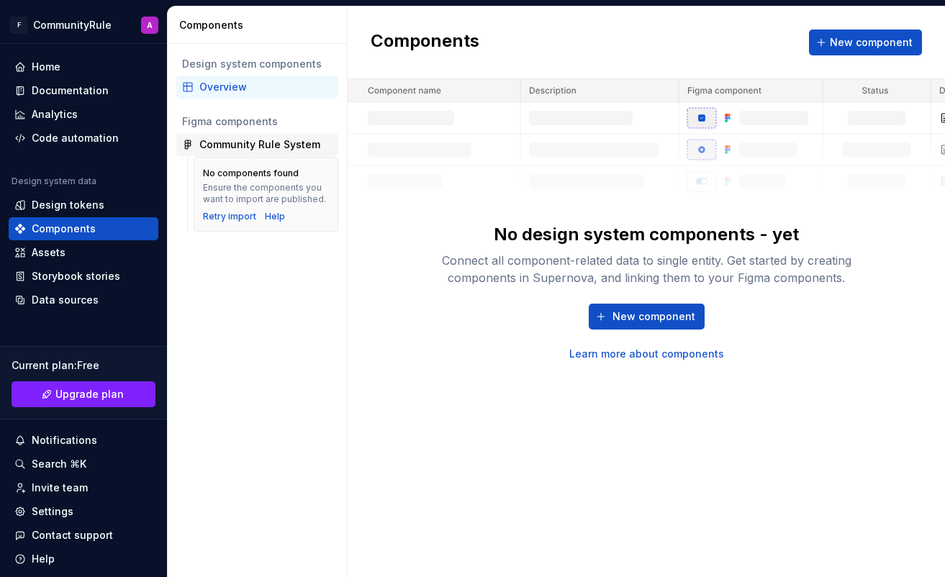
click at [275, 145] on div "Community Rule System" at bounding box center [259, 145] width 121 height 14
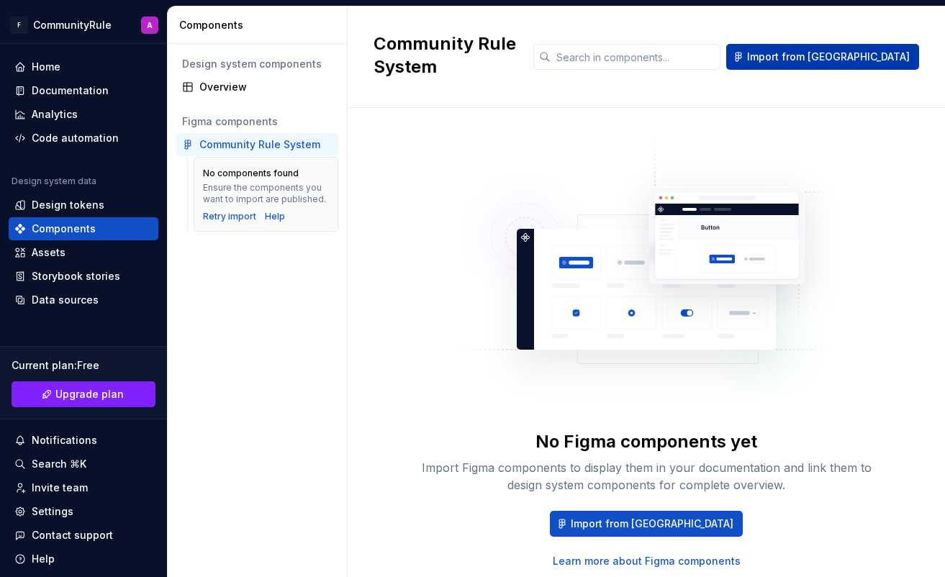
click at [496, 44] on button "Import from [GEOGRAPHIC_DATA]" at bounding box center [822, 57] width 193 height 26
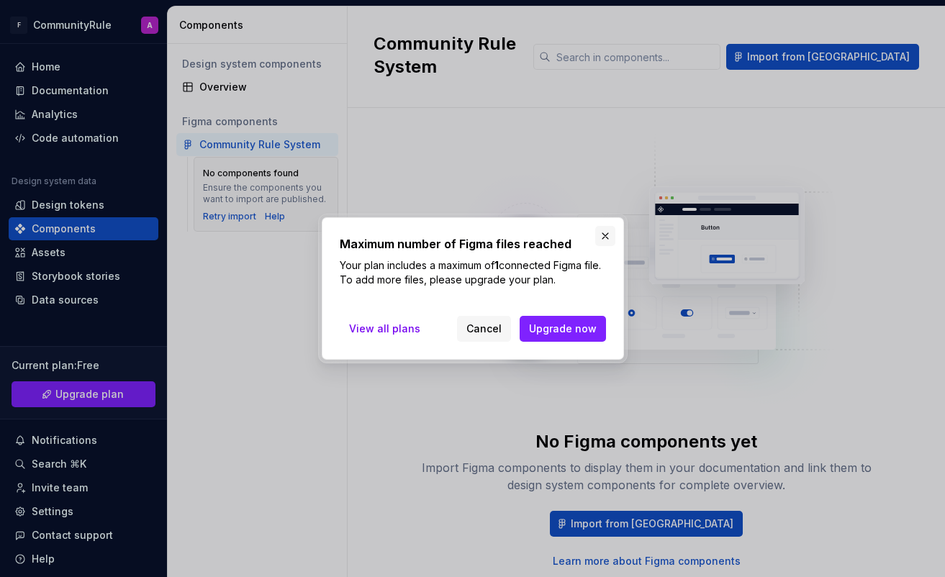
click at [496, 234] on button "button" at bounding box center [605, 236] width 20 height 20
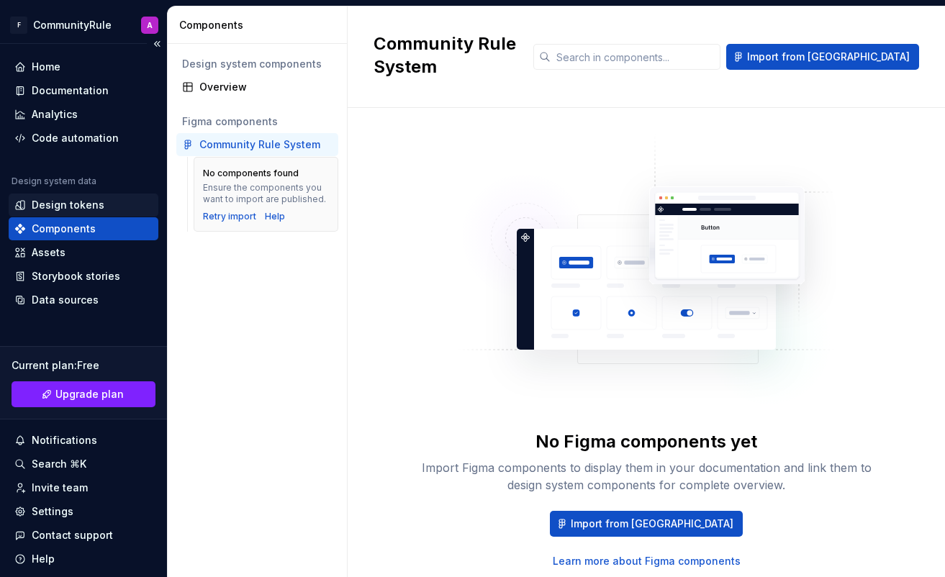
click at [71, 202] on div "Design tokens" at bounding box center [68, 205] width 73 height 14
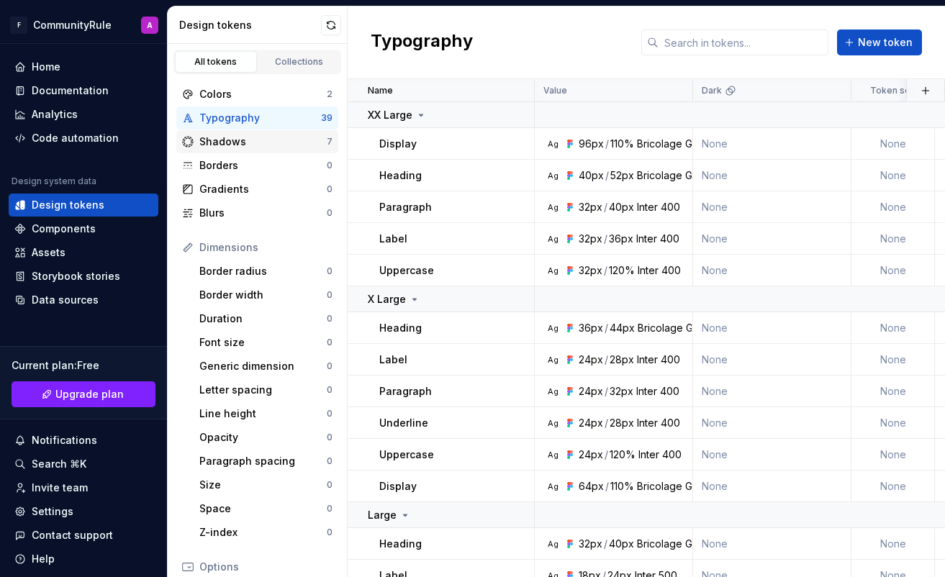
click at [284, 134] on div "Shadows 7" at bounding box center [257, 141] width 162 height 23
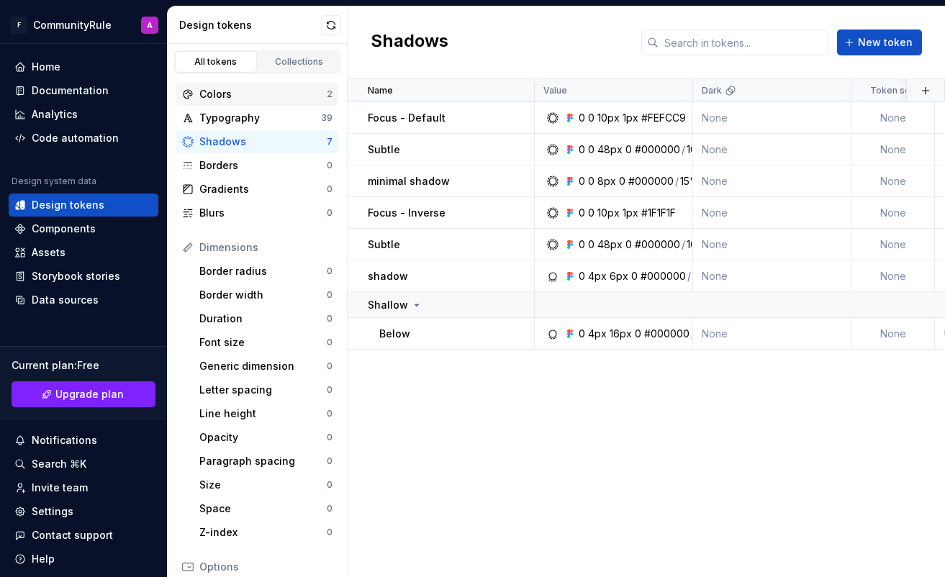
click at [287, 93] on div "Colors" at bounding box center [262, 94] width 127 height 14
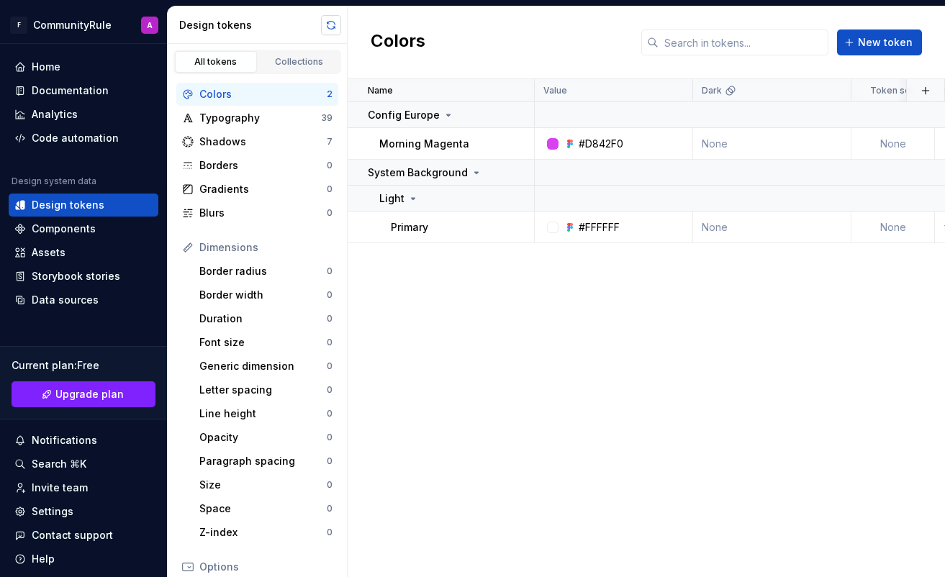
click at [336, 27] on button "button" at bounding box center [331, 25] width 20 height 20
click at [95, 297] on div "Data sources" at bounding box center [83, 300] width 138 height 14
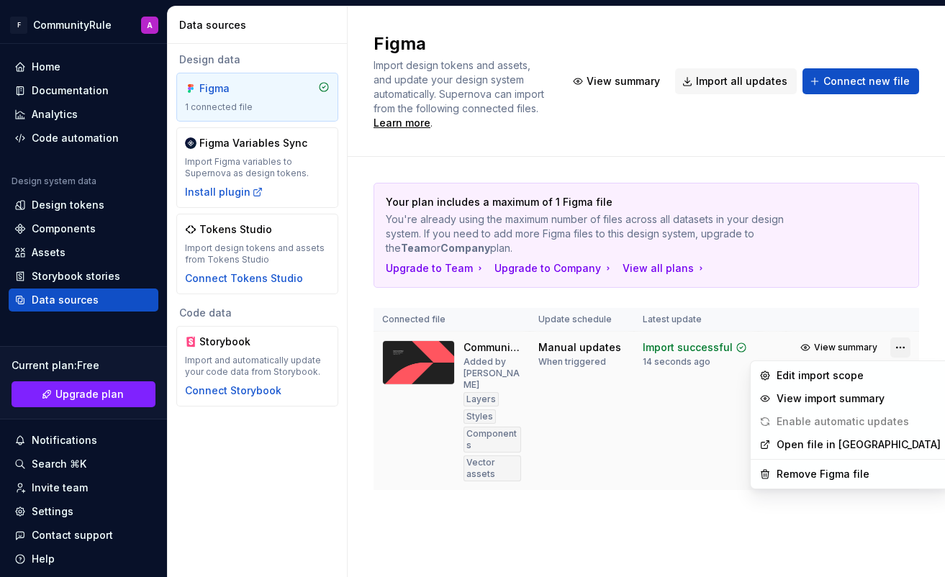
click at [496, 354] on html "F CommunityRule A Home Documentation Analytics Code automation Design system da…" at bounding box center [472, 288] width 945 height 577
click at [496, 375] on div "Edit import scope" at bounding box center [859, 376] width 164 height 14
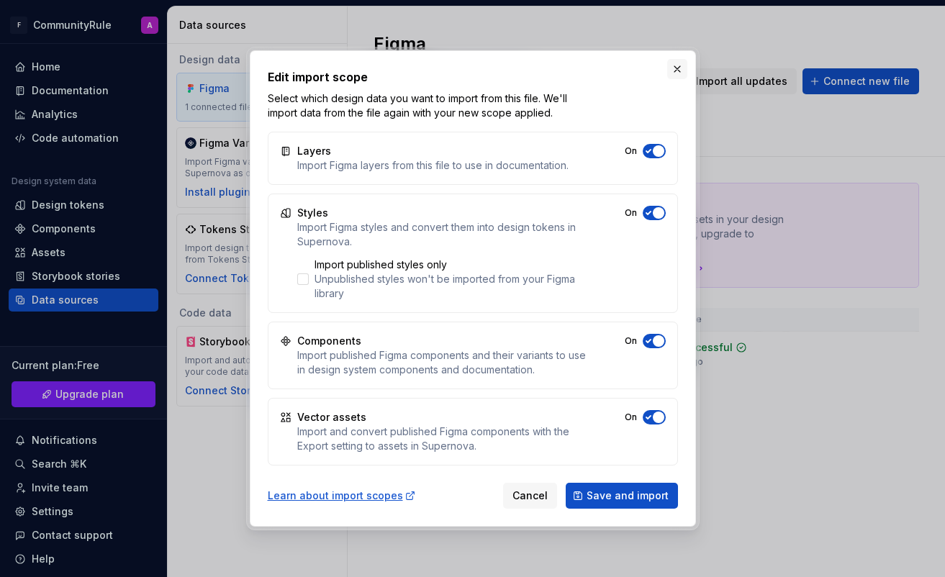
click at [496, 73] on button "button" at bounding box center [677, 69] width 20 height 20
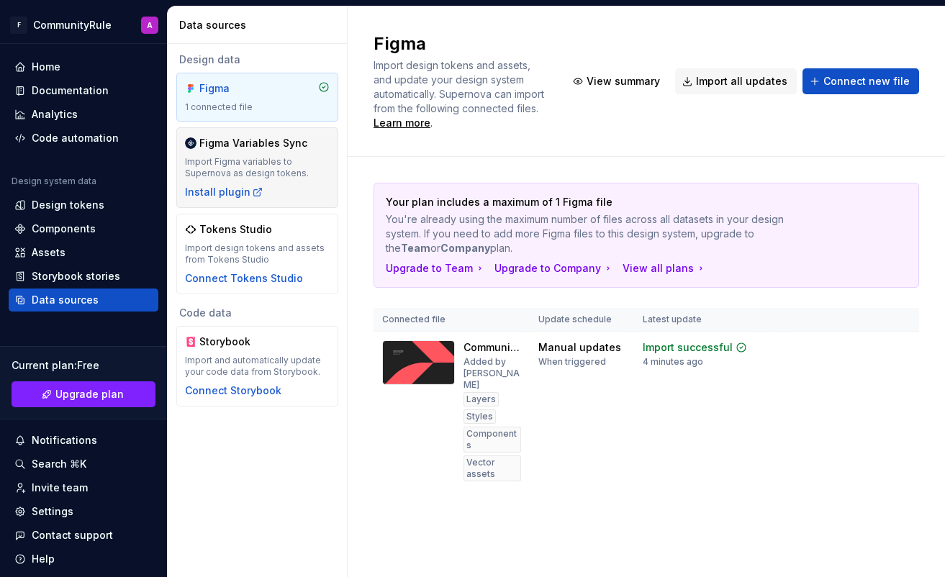
click at [234, 153] on div "Figma Variables Sync Import Figma variables to Supernova as design tokens. Inst…" at bounding box center [257, 167] width 145 height 63
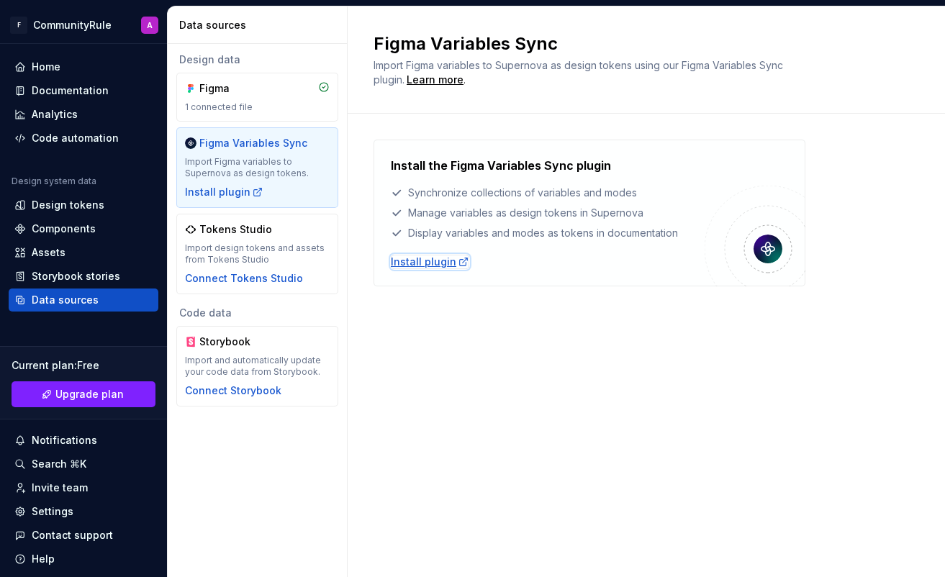
click at [414, 263] on div "Install plugin" at bounding box center [430, 262] width 78 height 14
type textarea "*"
